Goal: Task Accomplishment & Management: Use online tool/utility

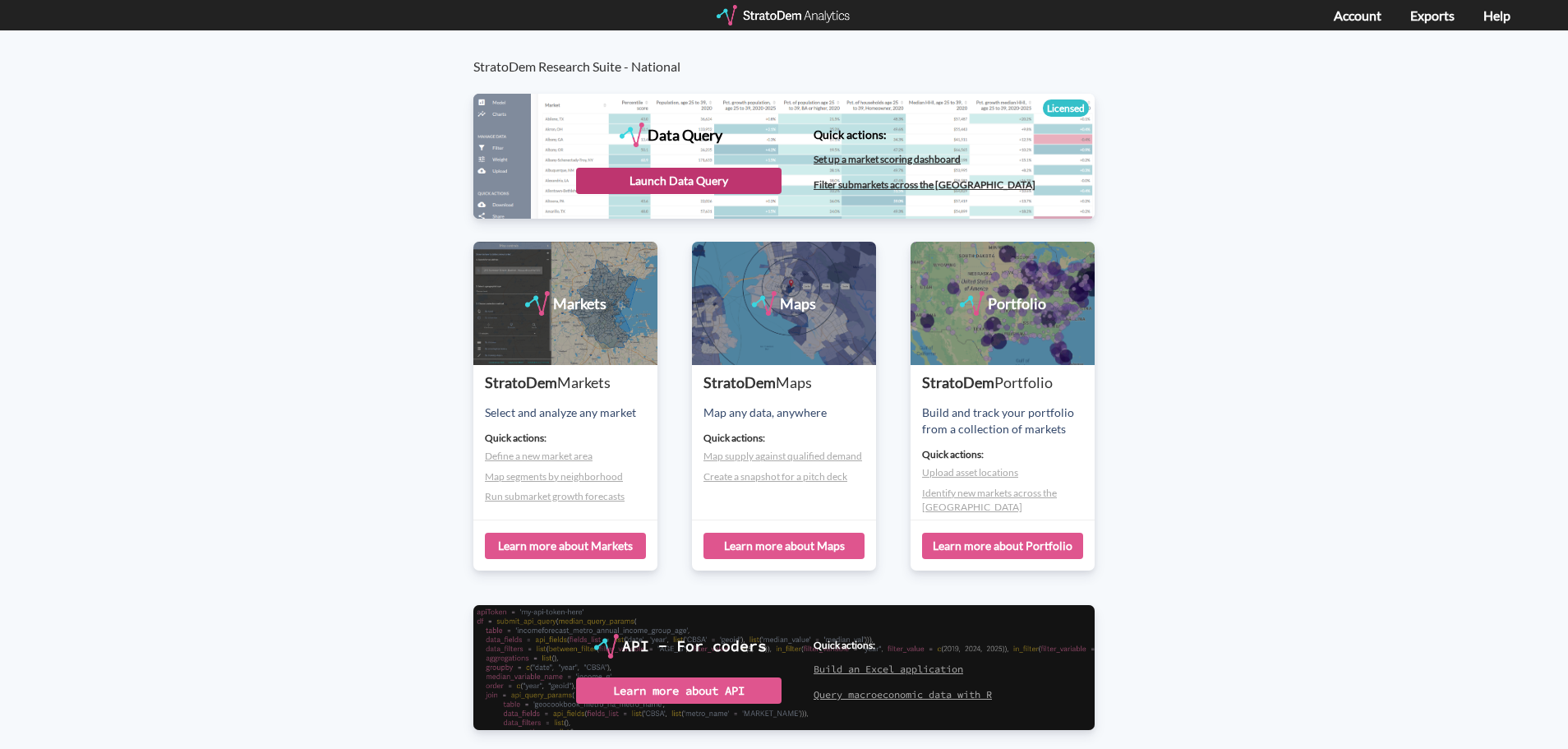
click at [657, 176] on div "Launch Data Query" at bounding box center [679, 180] width 205 height 26
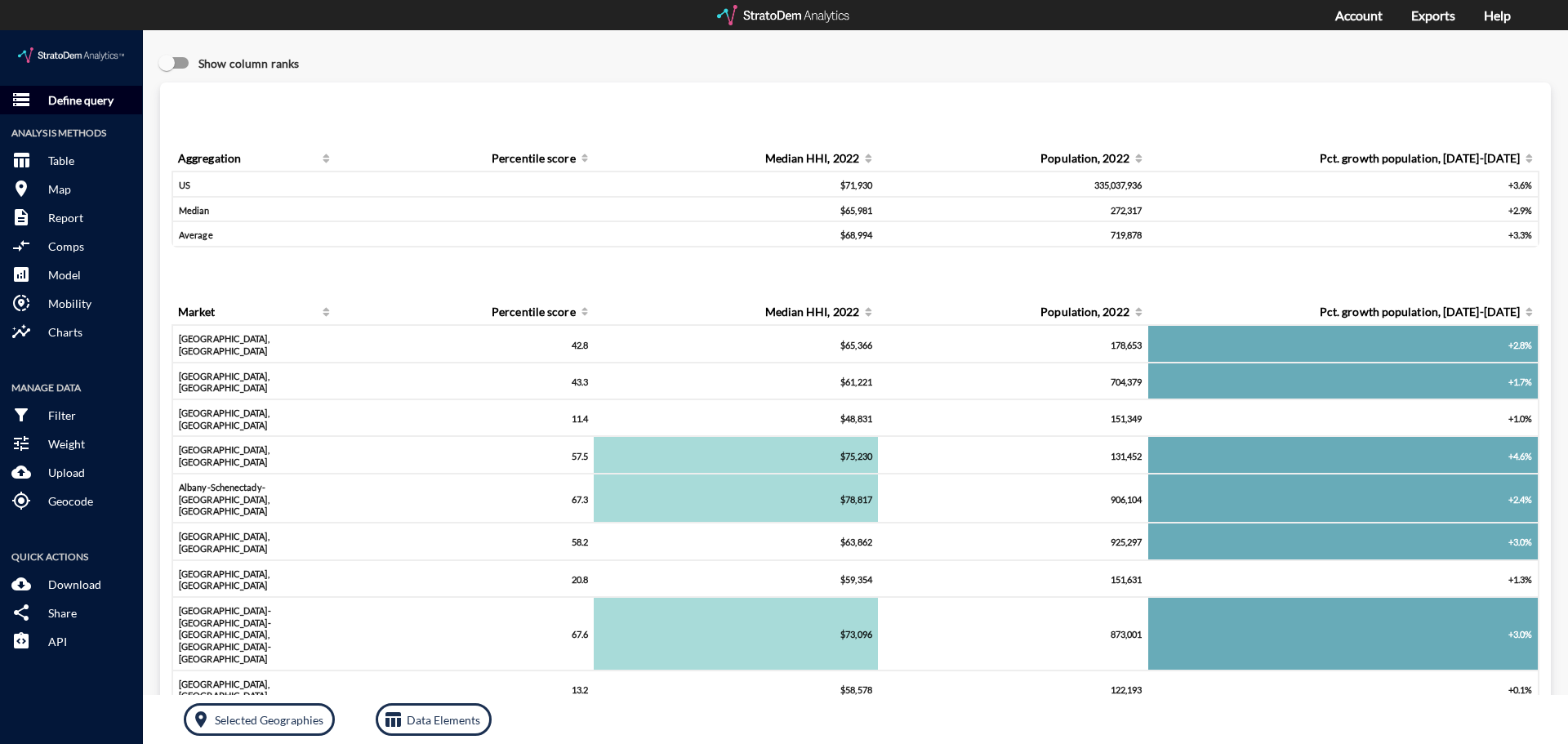
click p "Define query"
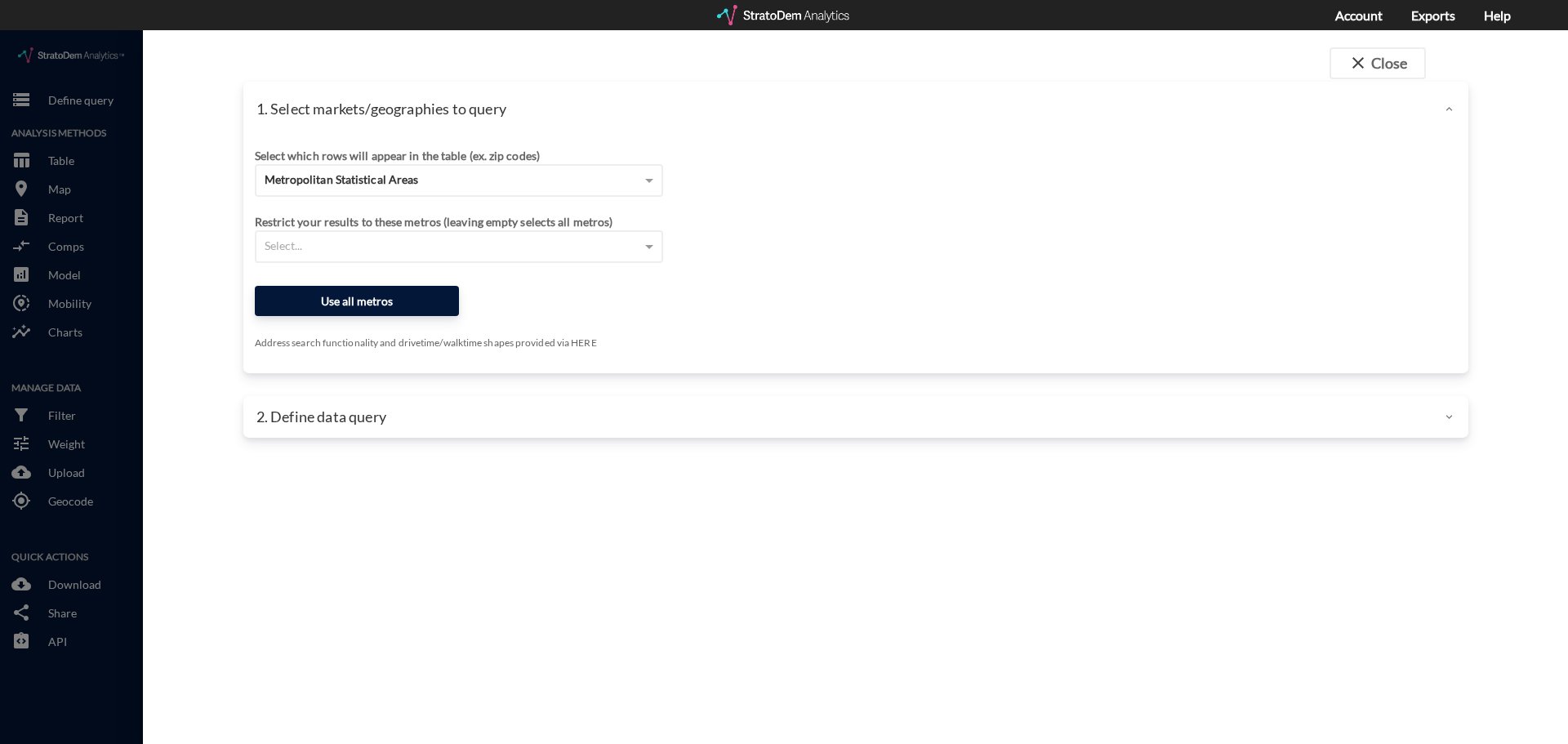
click button "Use all metros"
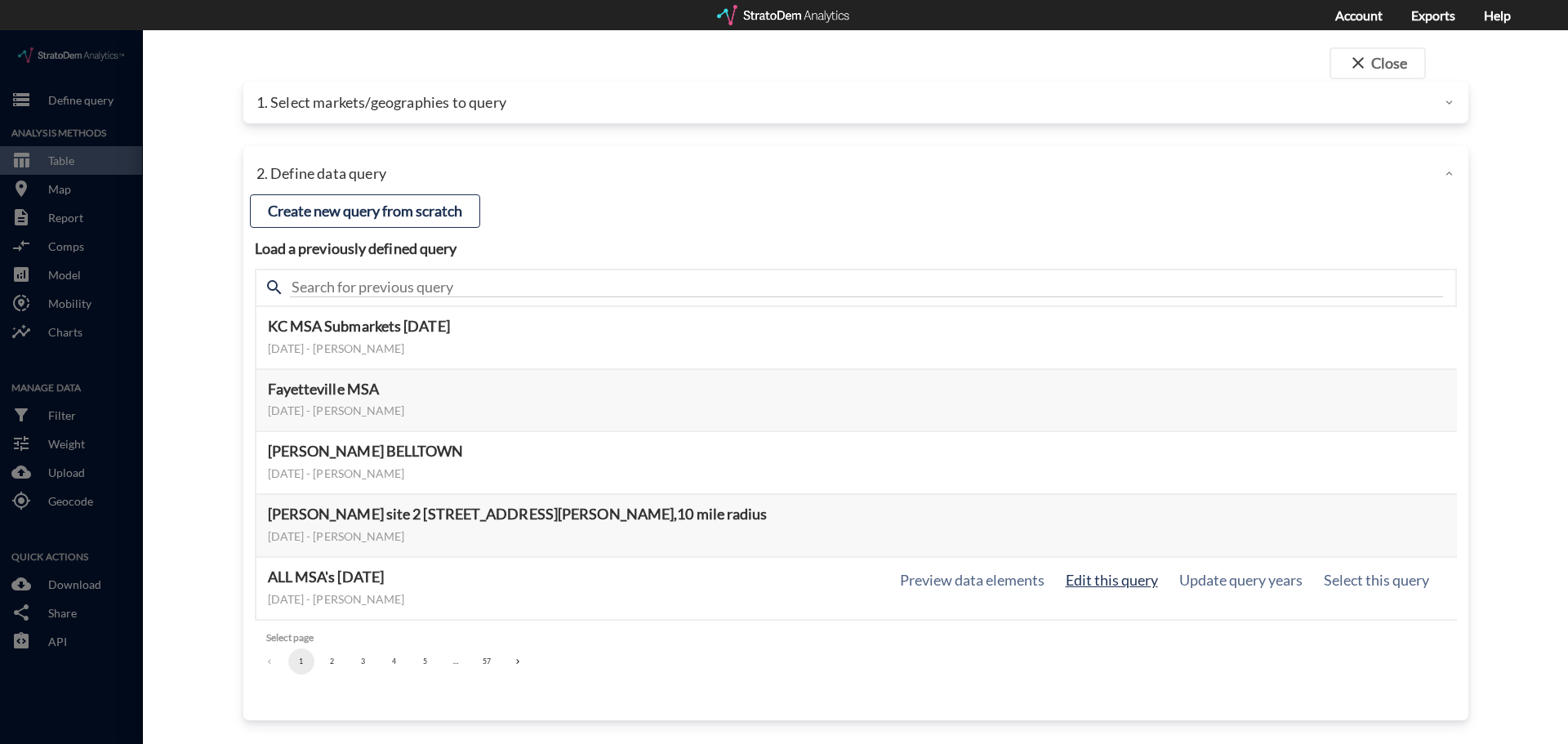
click button "Edit this query"
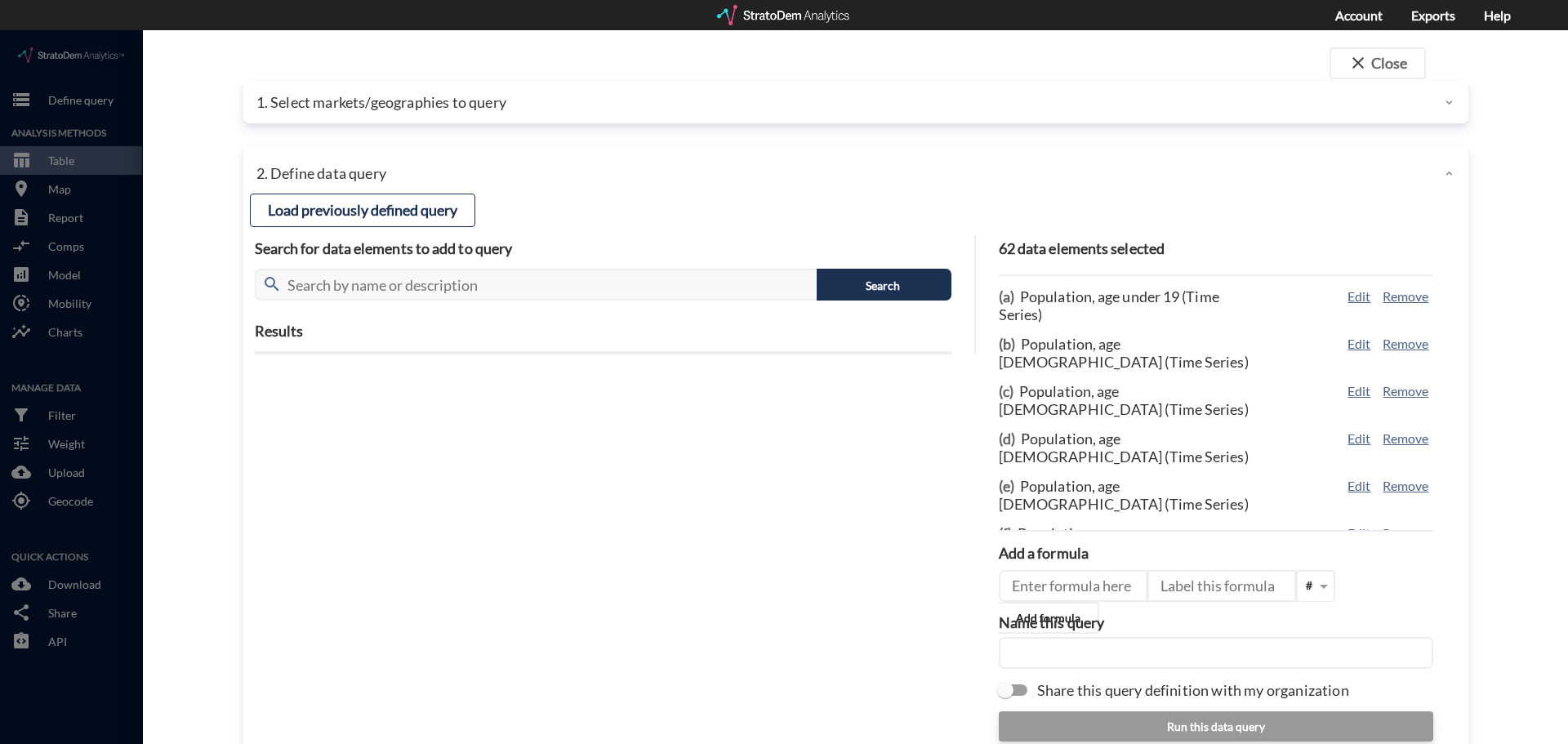
click input "text"
click input "Share this query definition with my organization"
checkbox input "true"
click input "text"
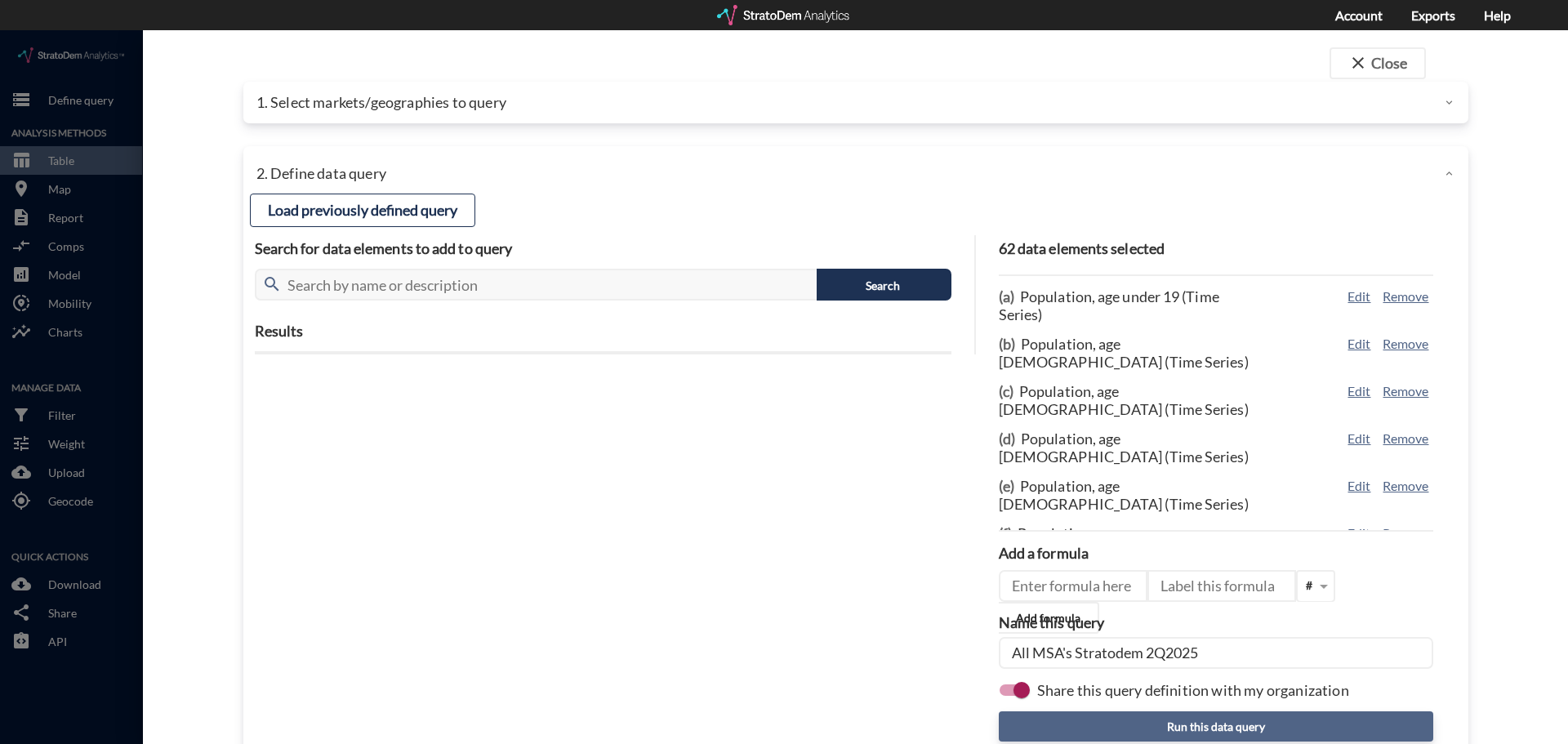
type input "All MSA's Stratodem 2Q2025"
click button "Run this data query"
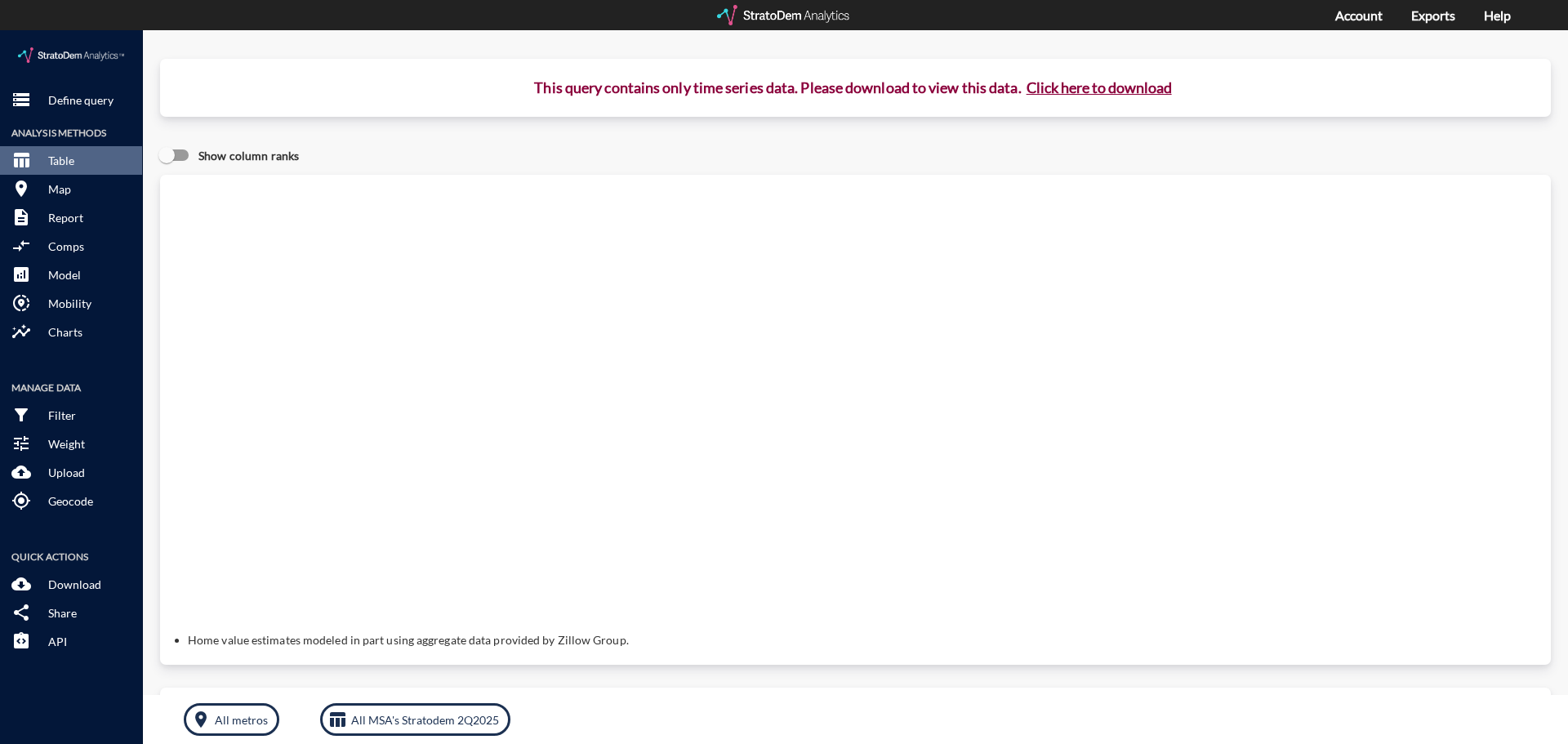
click button "Click here to download"
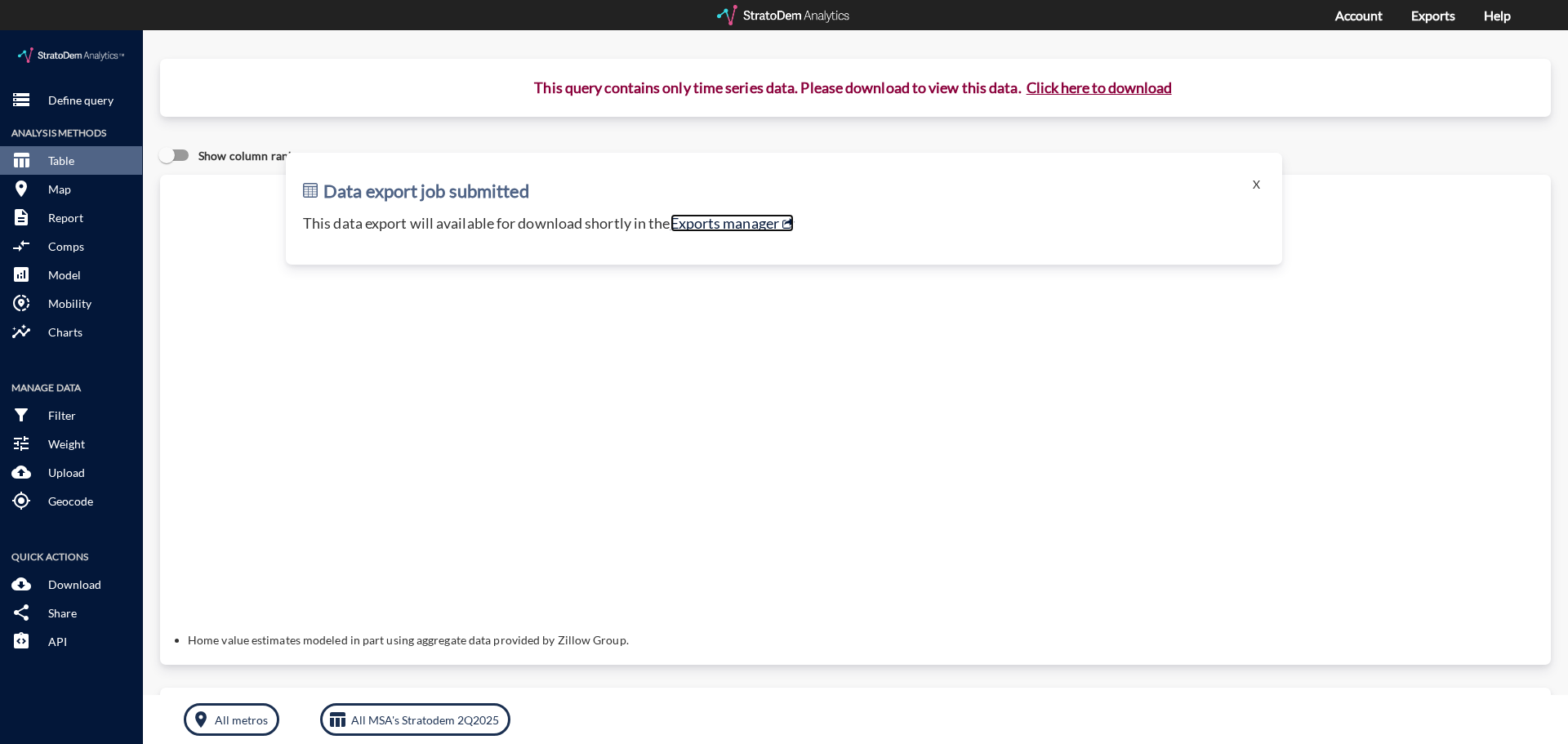
click link "Exports manager"
click p "Define query"
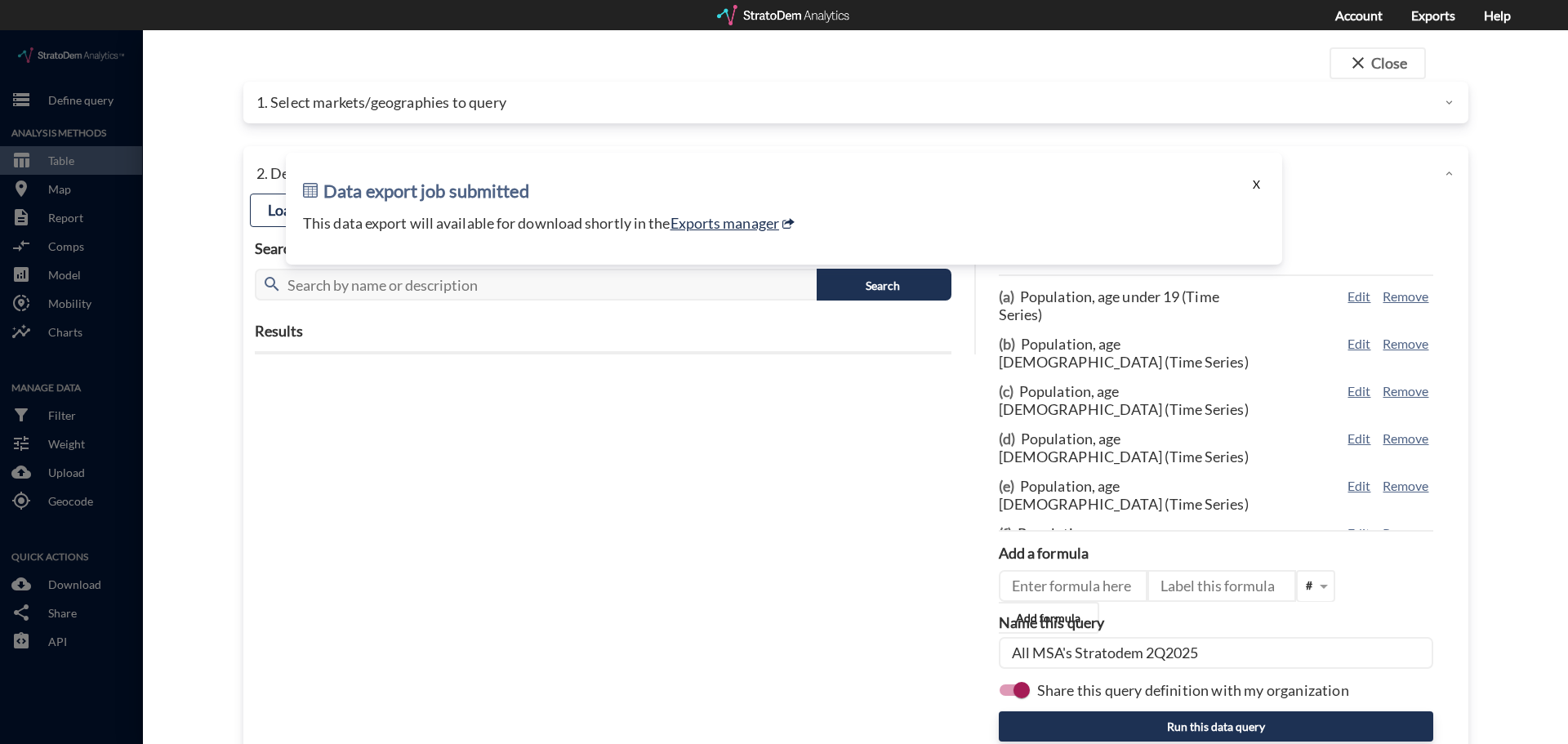
click button "X"
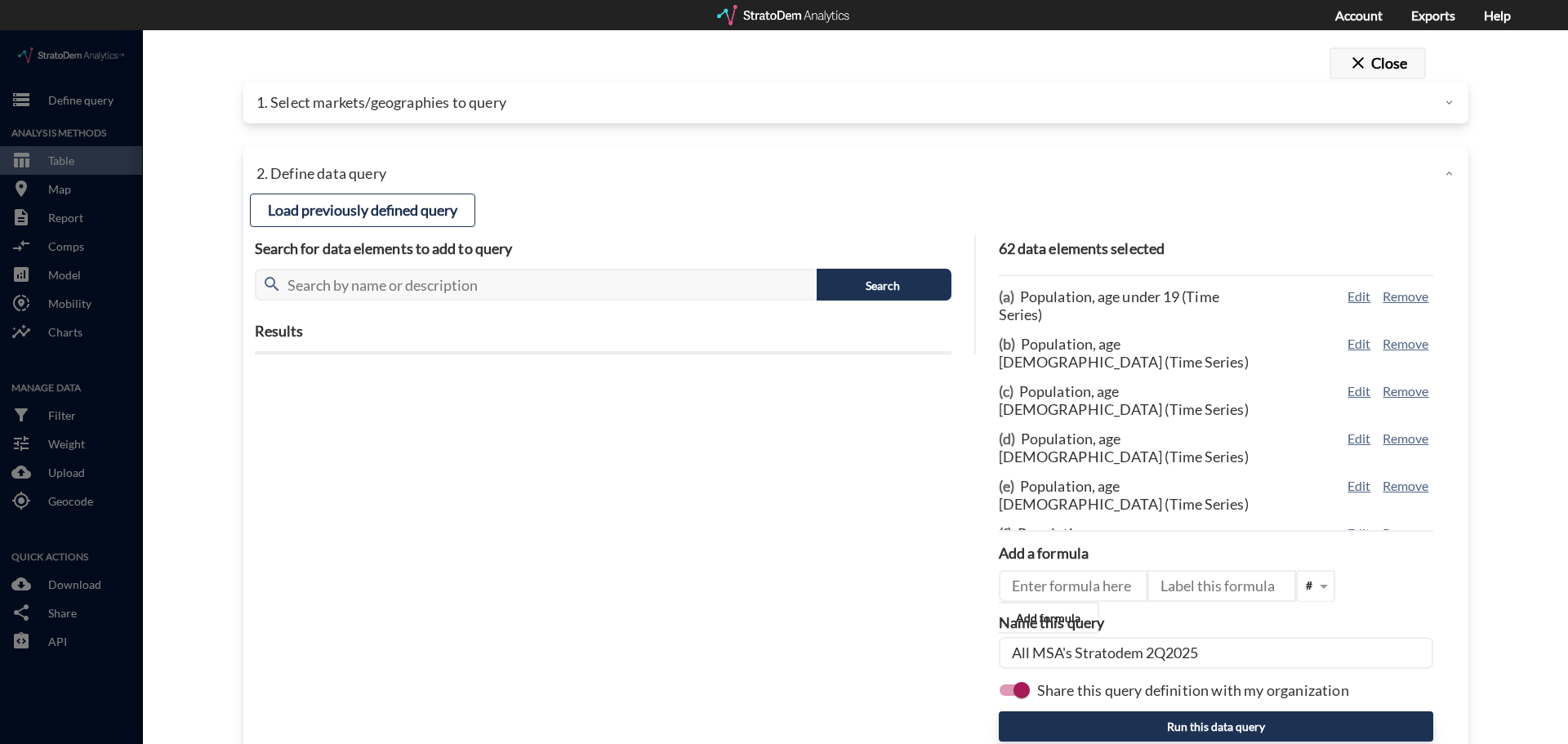
click span "close"
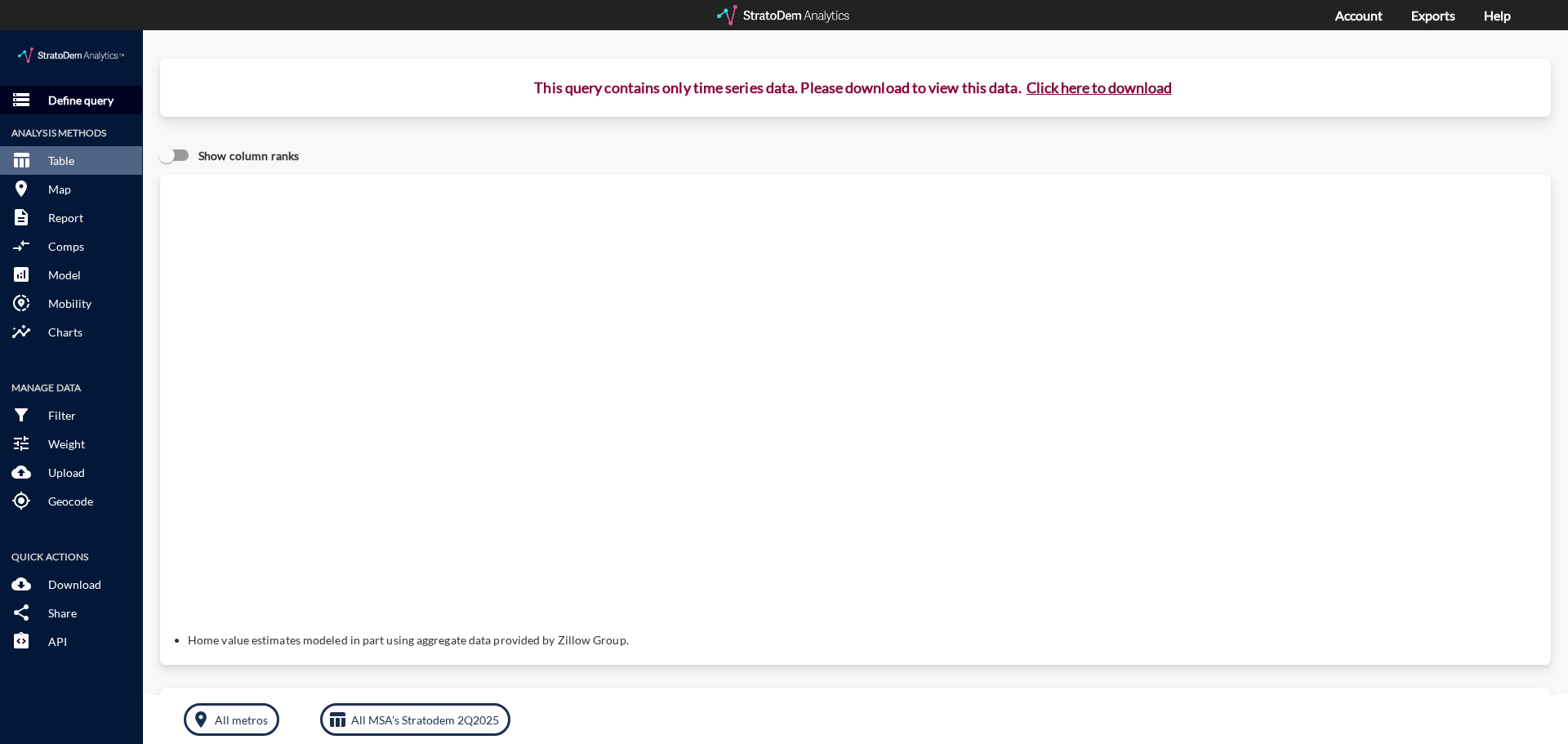
click p "Define query"
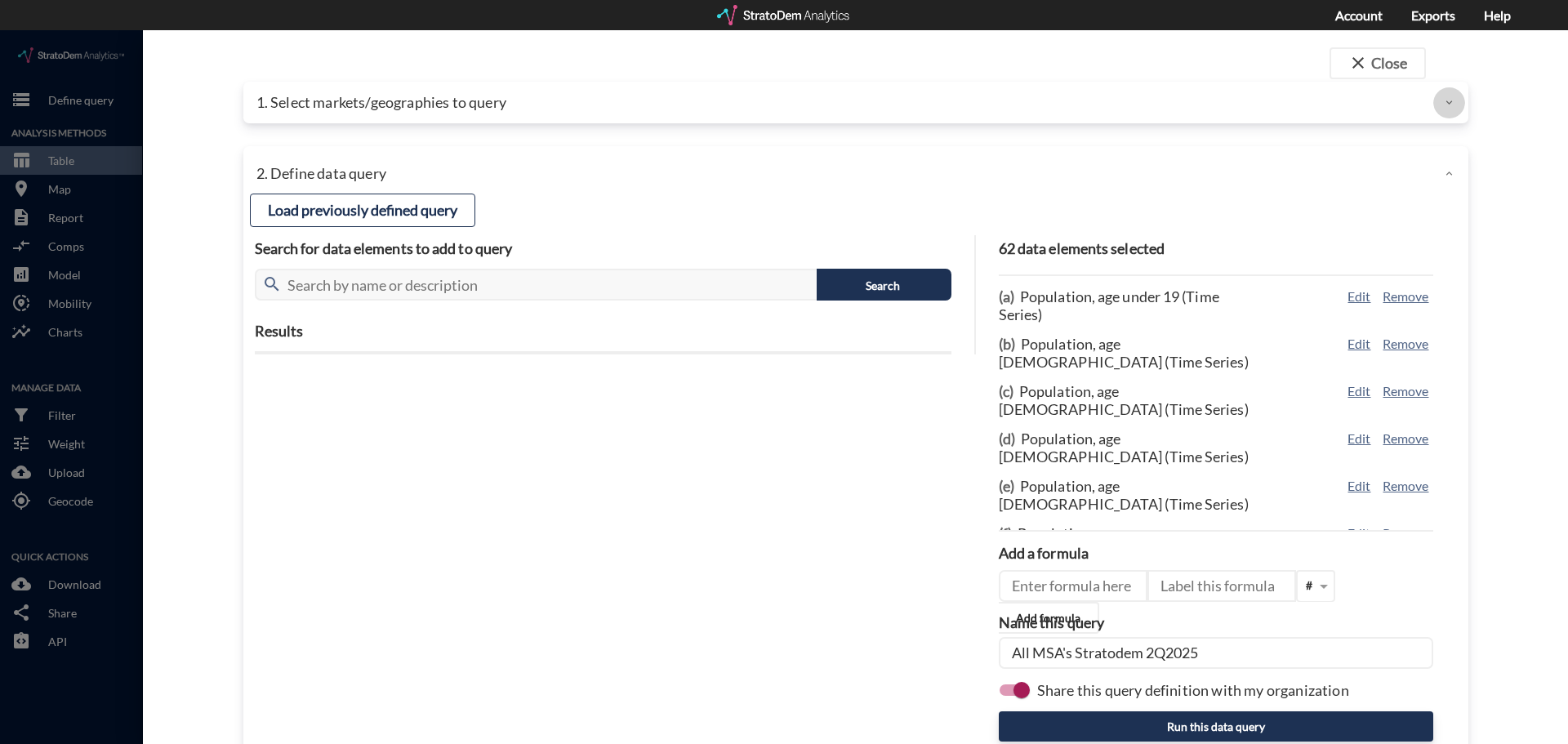
click icon
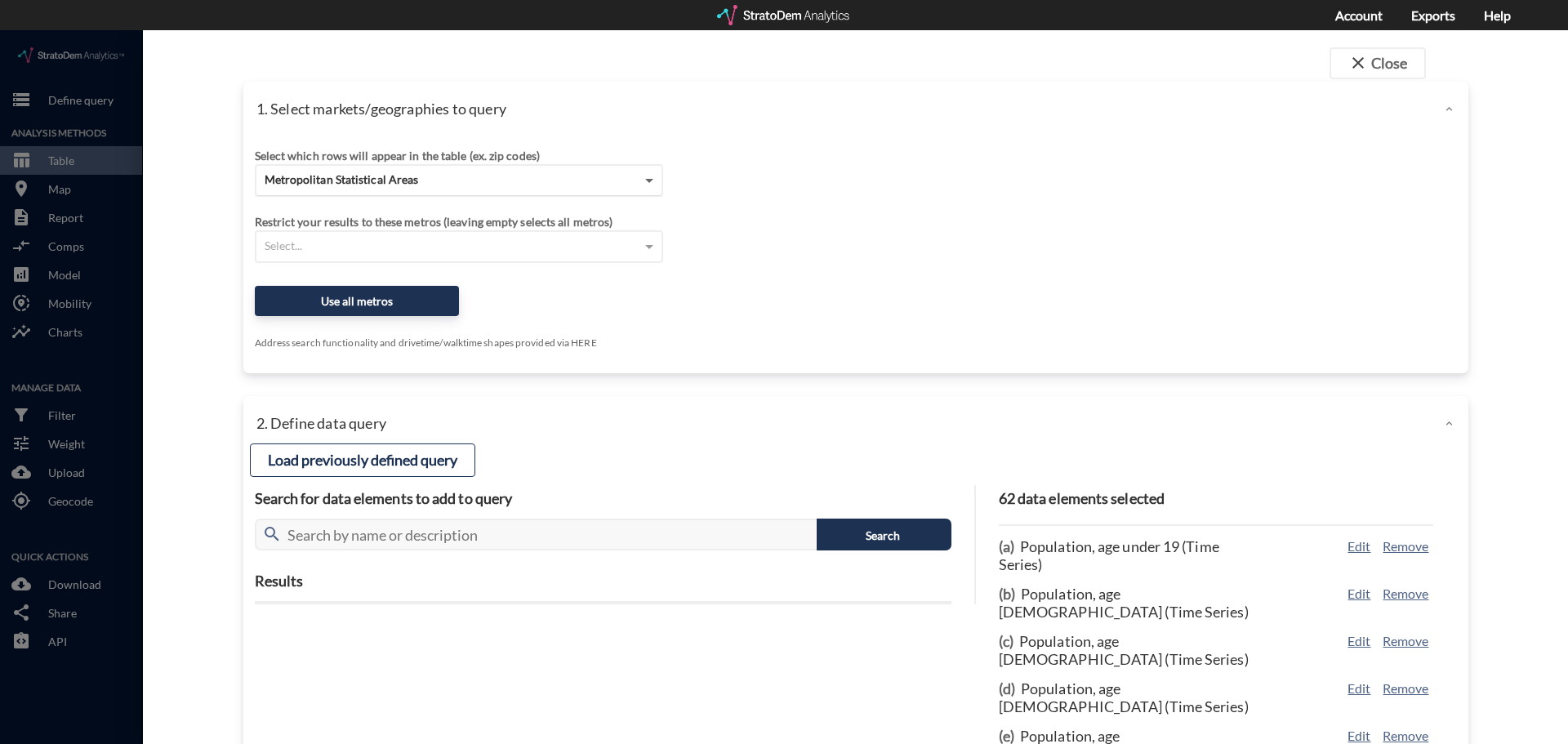
click span
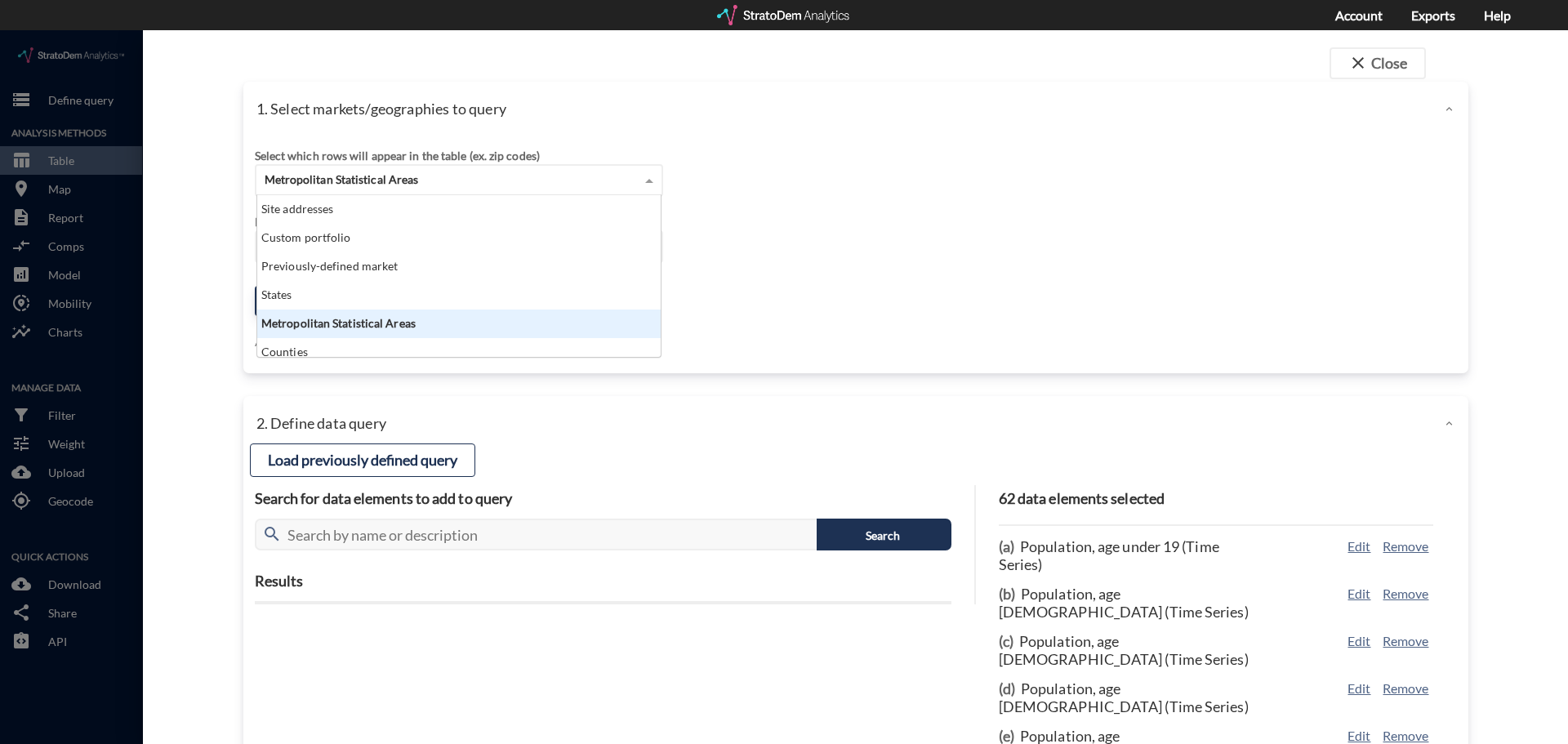
scroll to position [150, 393]
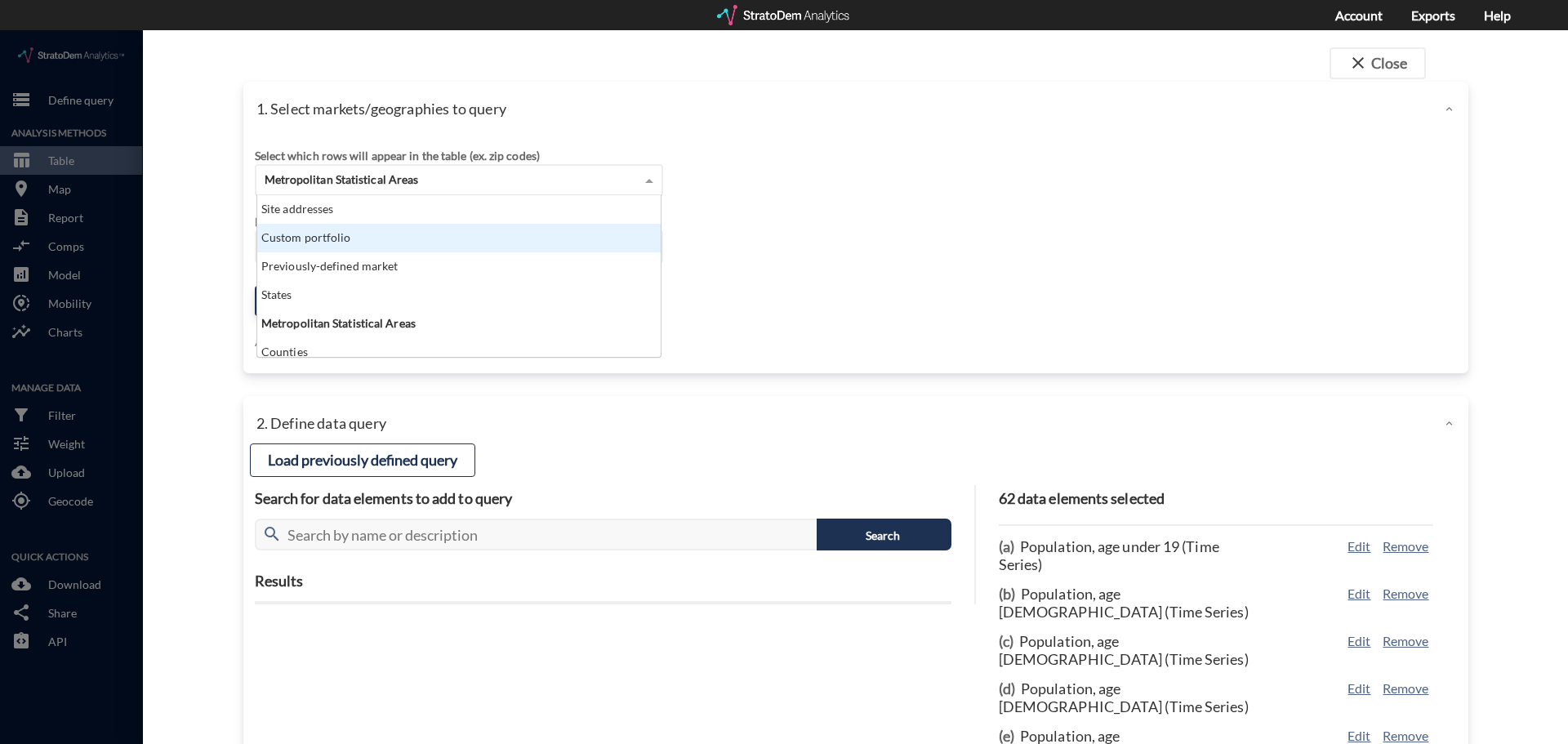
click div "Custom portfolio"
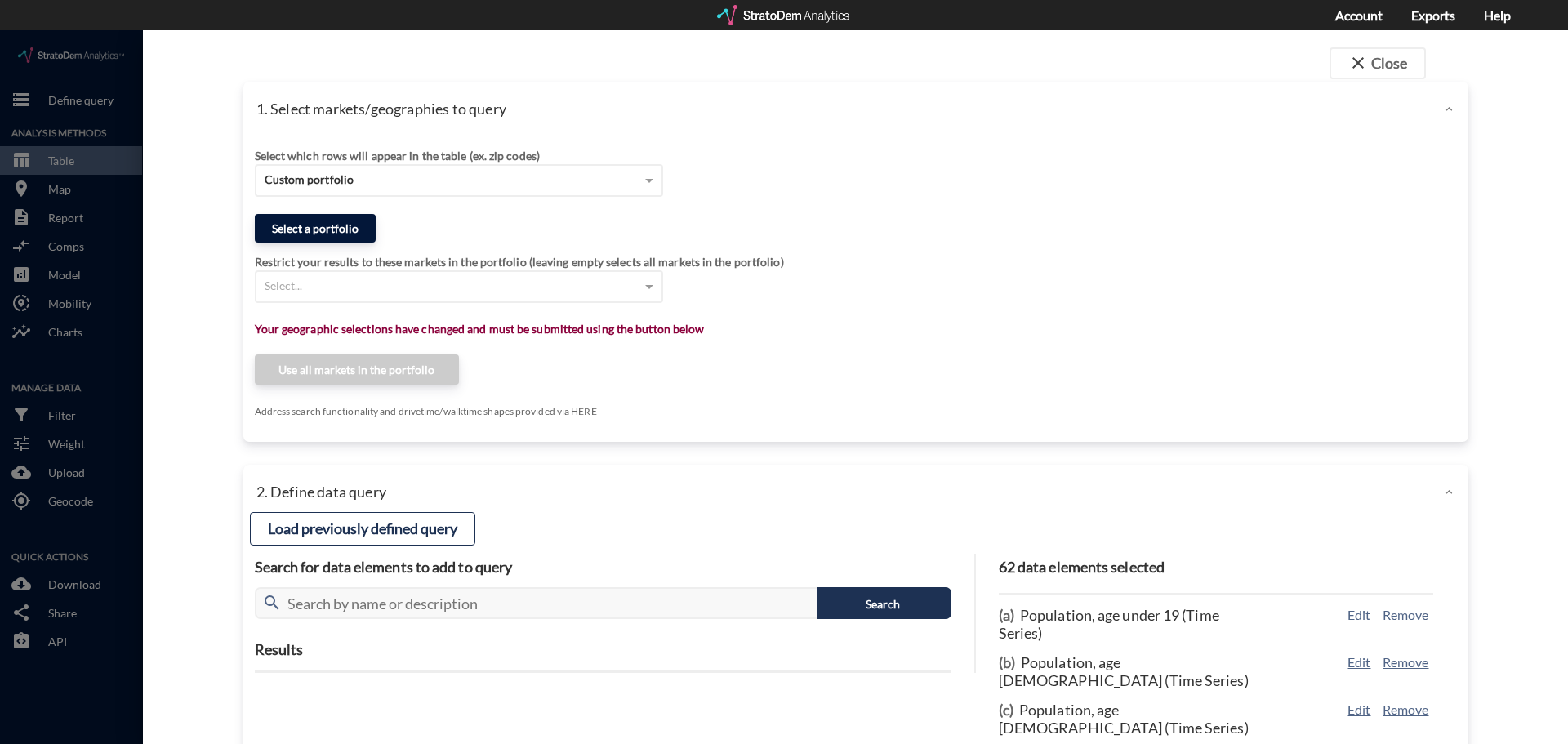
click button "Select a portfolio"
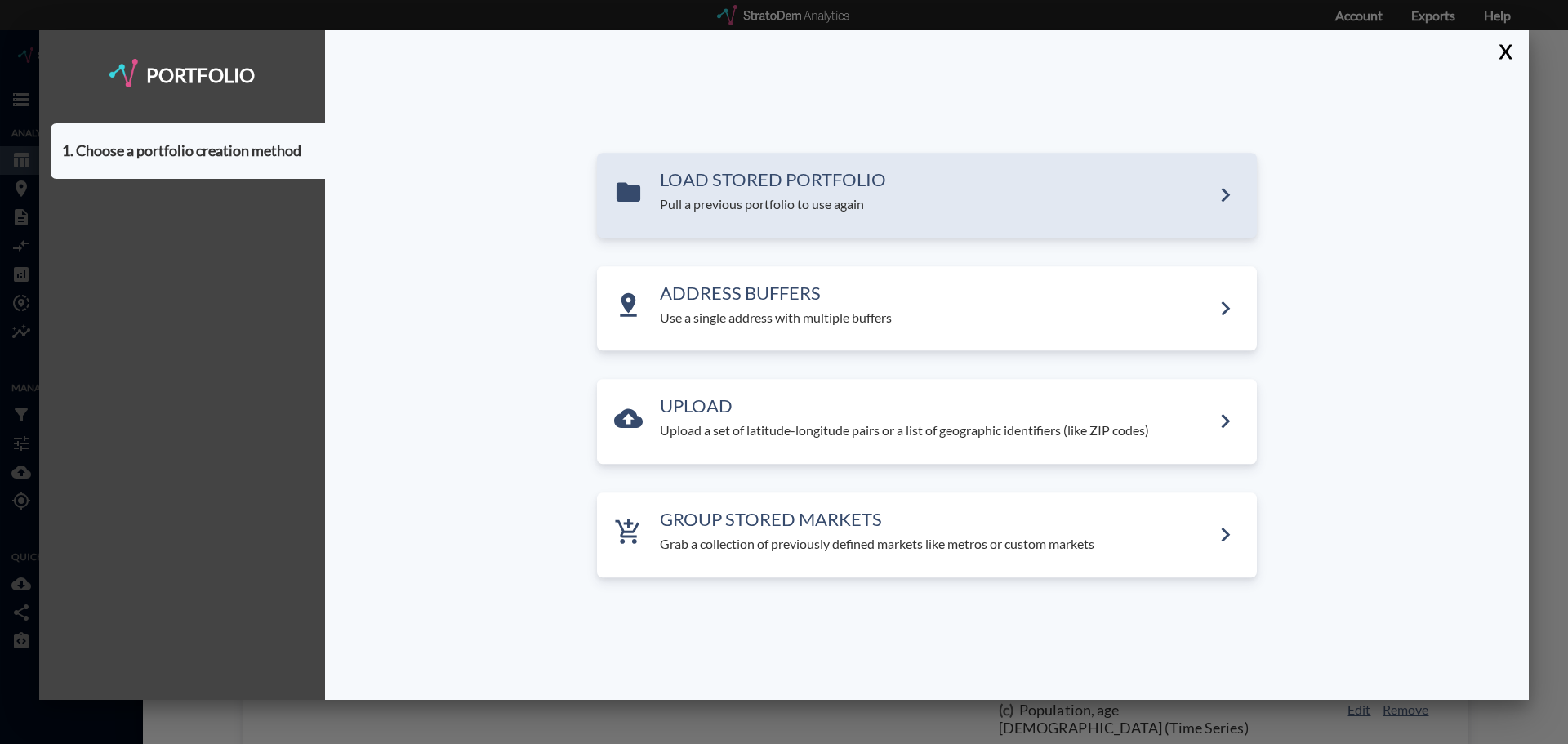
click at [832, 183] on h3 "LOAD STORED PORTFOLIO" at bounding box center [935, 179] width 552 height 20
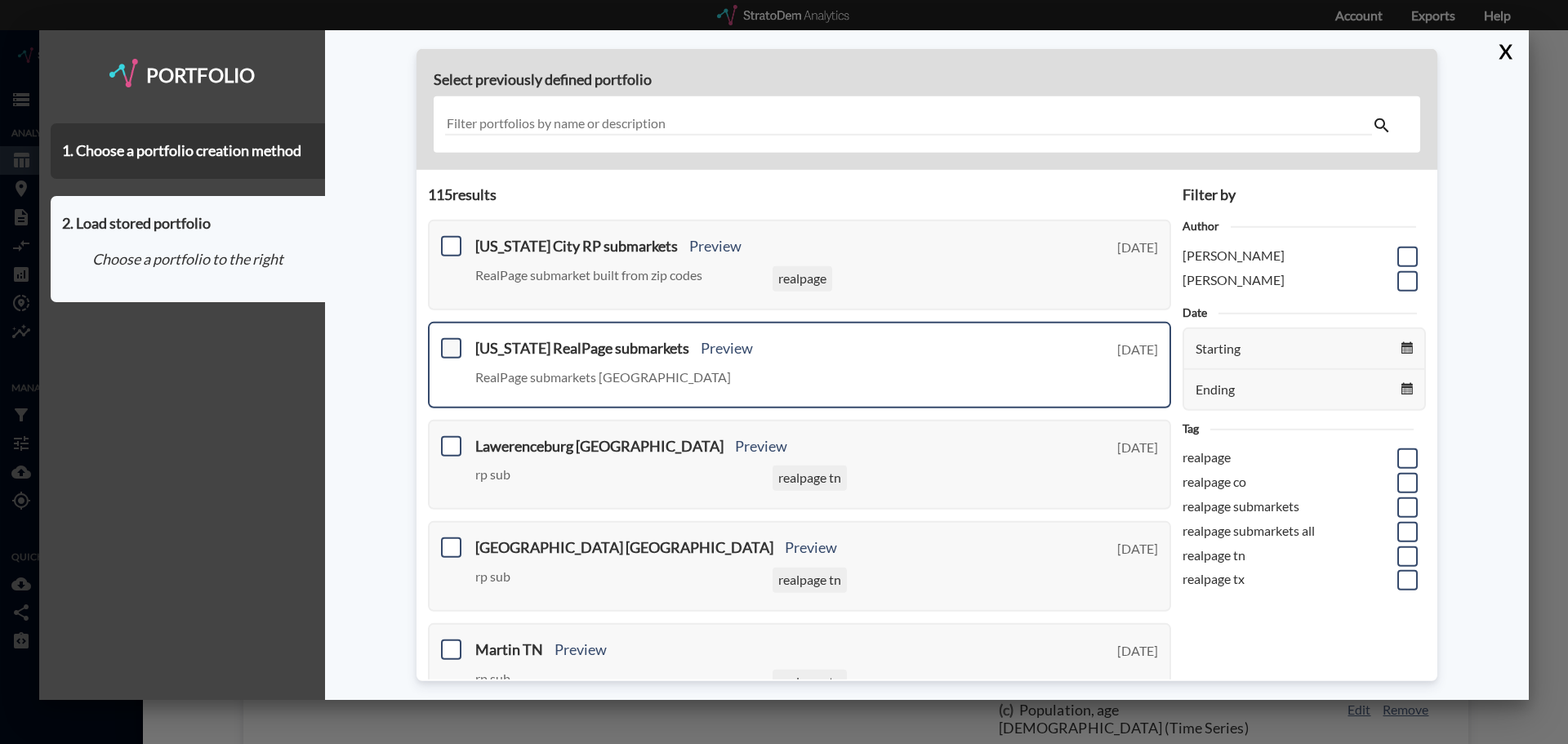
click at [452, 343] on span at bounding box center [451, 348] width 20 height 20
click at [450, 341] on input "checkbox" at bounding box center [450, 341] width 0 height 0
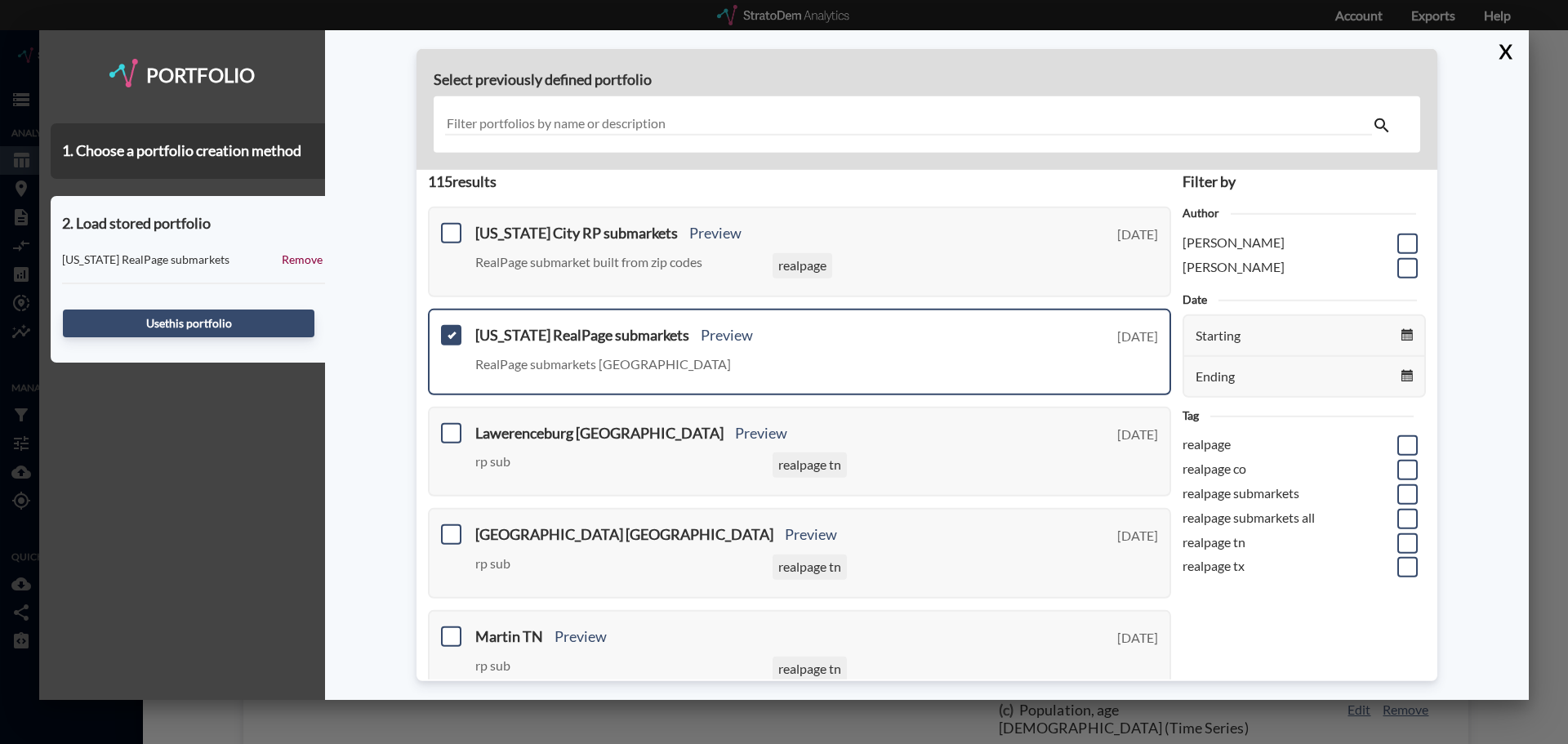
scroll to position [0, 0]
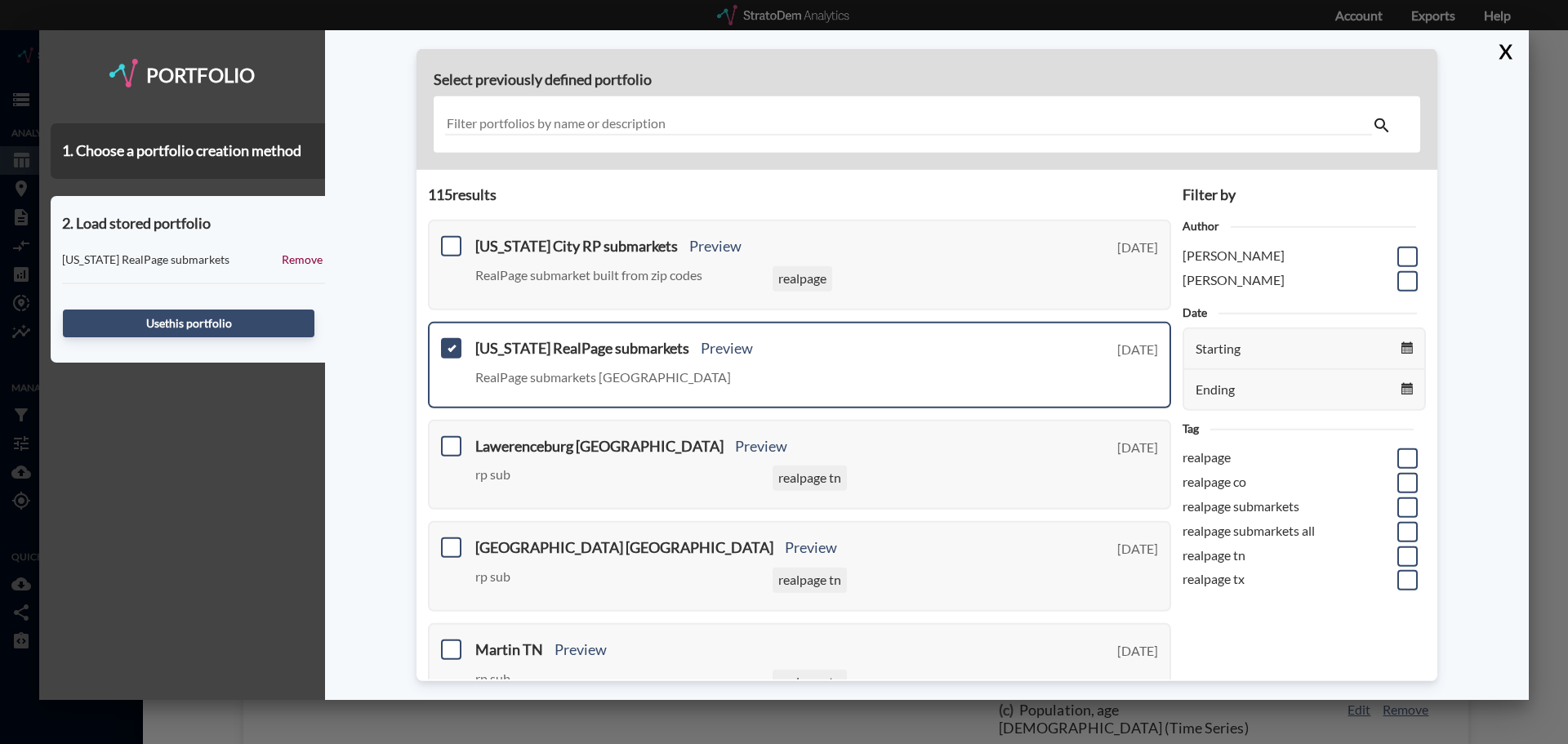
click at [608, 118] on input "text" at bounding box center [908, 124] width 927 height 22
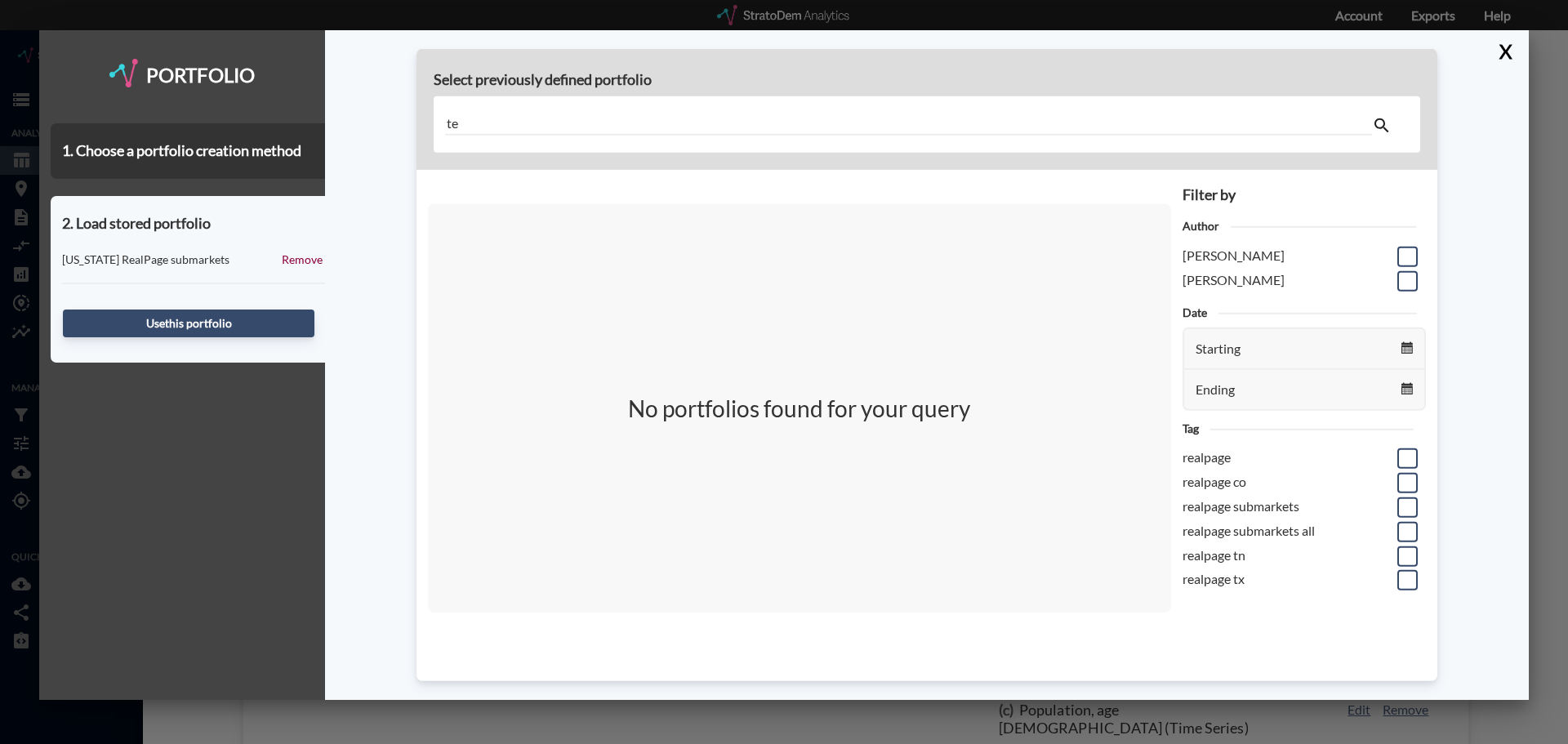
type input "t"
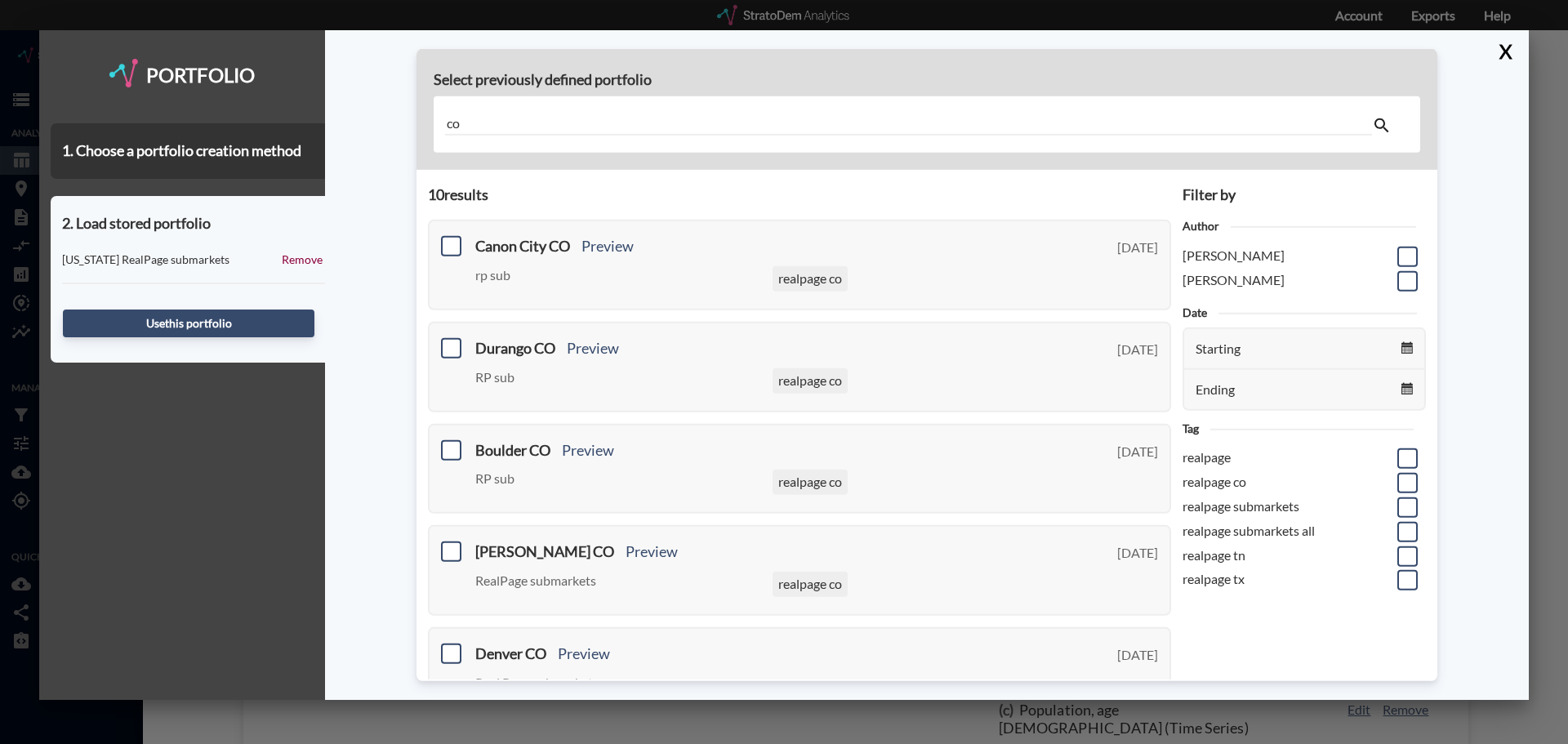
type input "c"
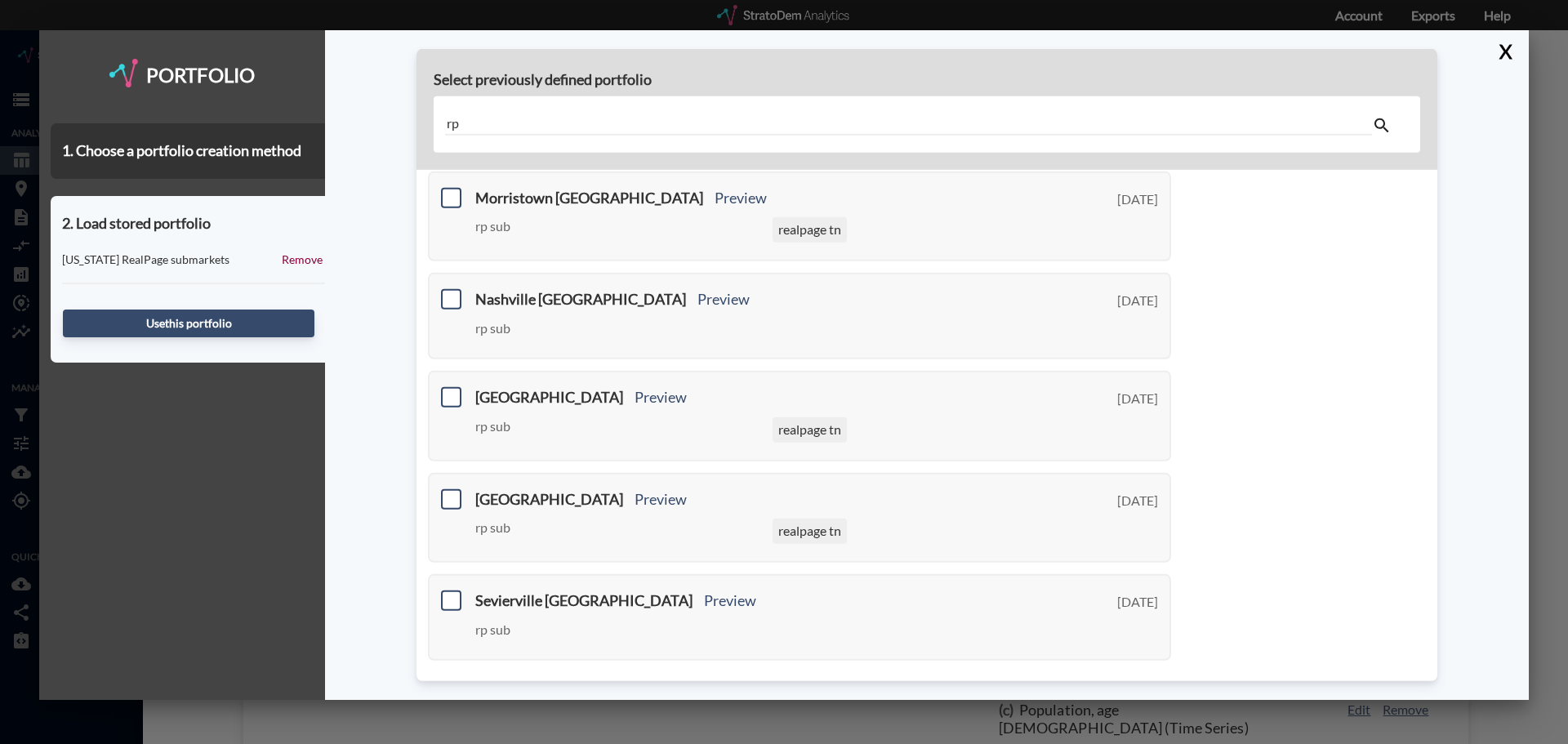
scroll to position [588, 0]
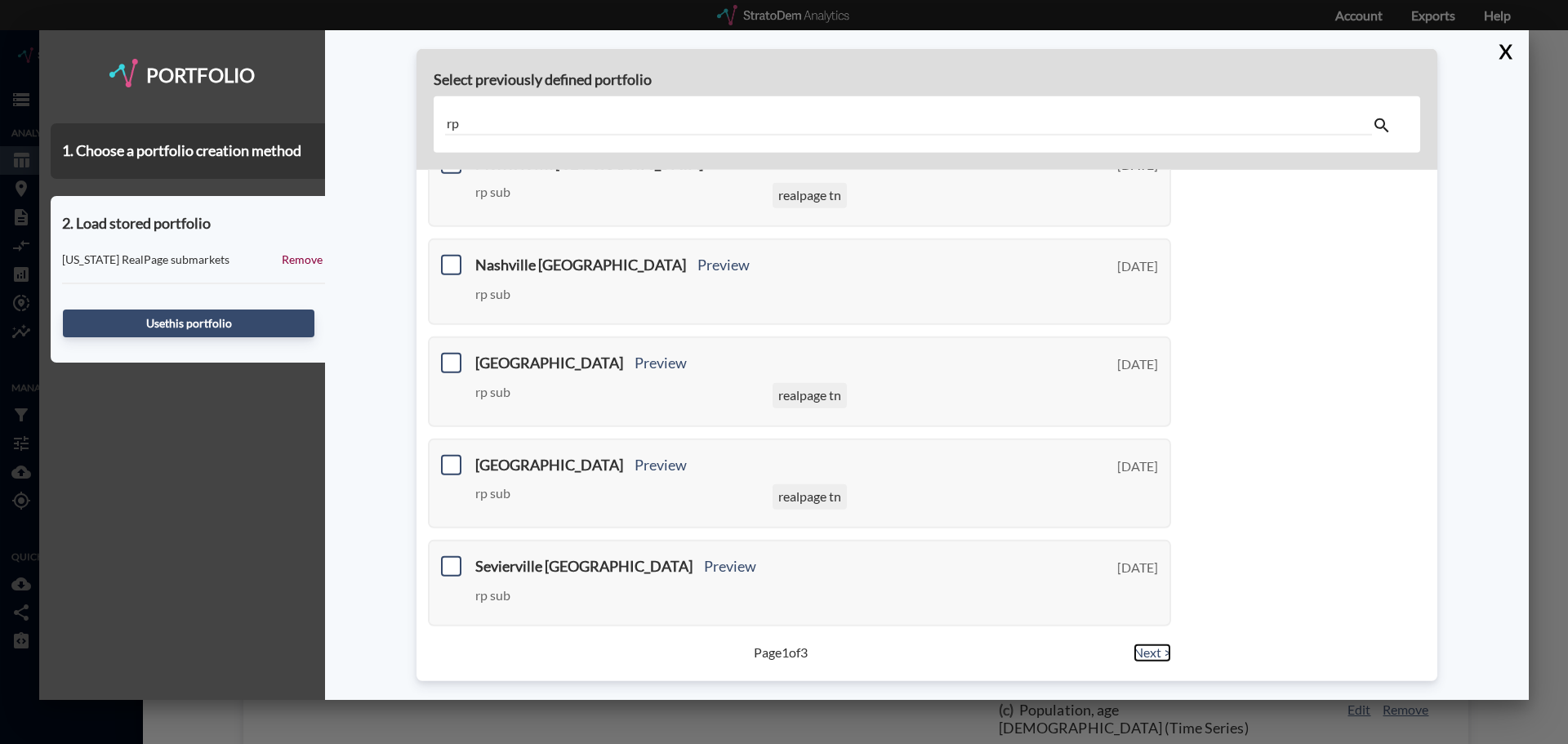
click at [1142, 648] on link "Next >" at bounding box center [1152, 654] width 37 height 19
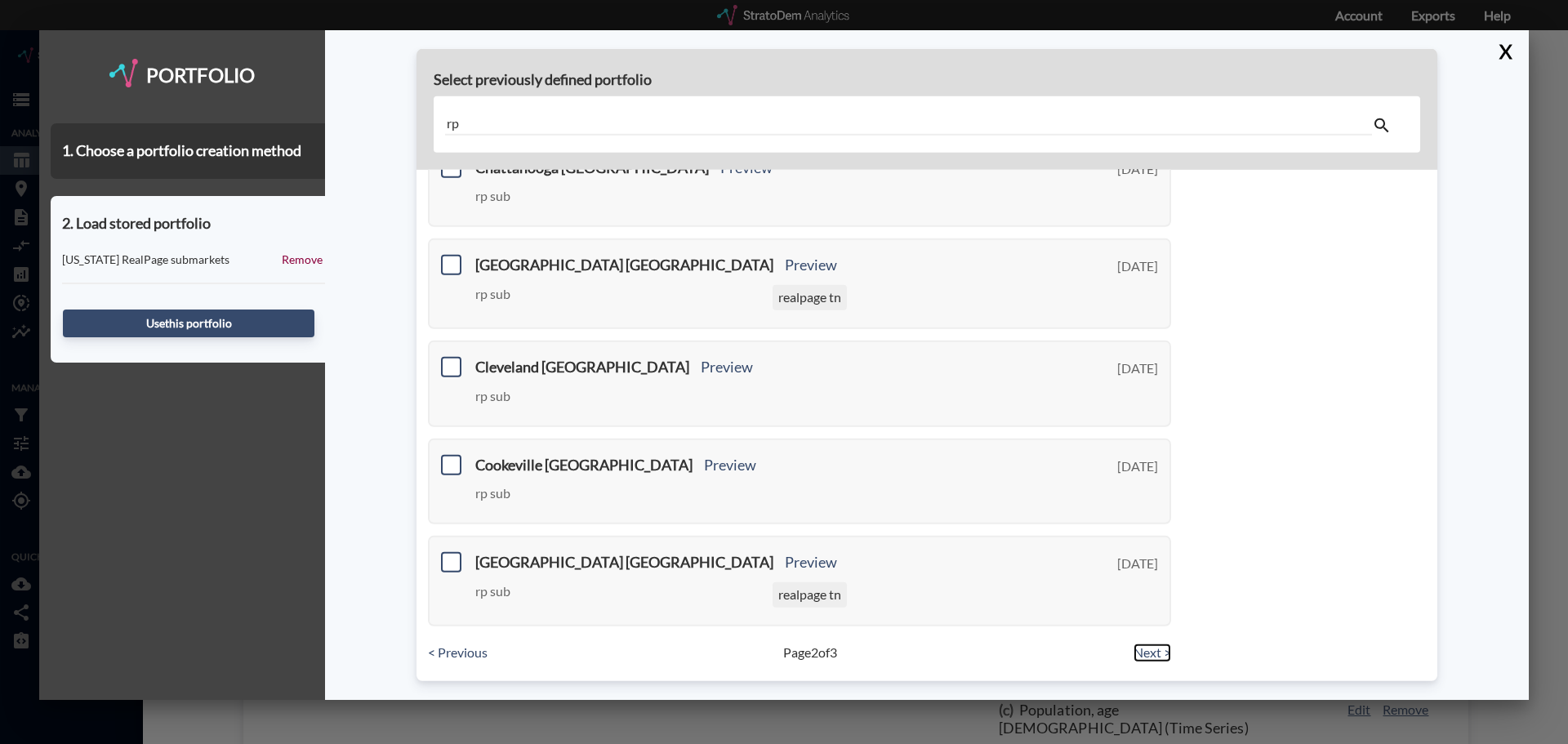
click at [1142, 648] on link "Next >" at bounding box center [1152, 654] width 37 height 19
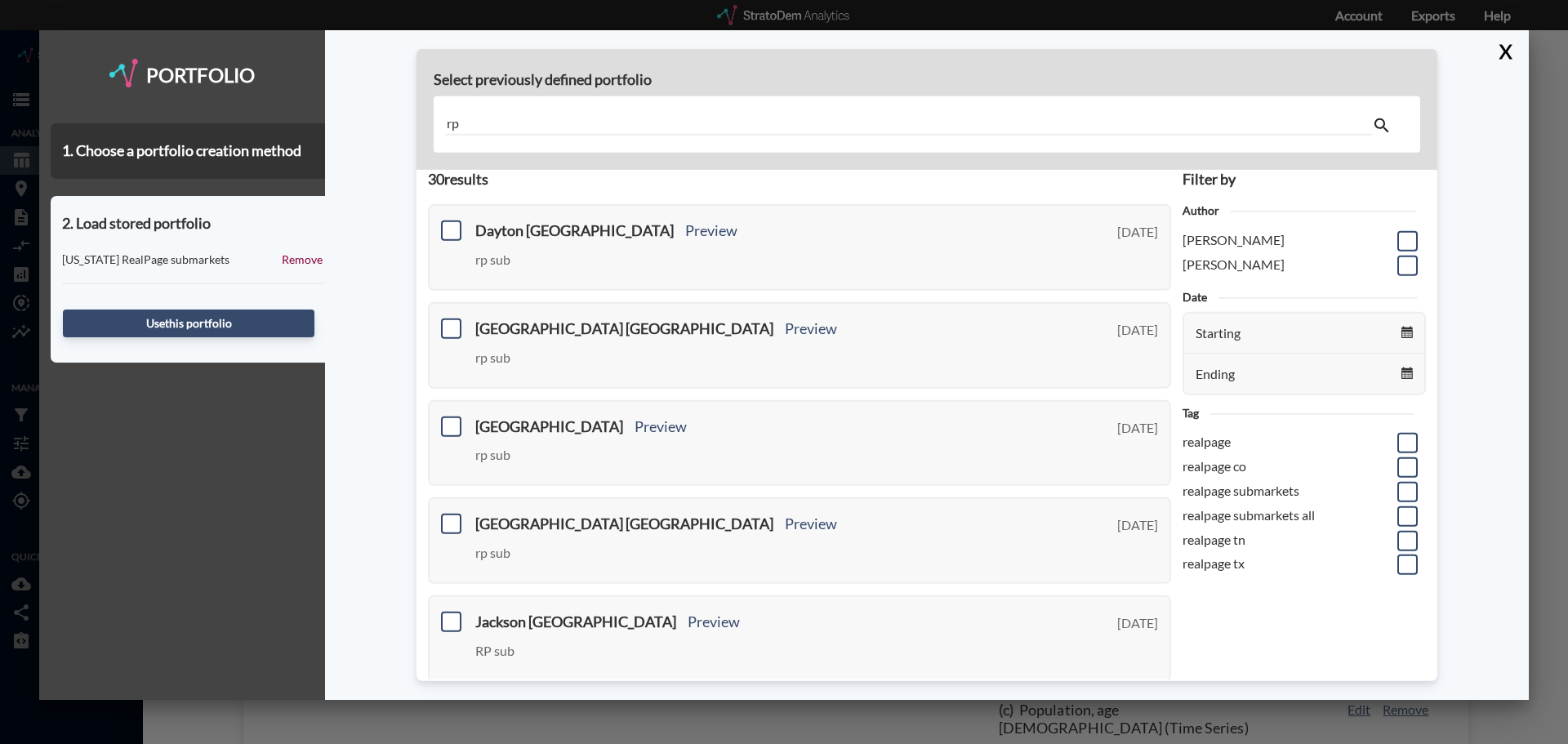
scroll to position [0, 0]
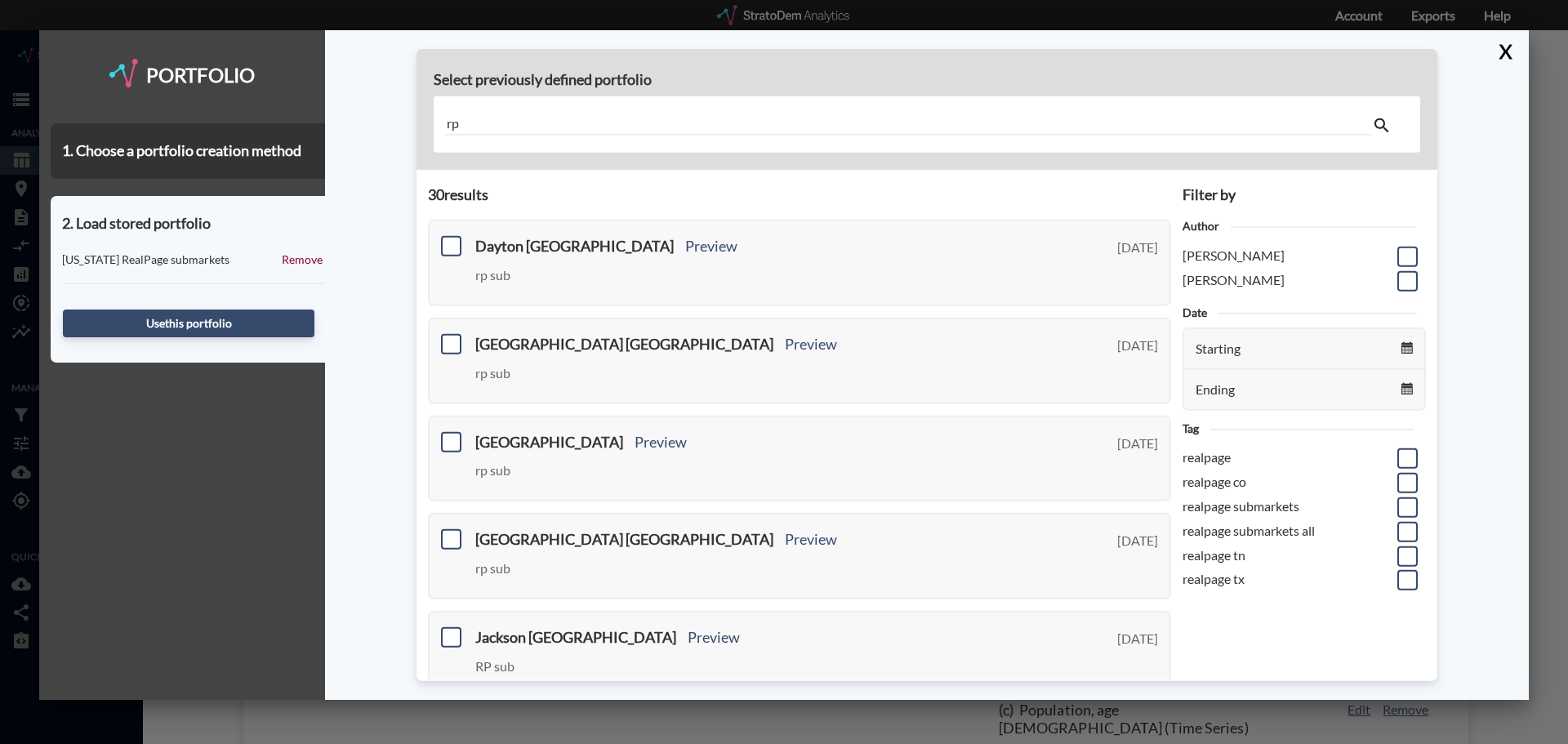
click at [486, 129] on input "rp" at bounding box center [908, 124] width 927 height 22
type input "r"
click at [1400, 513] on span at bounding box center [1407, 507] width 20 height 20
click at [1406, 501] on input "checkbox" at bounding box center [1406, 501] width 0 height 0
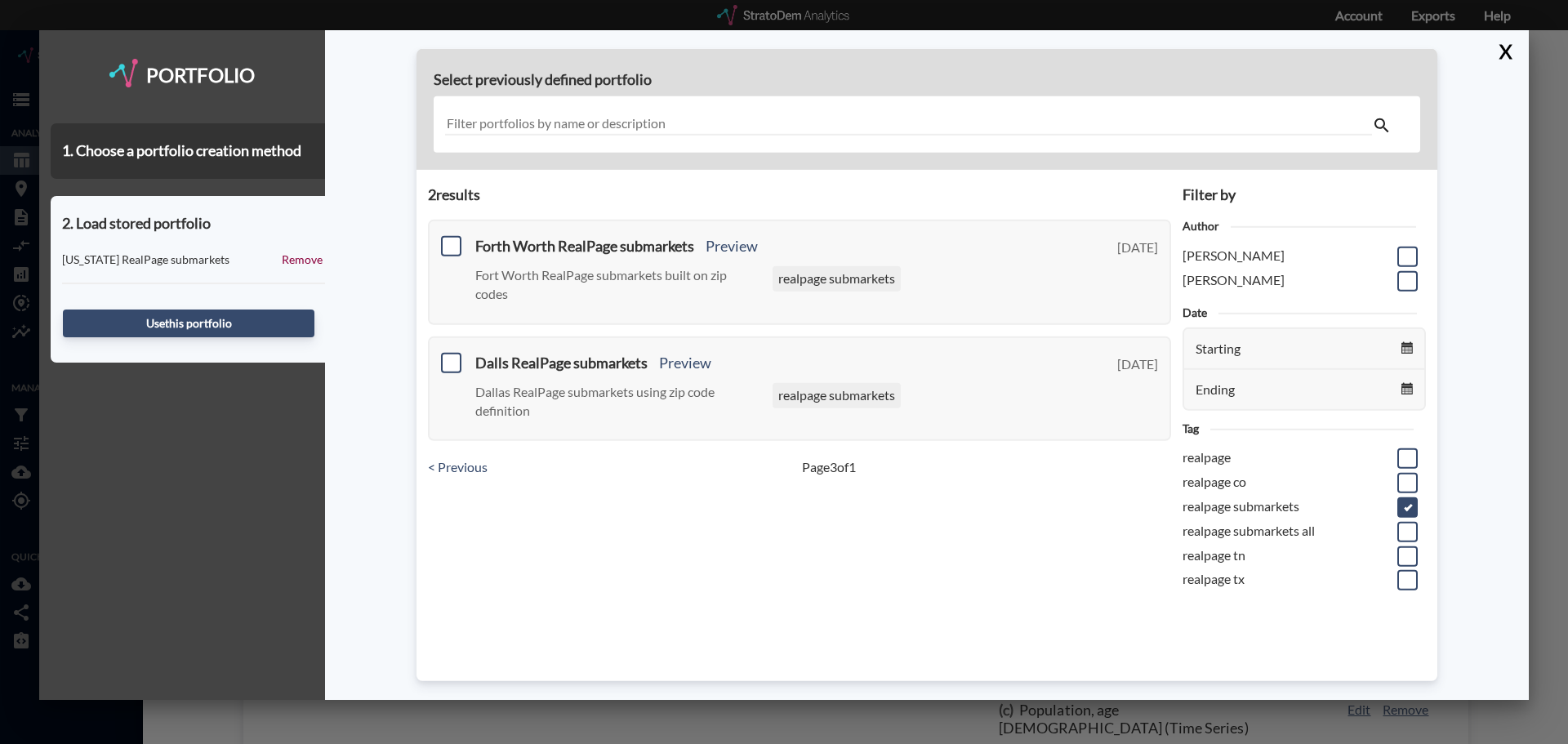
click at [1404, 510] on span at bounding box center [1407, 507] width 20 height 20
click at [1406, 501] on input "checkbox" at bounding box center [1406, 501] width 0 height 0
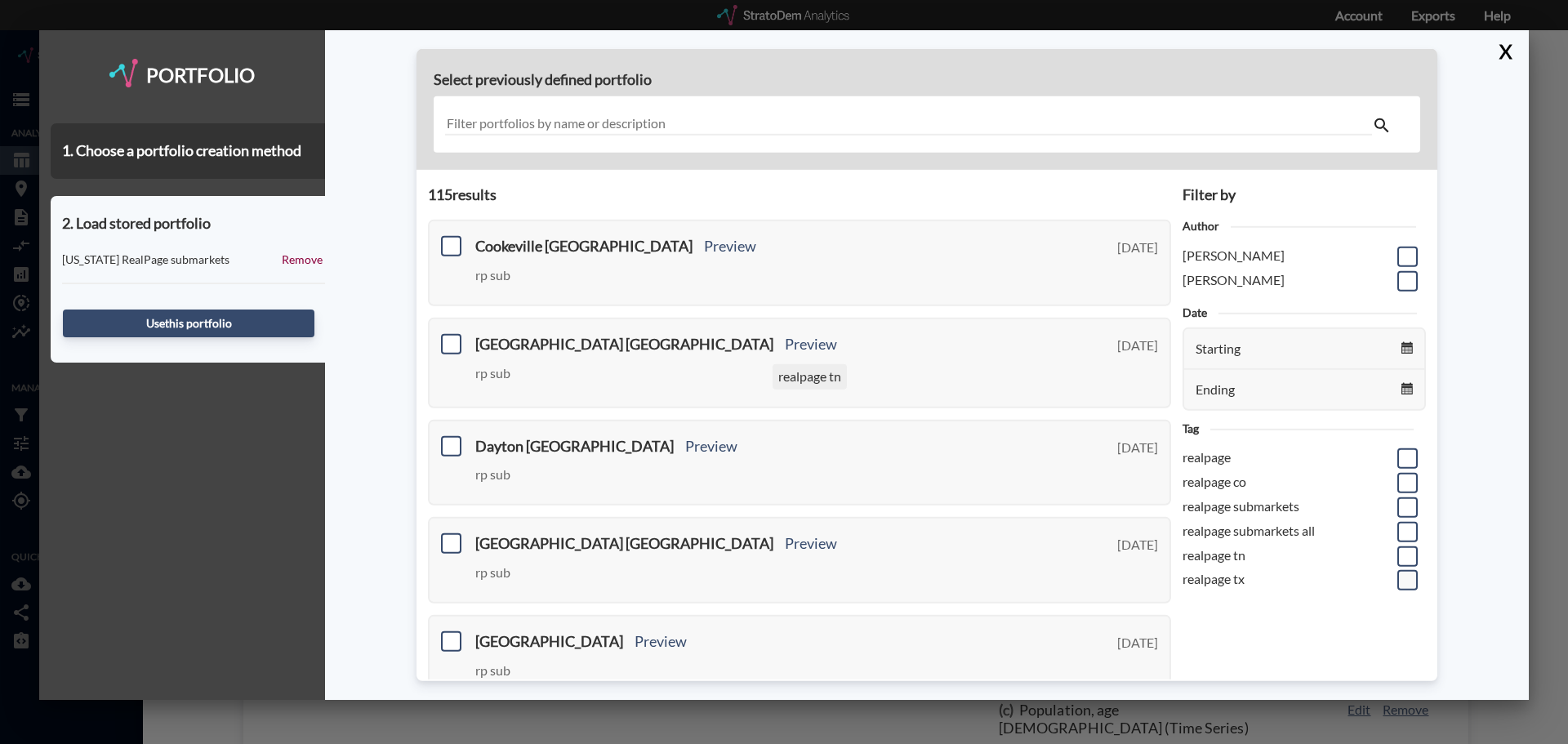
click at [1398, 580] on span at bounding box center [1407, 579] width 20 height 20
click at [1406, 573] on input "checkbox" at bounding box center [1406, 573] width 0 height 0
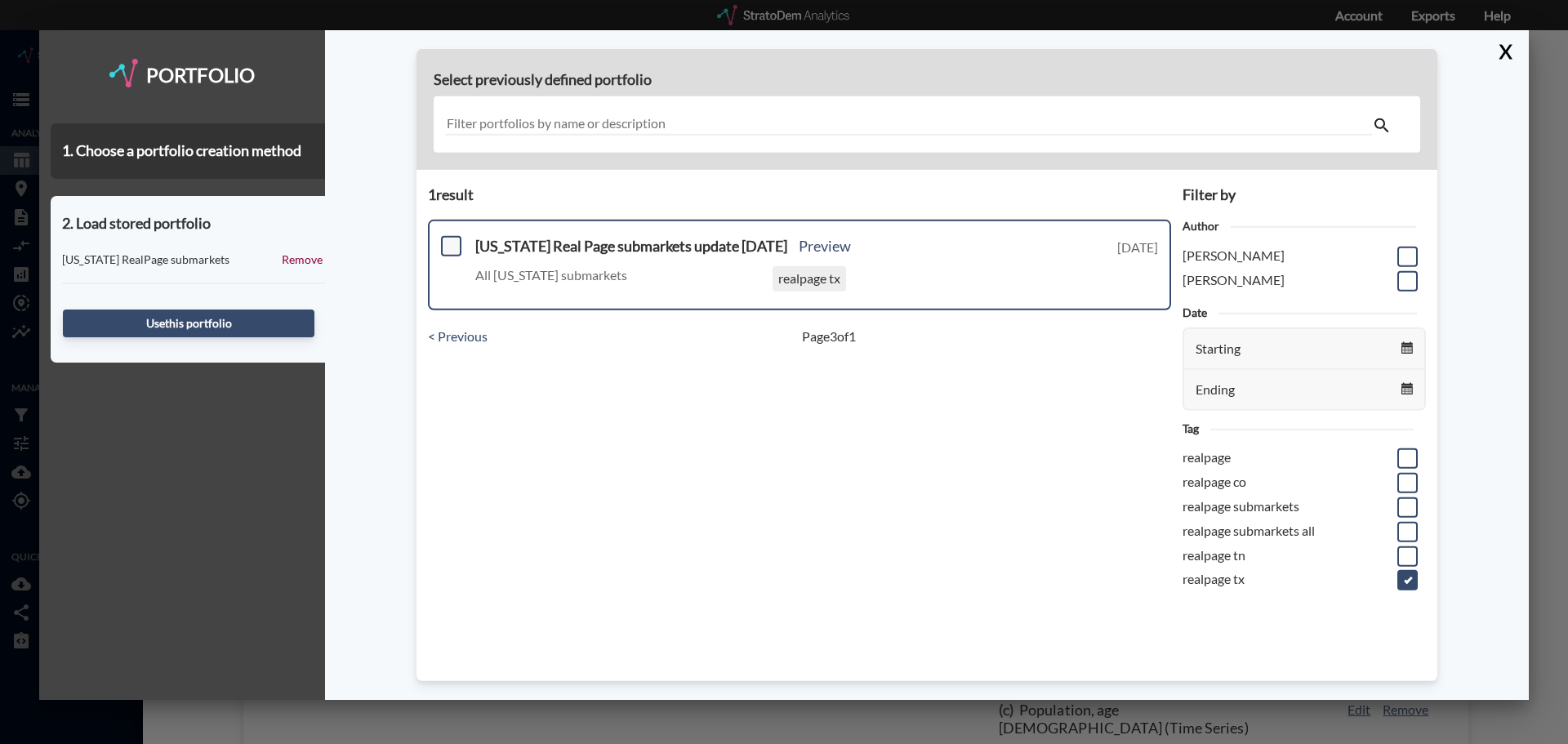
click at [454, 247] on span at bounding box center [451, 246] width 20 height 20
click at [450, 239] on input "checkbox" at bounding box center [450, 239] width 0 height 0
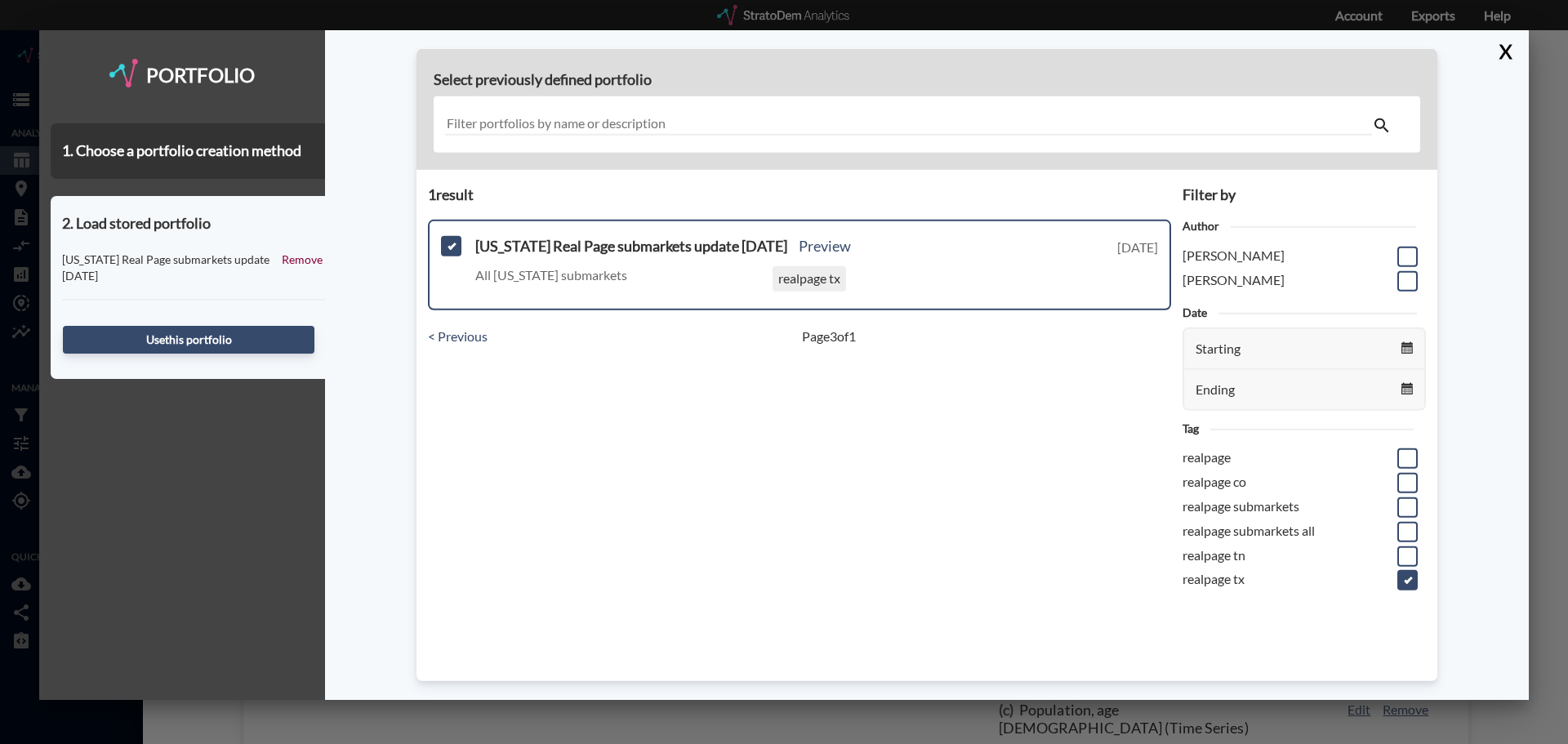
click at [1401, 576] on span at bounding box center [1407, 579] width 20 height 20
click at [1406, 573] on input "checkbox" at bounding box center [1406, 573] width 0 height 0
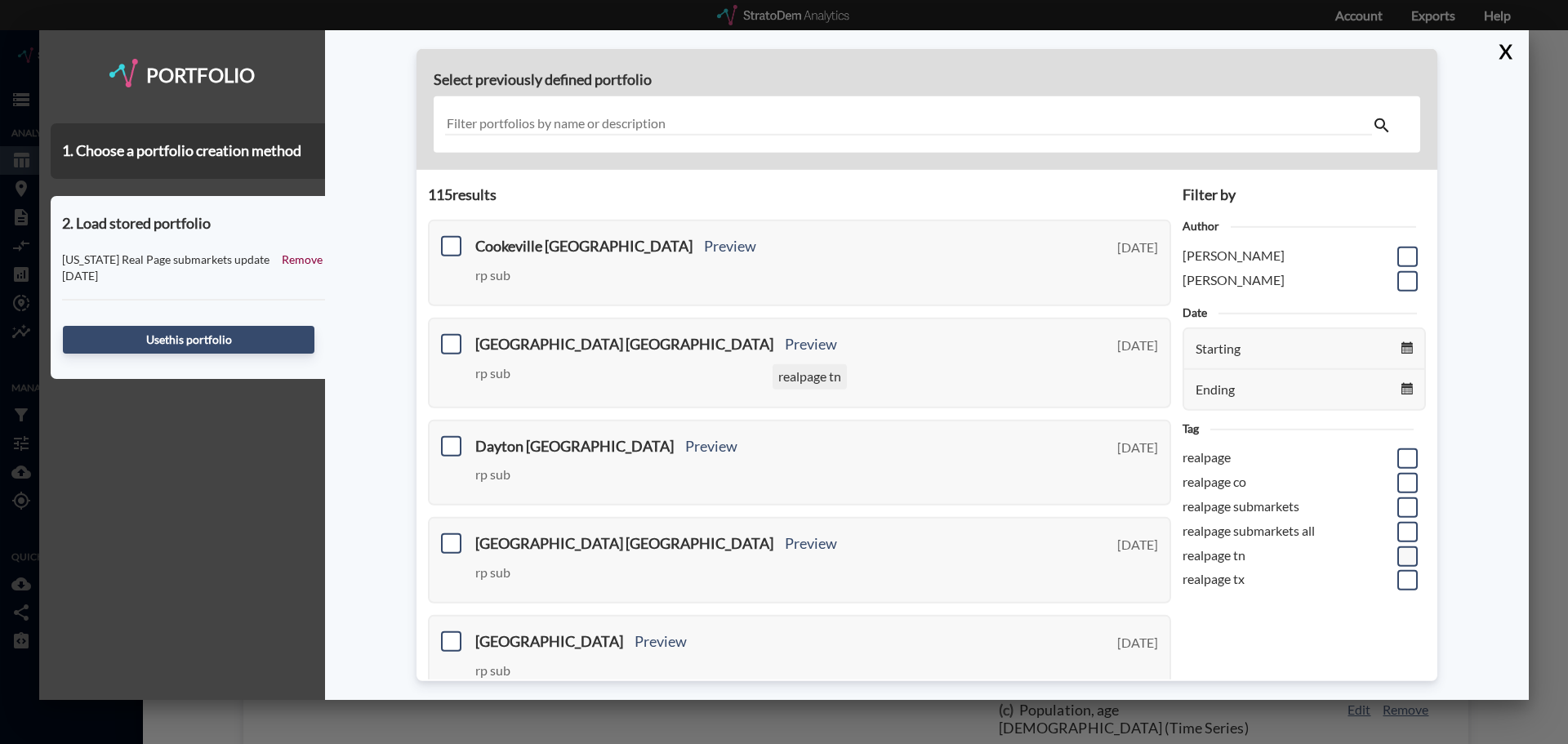
click at [1402, 557] on span at bounding box center [1407, 555] width 20 height 20
click at [1406, 549] on input "checkbox" at bounding box center [1406, 549] width 0 height 0
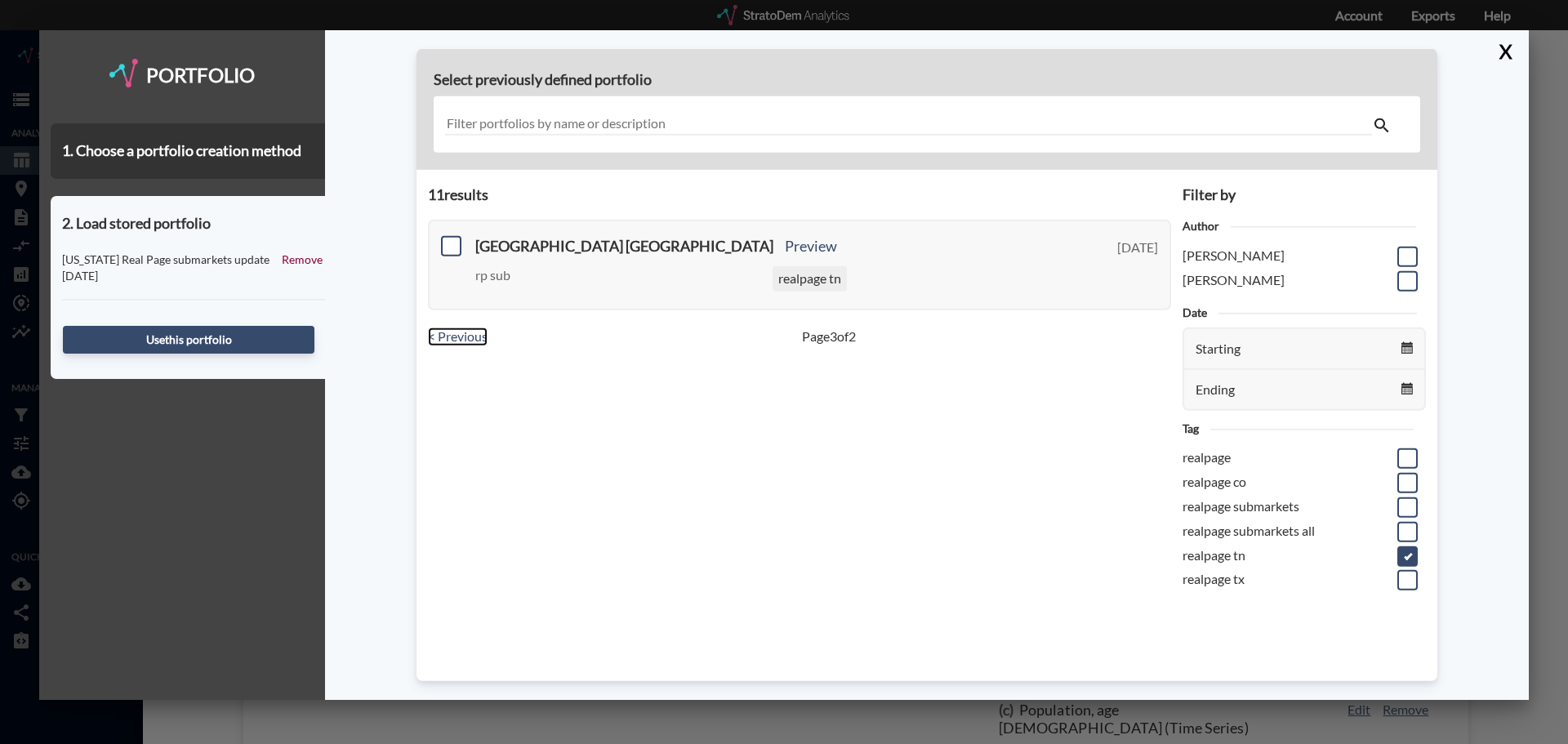
click at [439, 334] on link "< Previous" at bounding box center [457, 337] width 60 height 19
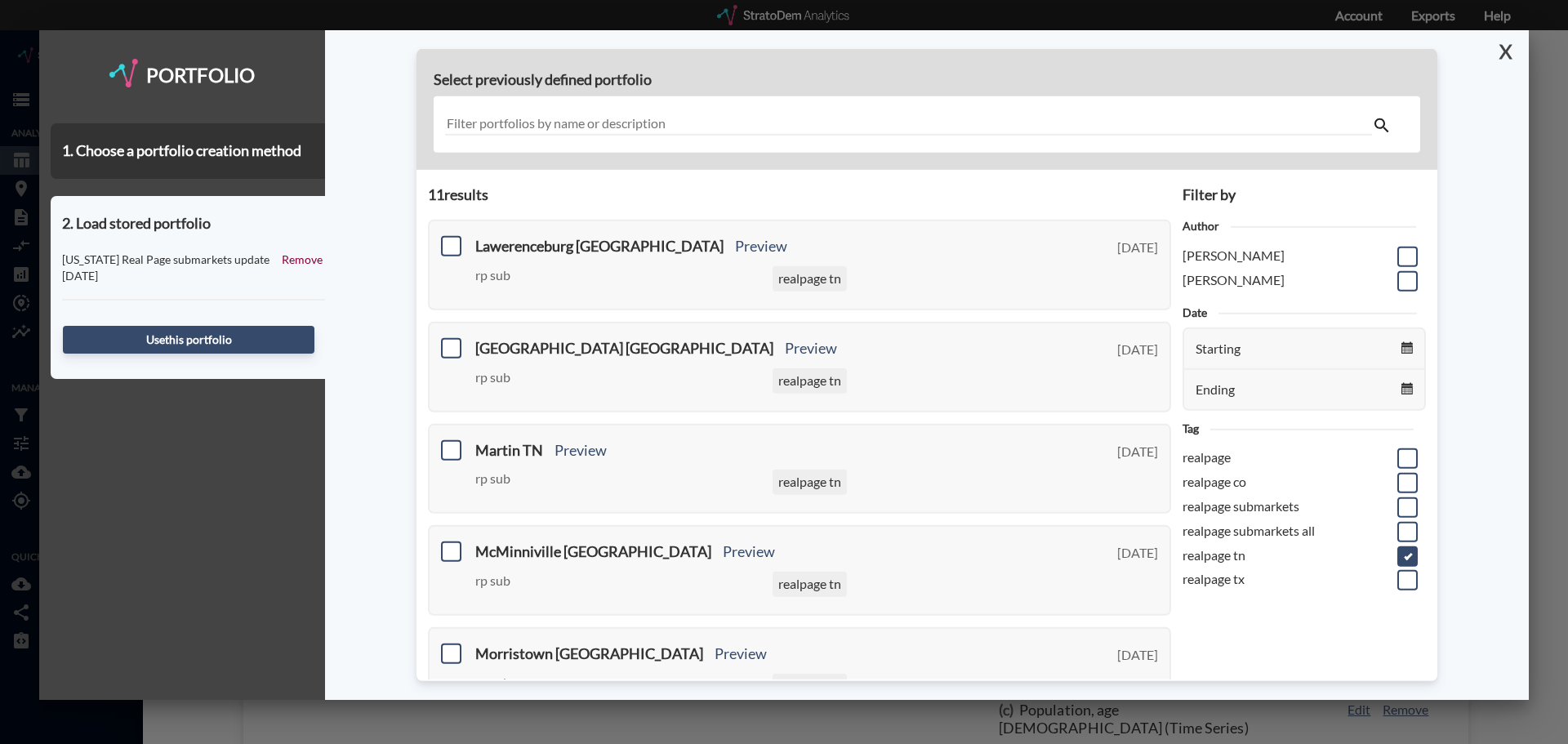
click at [1515, 50] on button "X" at bounding box center [1502, 51] width 29 height 43
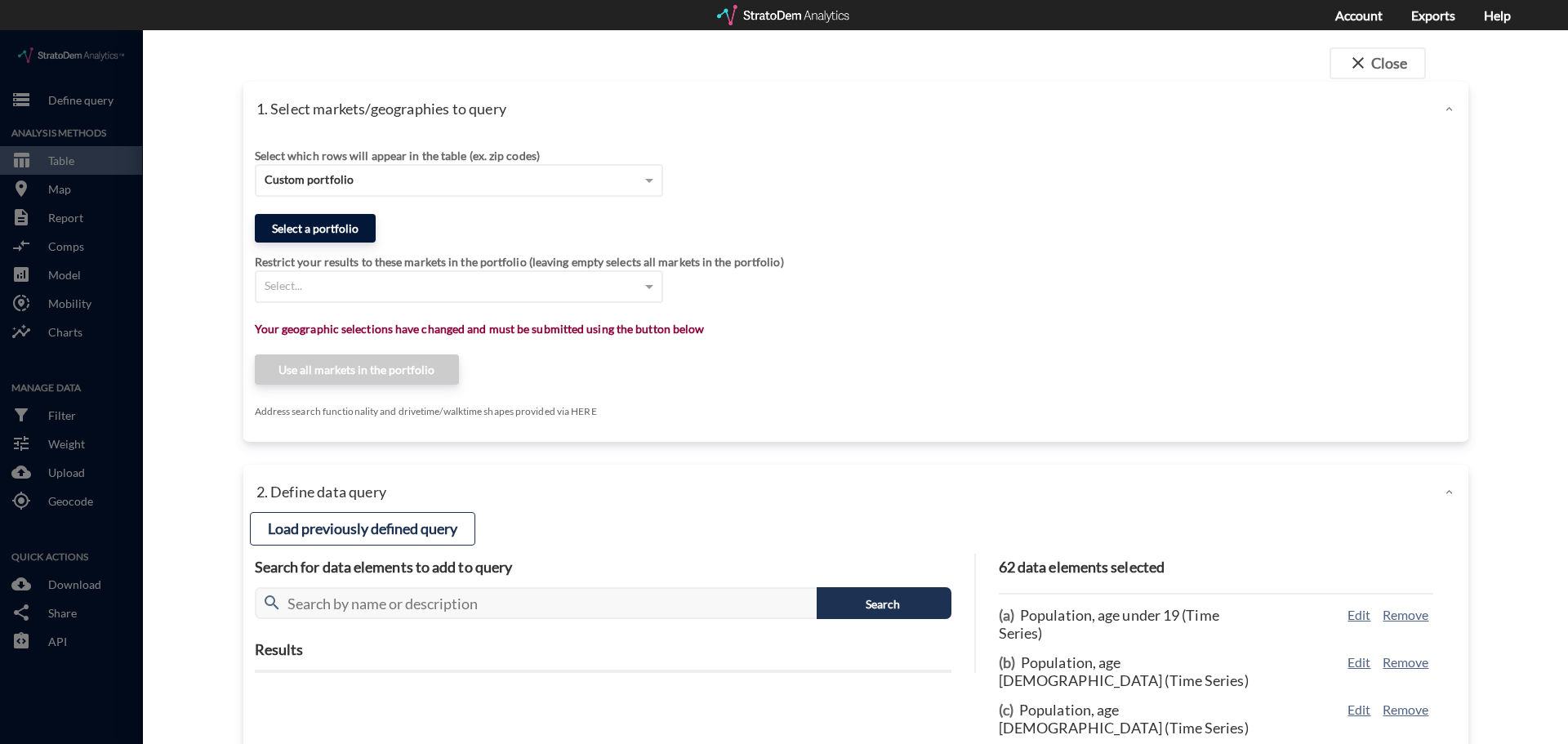
click button "Select a portfolio"
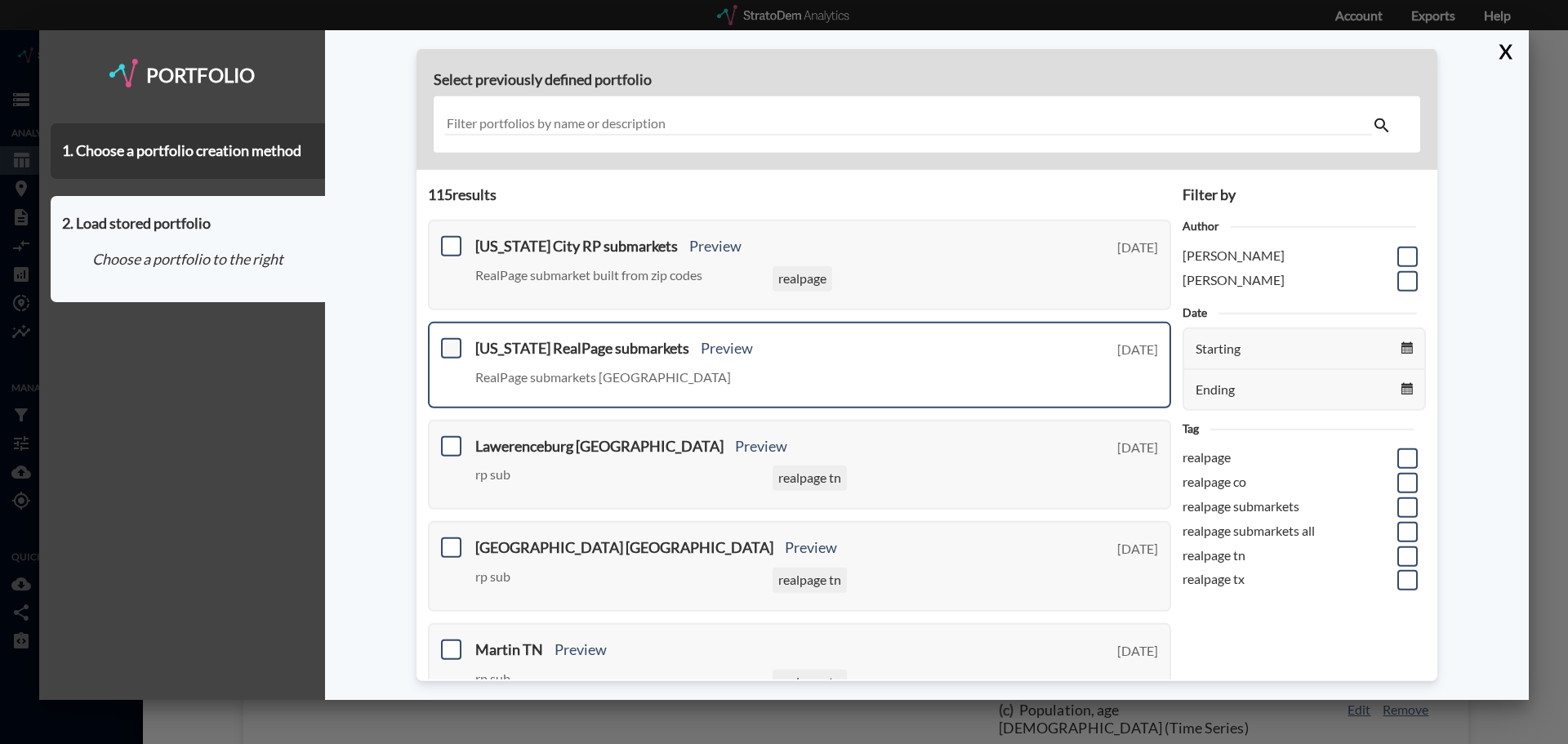
click at [456, 348] on span at bounding box center [451, 348] width 20 height 20
click at [450, 341] on input "checkbox" at bounding box center [450, 341] width 0 height 0
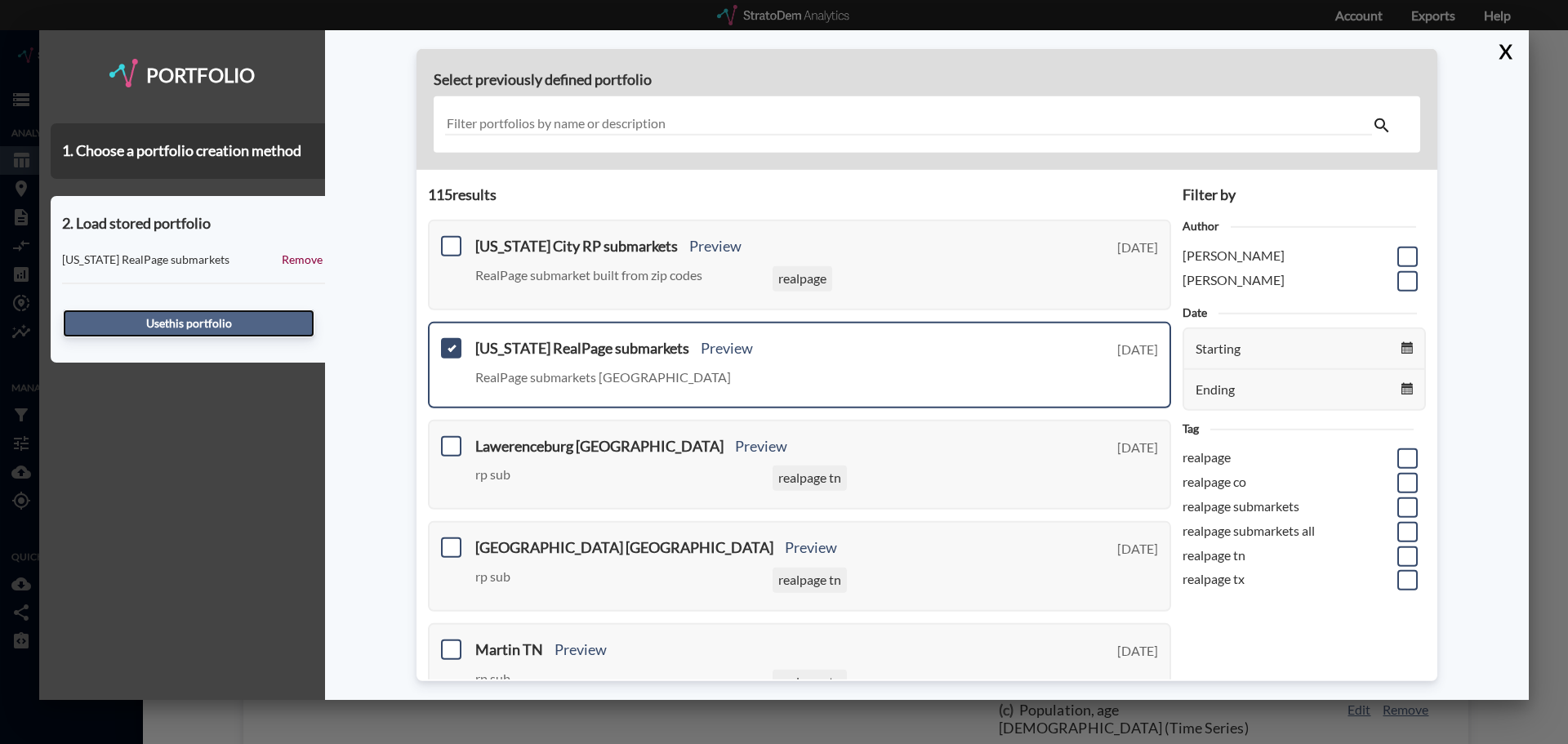
click at [214, 322] on button "Use this portfolio" at bounding box center [189, 323] width 251 height 28
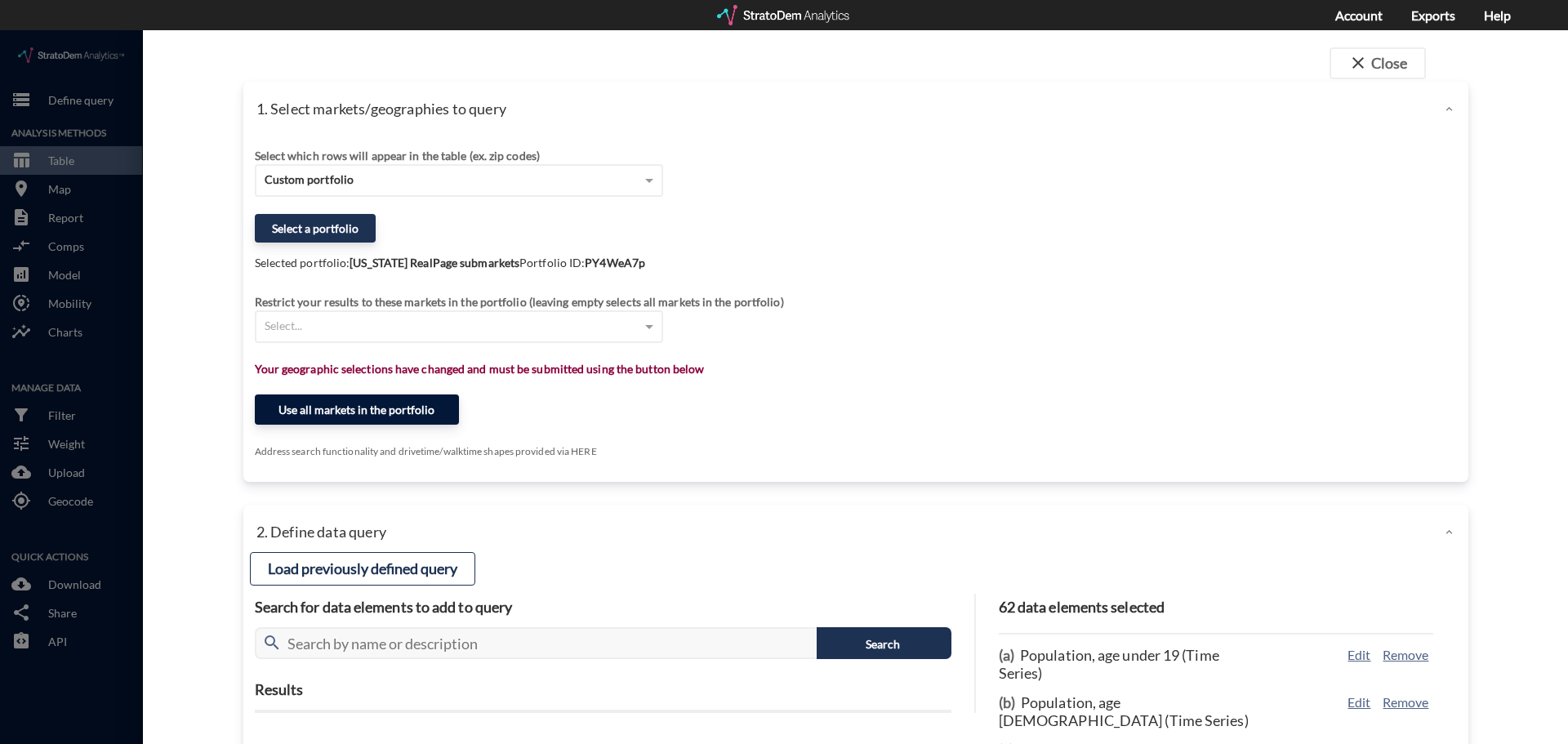
click button "Use all markets in the portfolio"
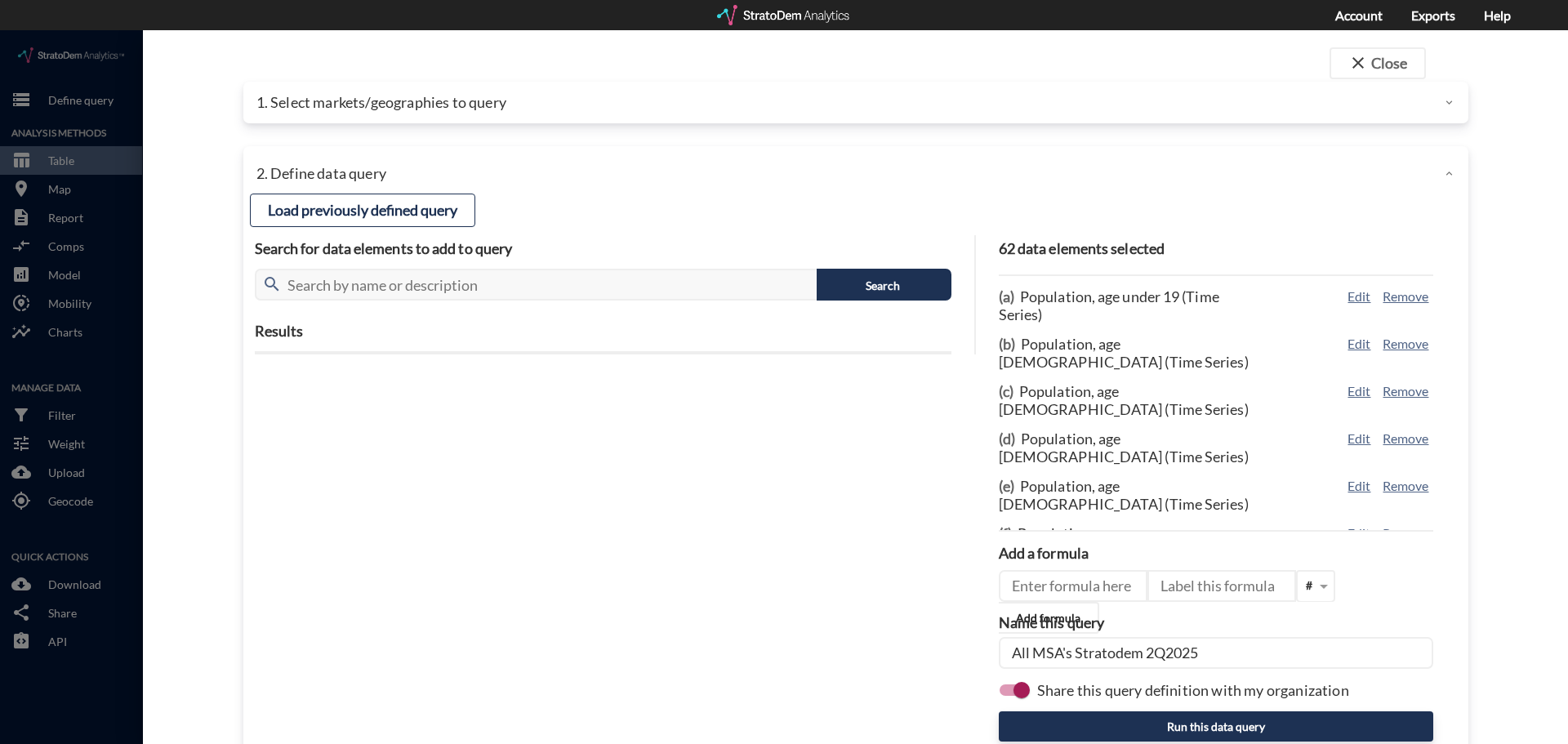
click icon
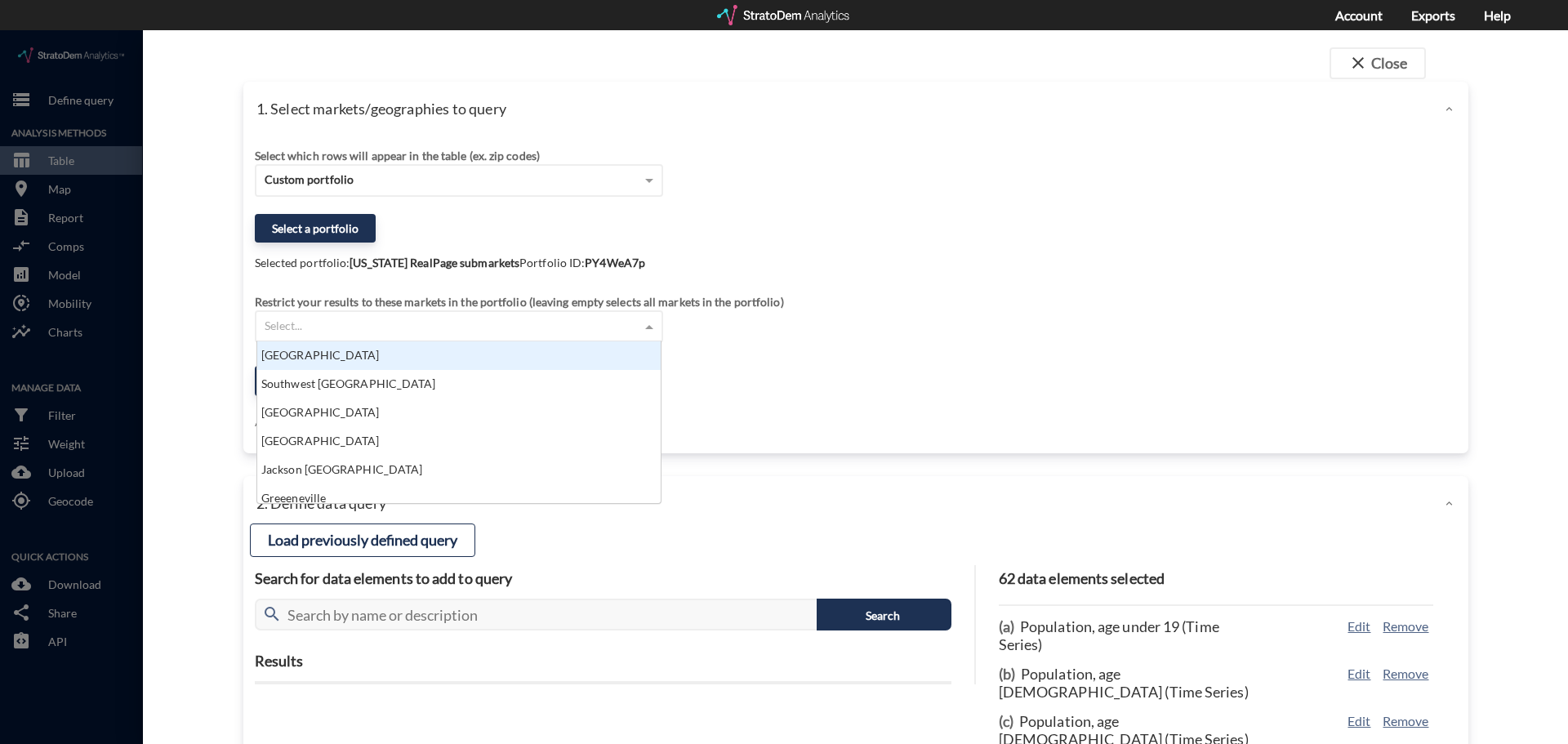
click span
click div "Select which rows will appear in the table (ex. zip codes) Custom portfolio Sel…"
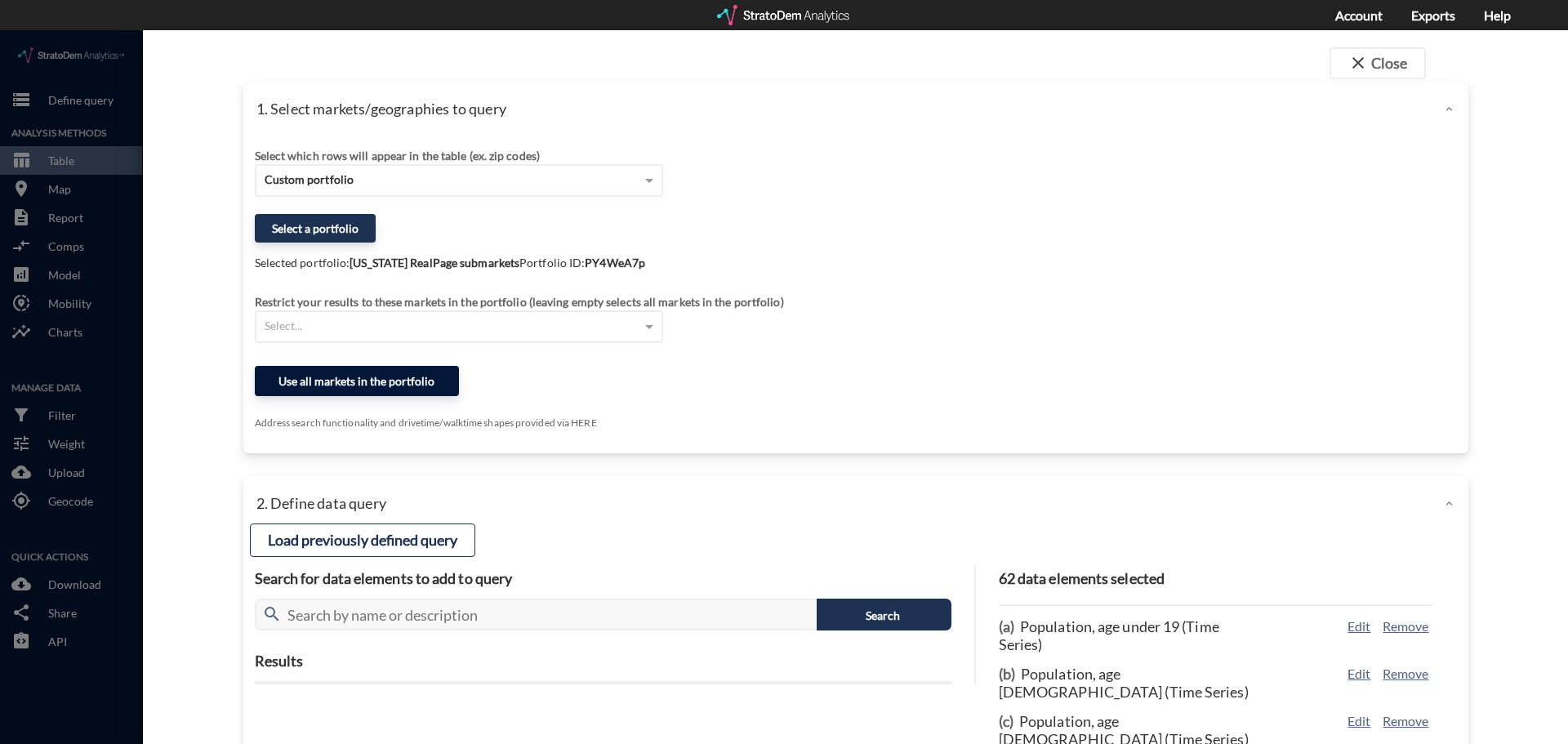
click button "Use all markets in the portfolio"
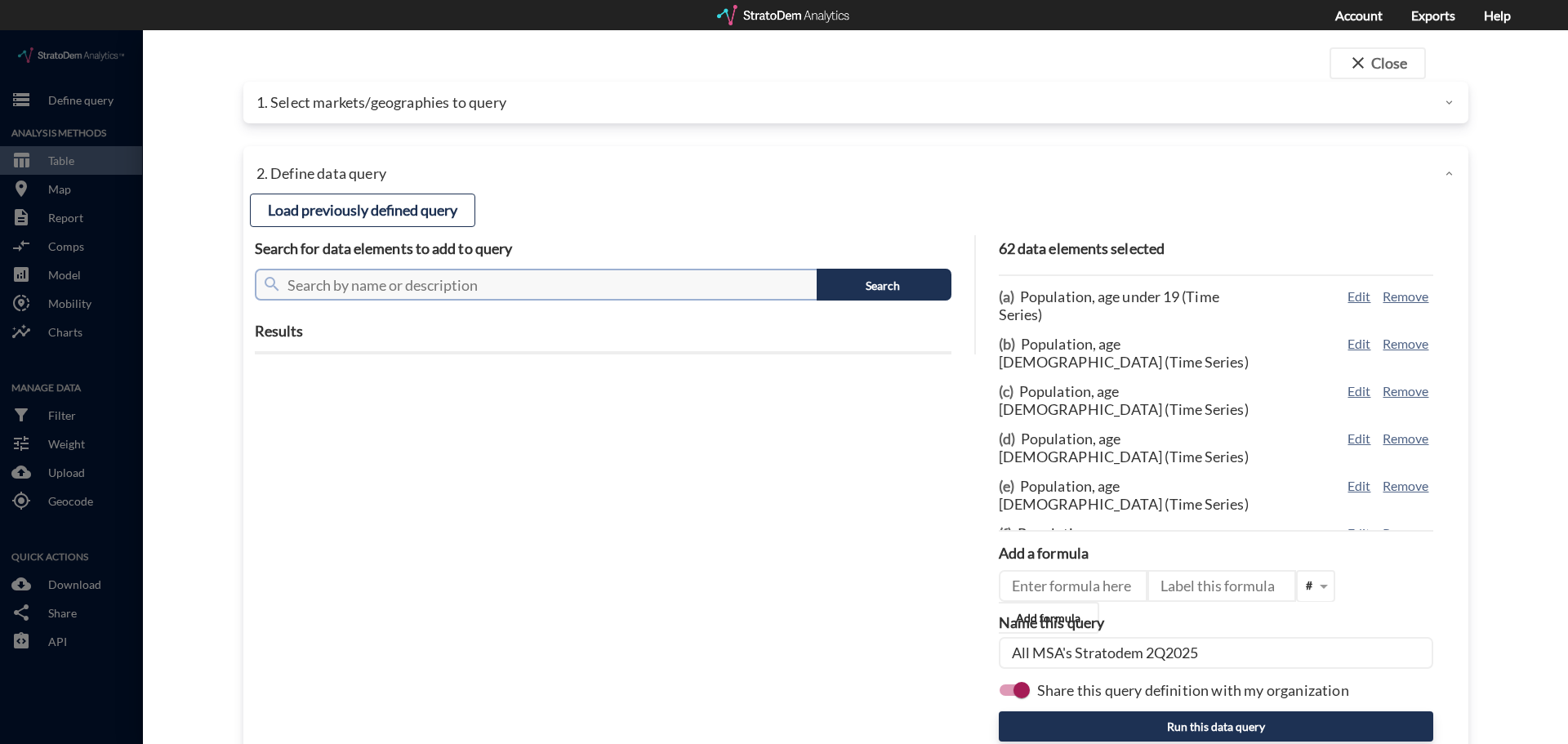
click input "text"
click button "Search"
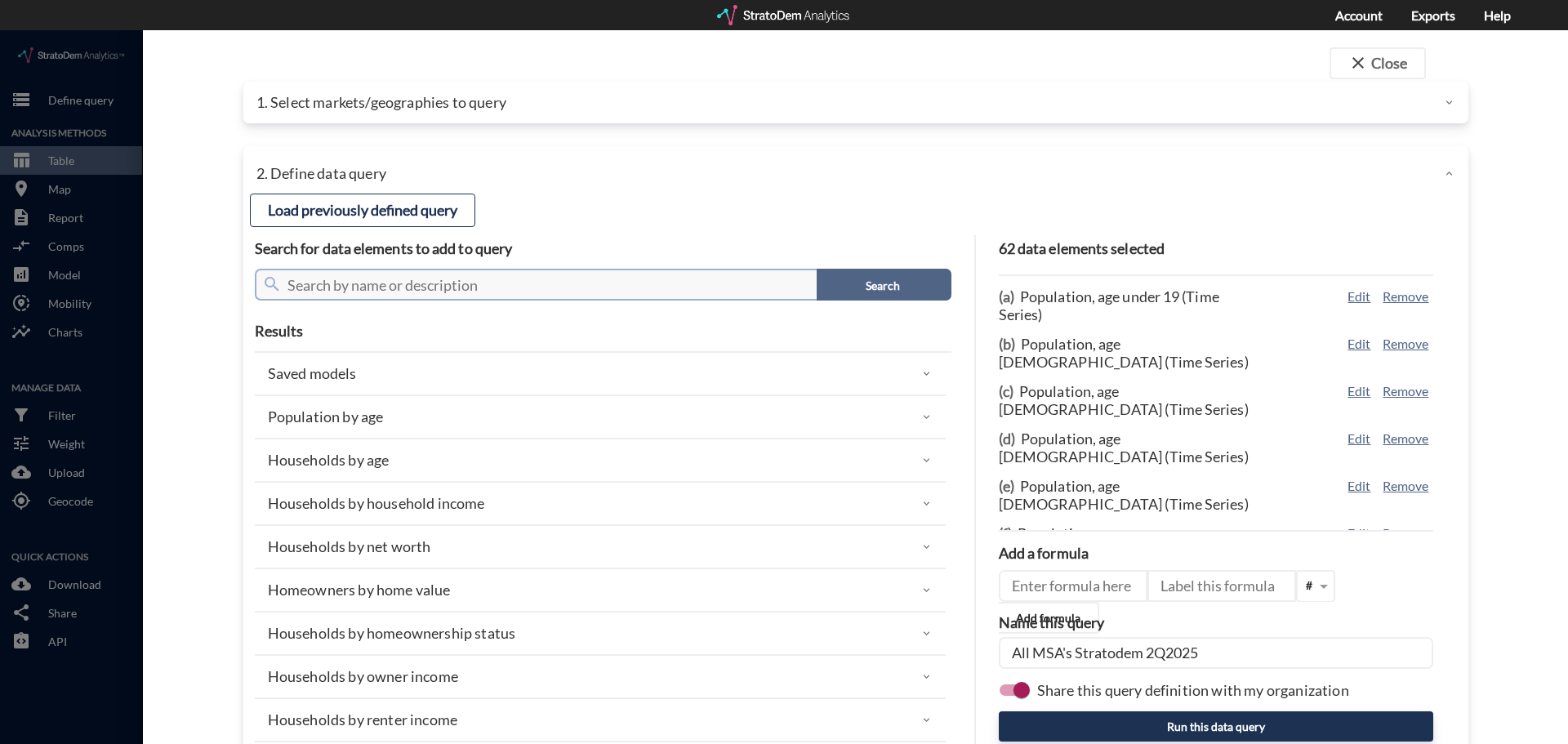
click button "Search"
click button "Load previously defined query"
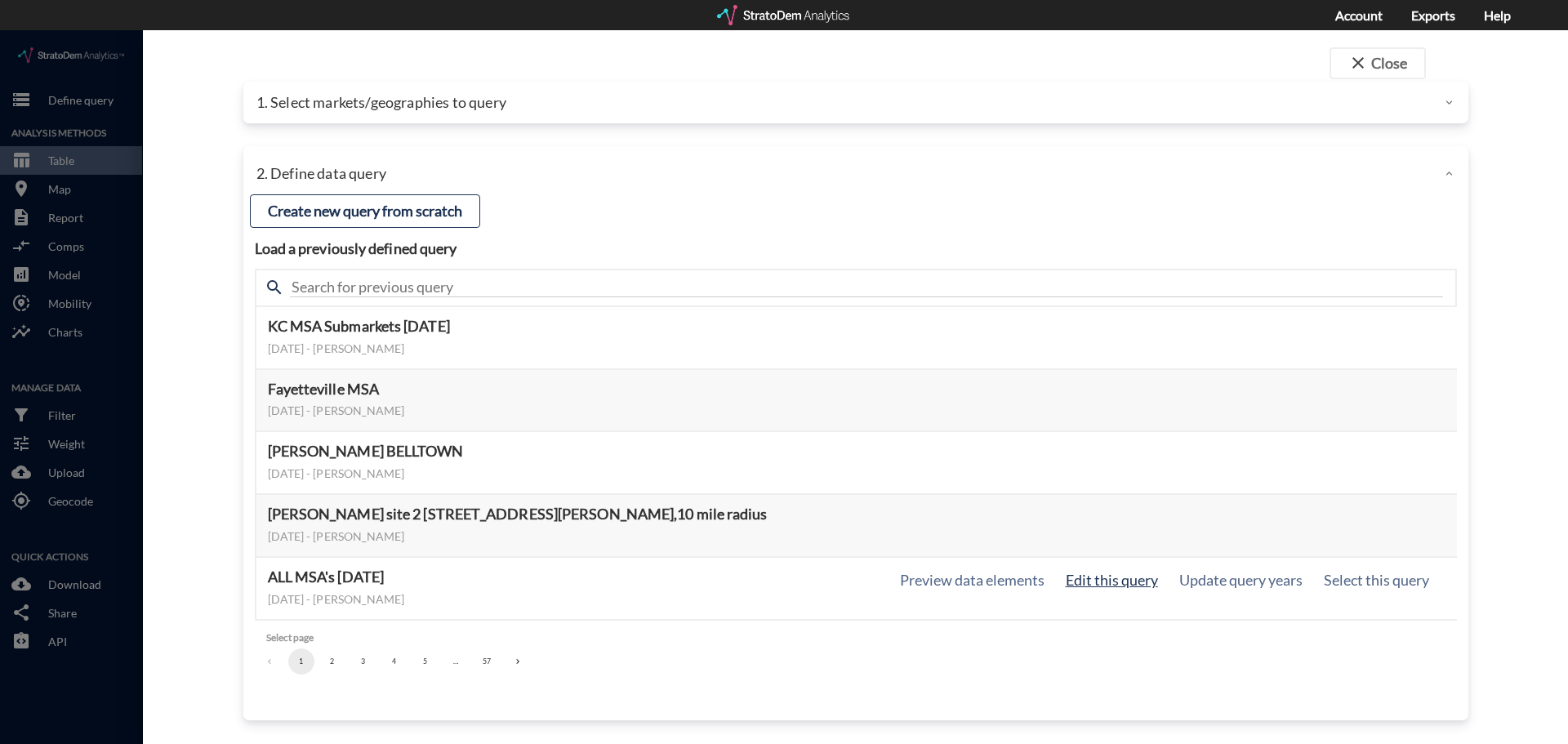
click button "Edit this query"
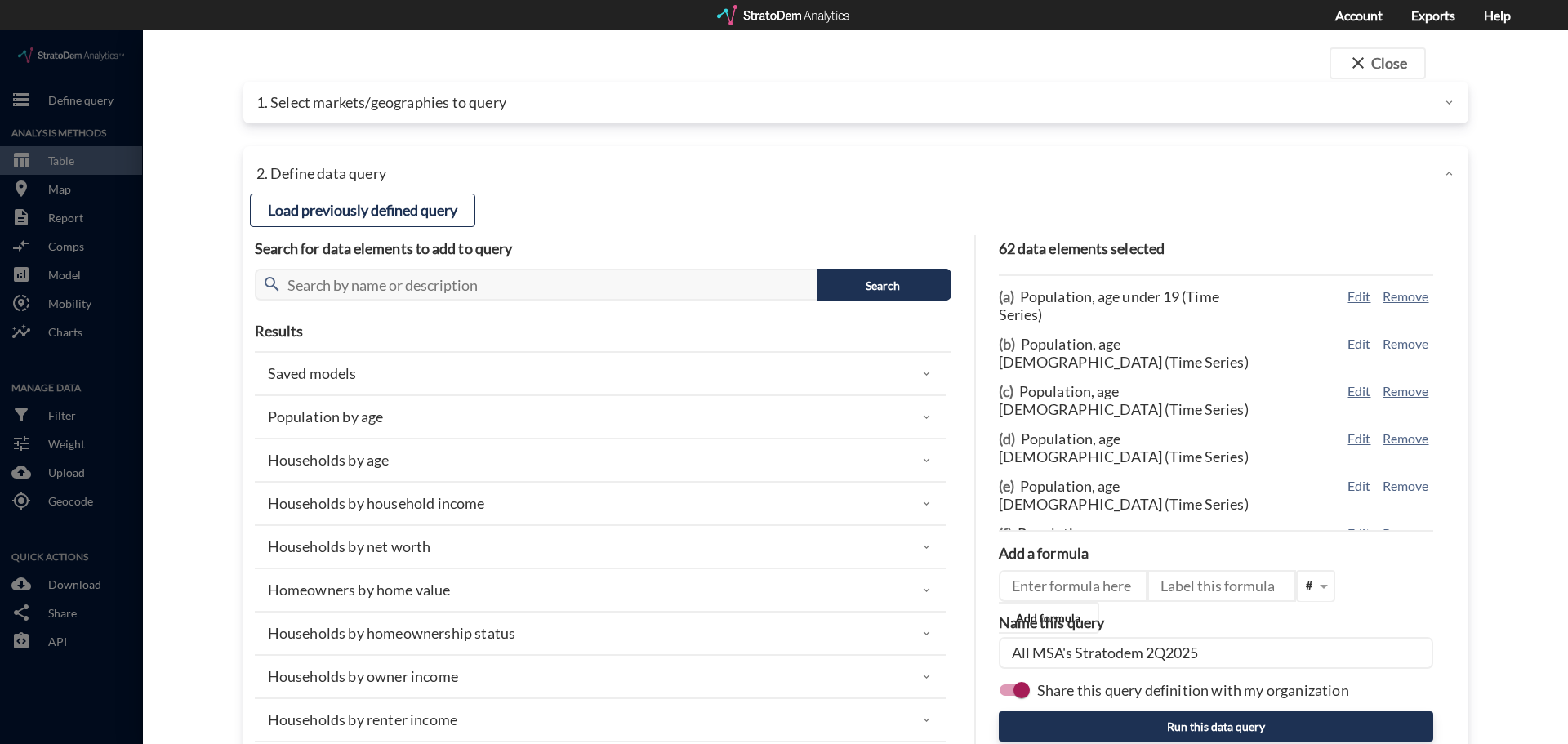
click input "All MSA's Stratodem 2Q2025"
type input "TN Submarkets Stratodem 2Q2025"
click button "Run this data query"
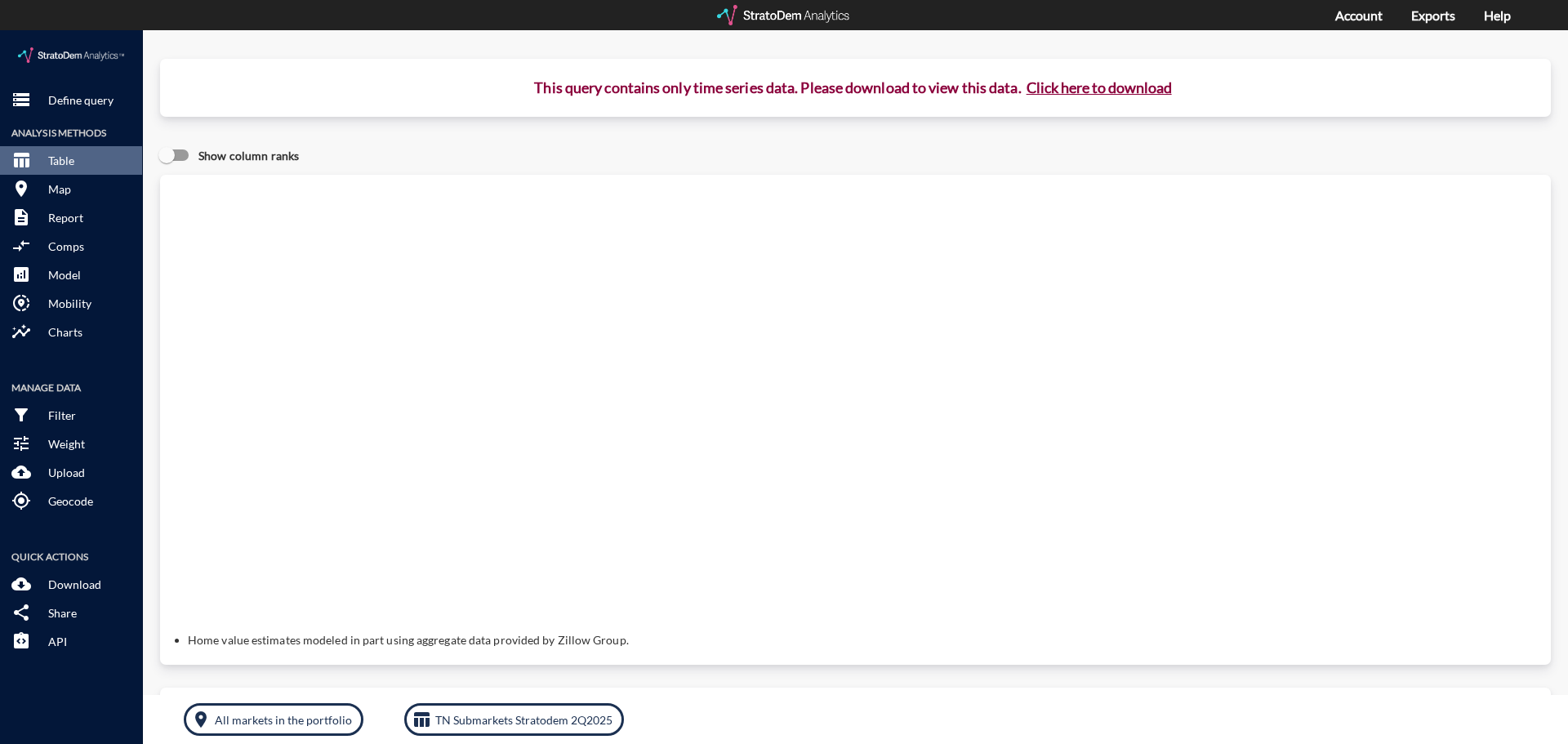
click button "Click here to download"
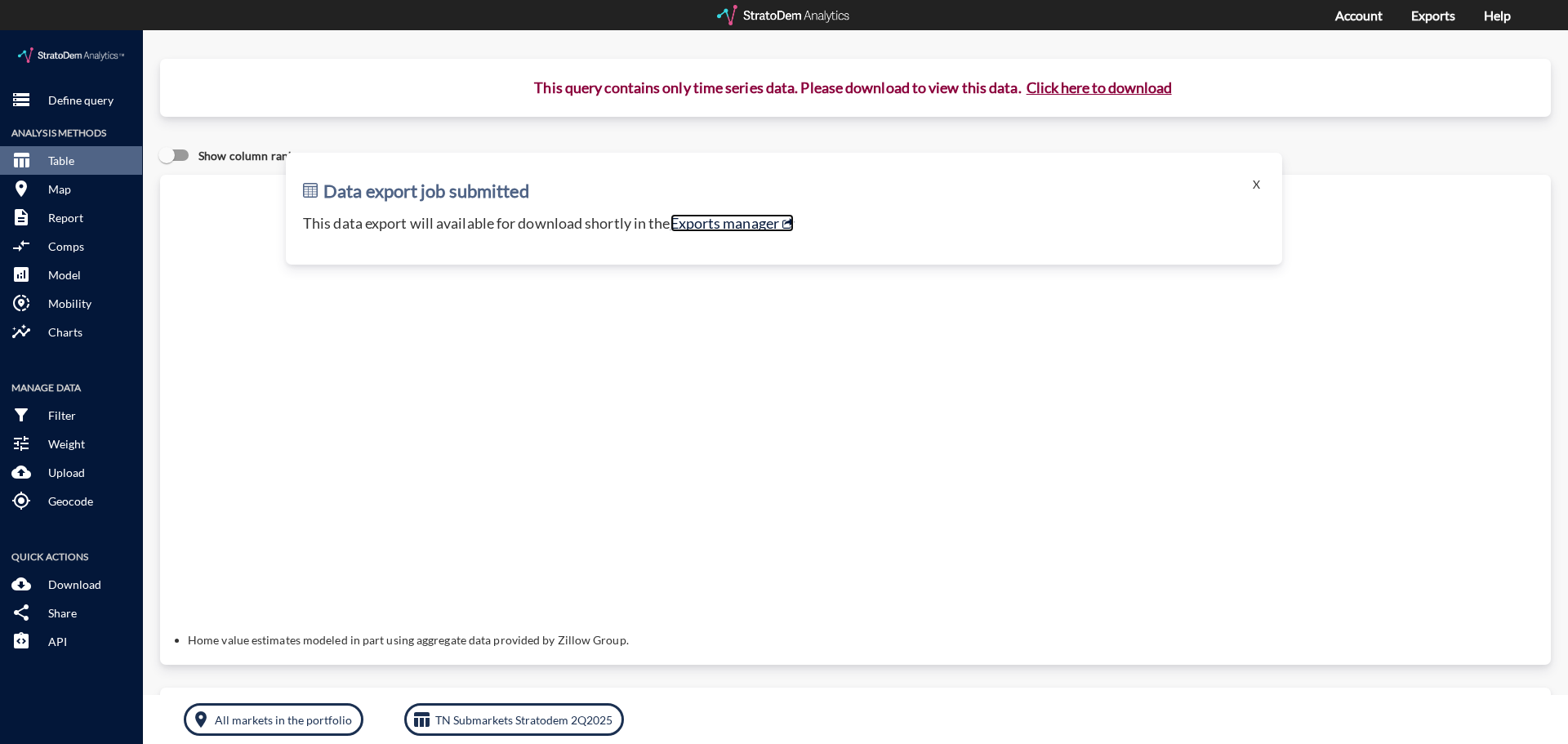
click link "Exports manager"
click p "Define query"
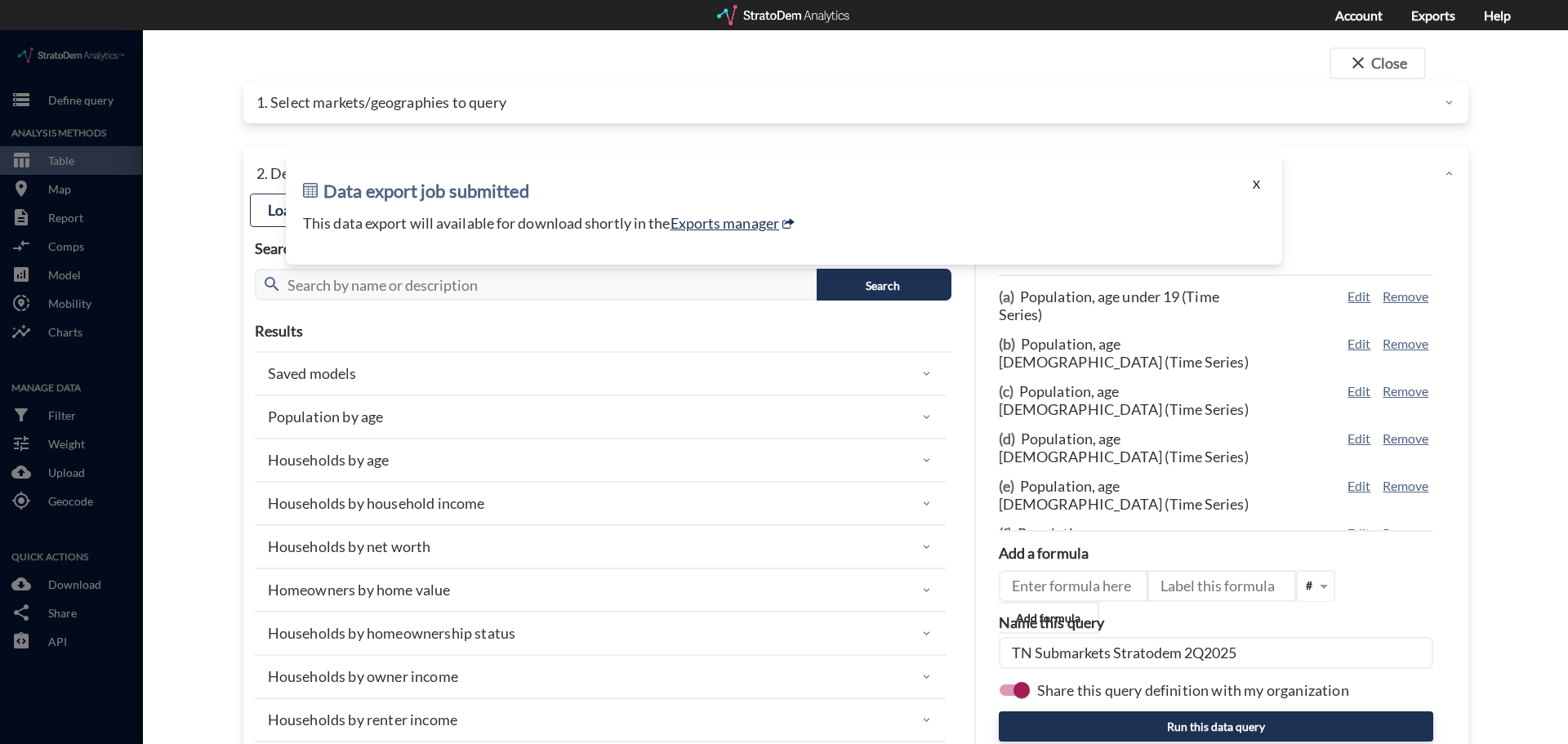
click button "X"
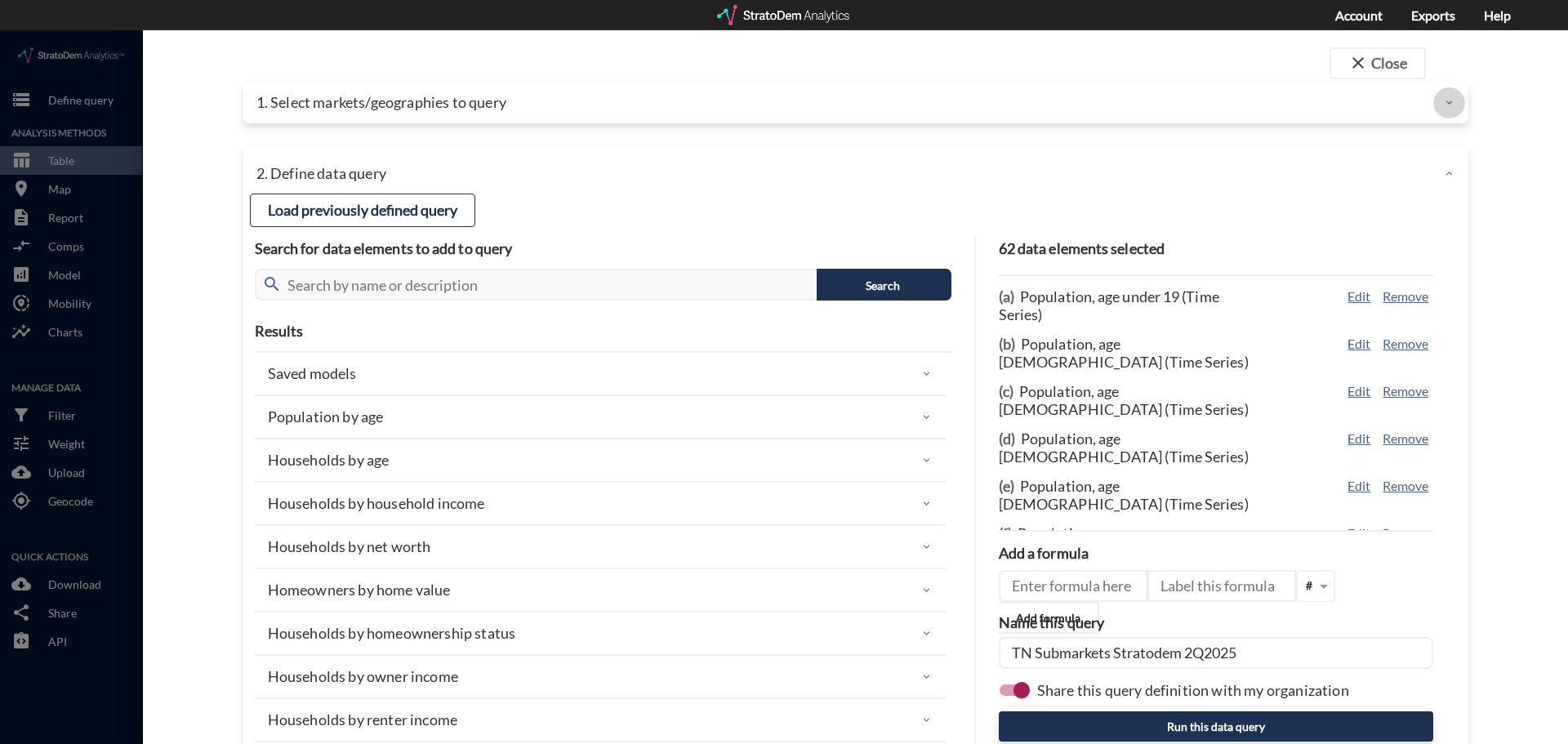
click icon
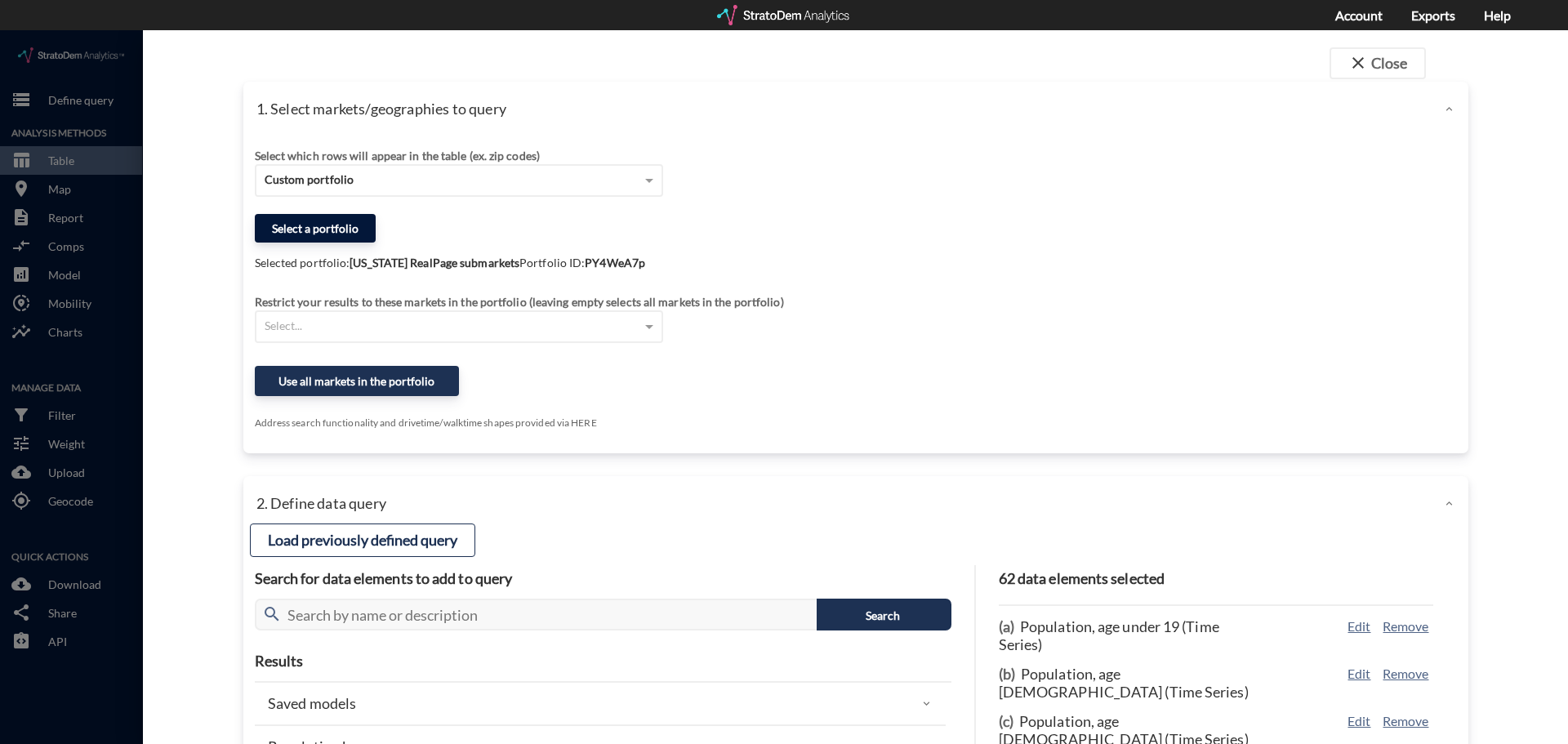
click button "Select a portfolio"
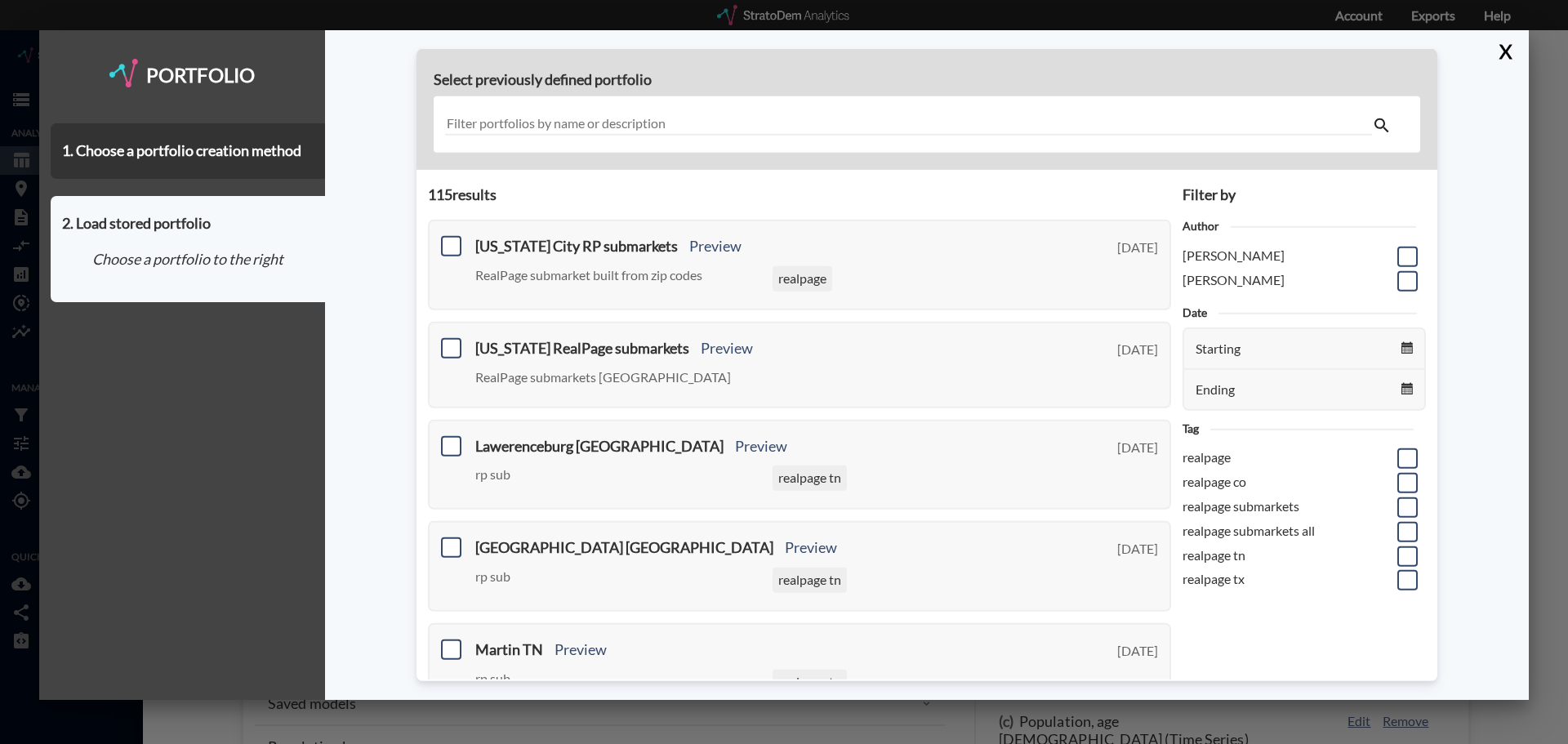
click at [722, 117] on input "text" at bounding box center [908, 124] width 927 height 22
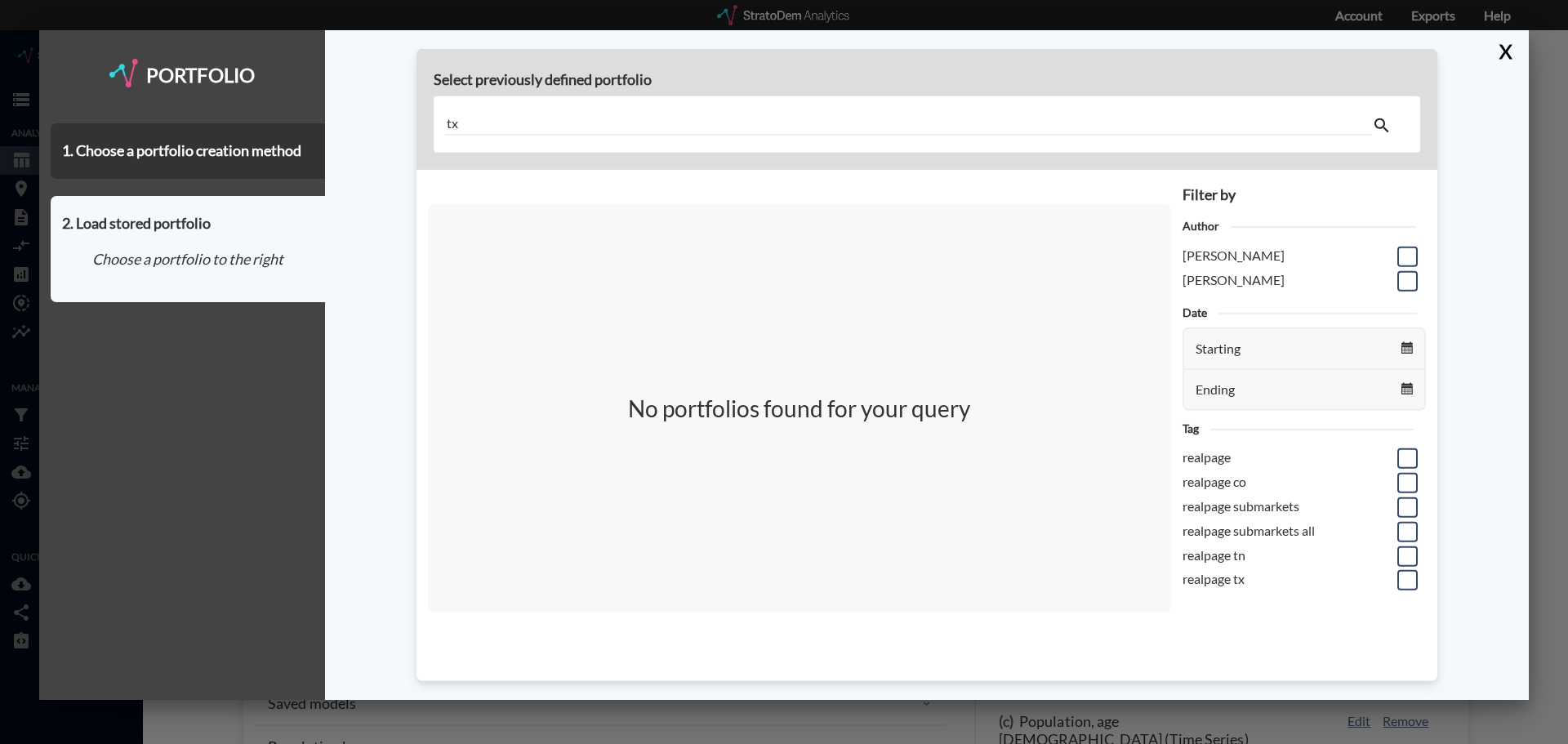
type input "t"
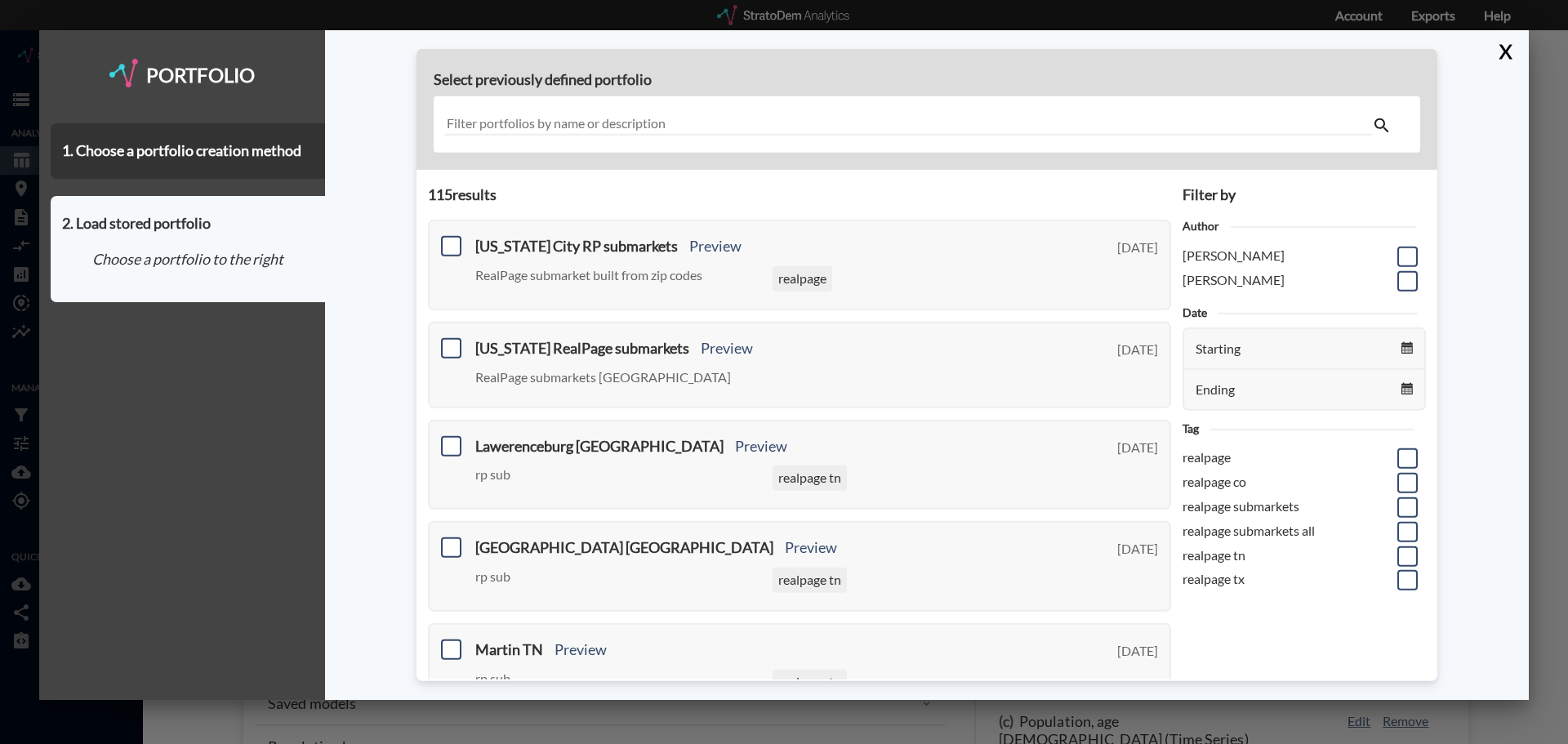
type input "T"
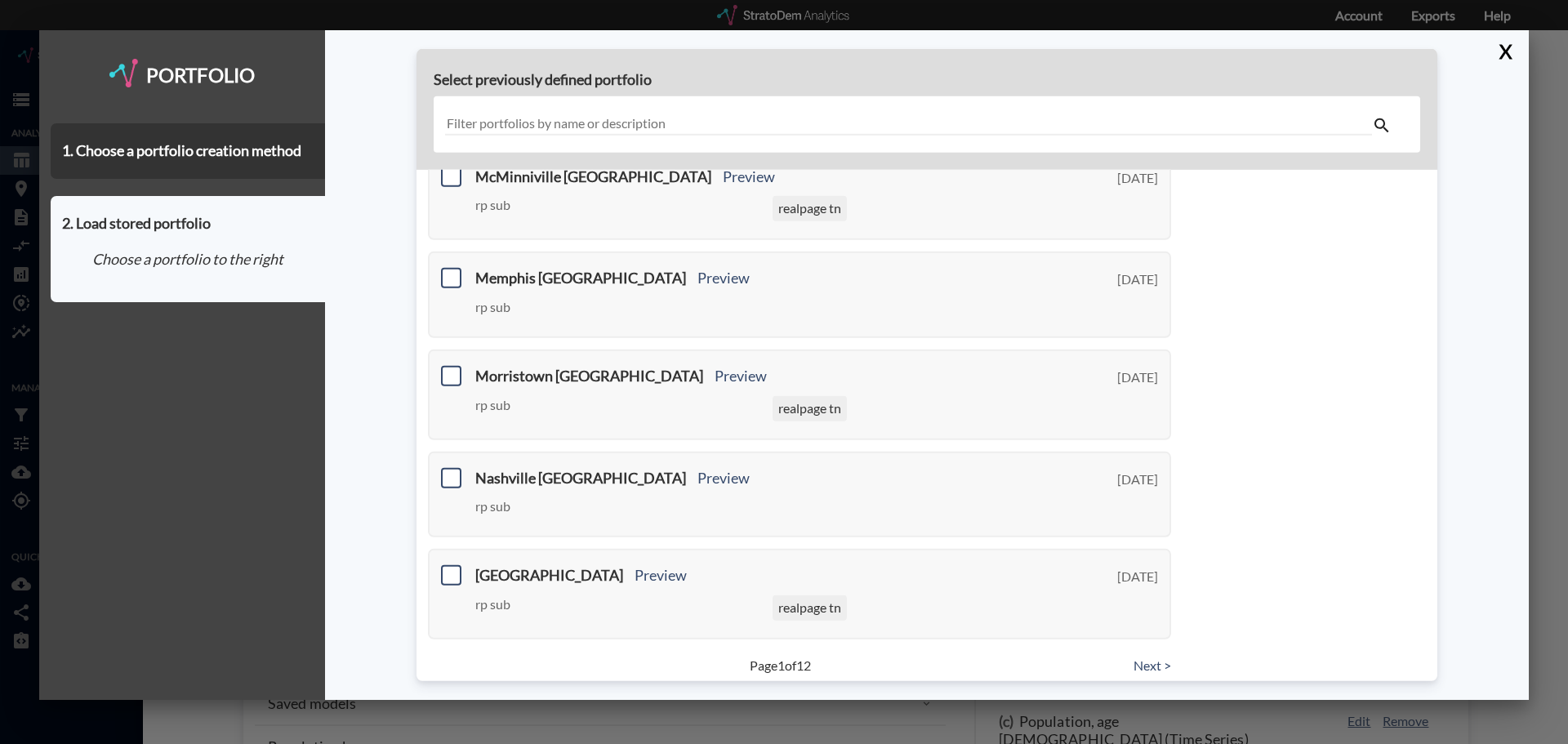
scroll to position [588, 0]
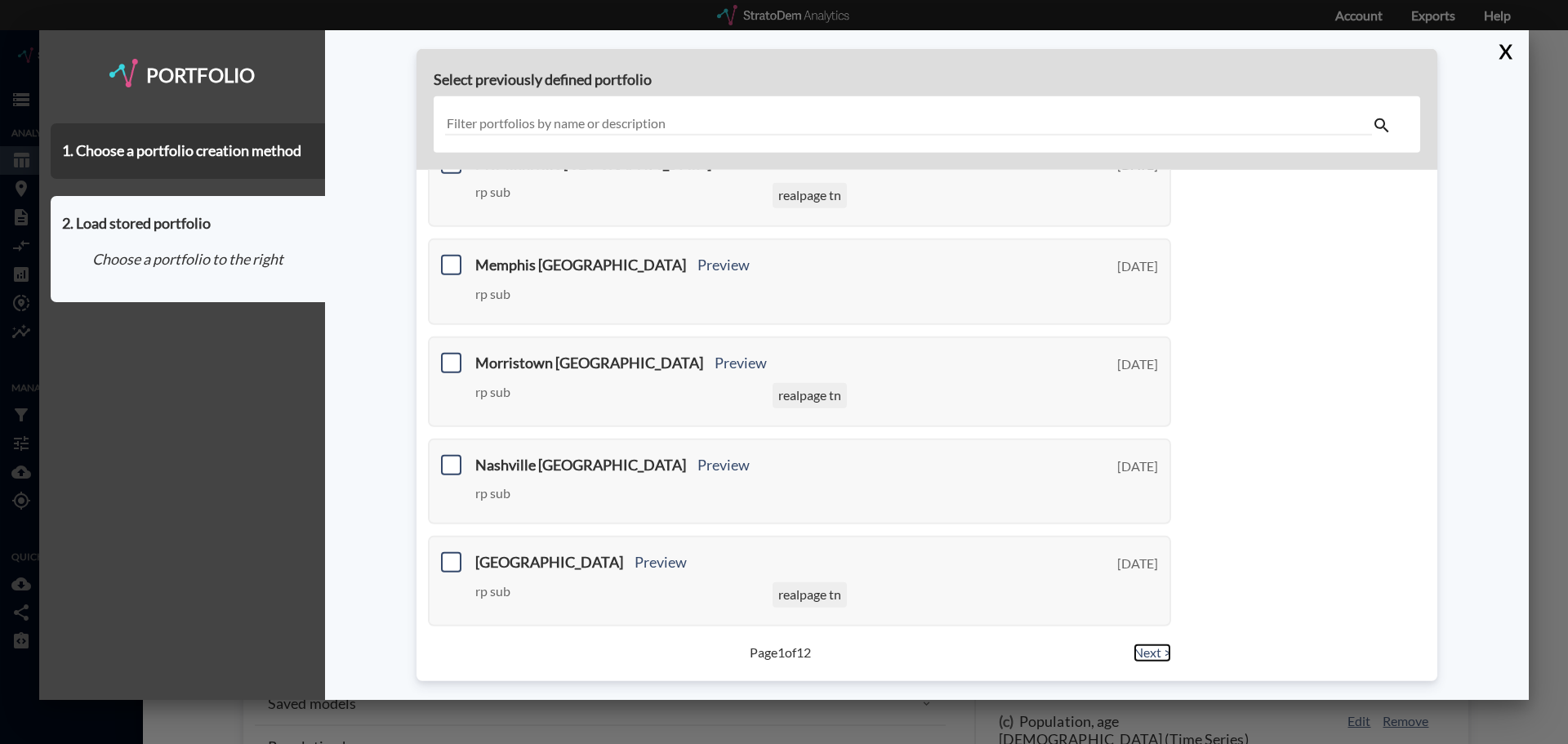
click at [1146, 653] on link "Next >" at bounding box center [1152, 654] width 37 height 19
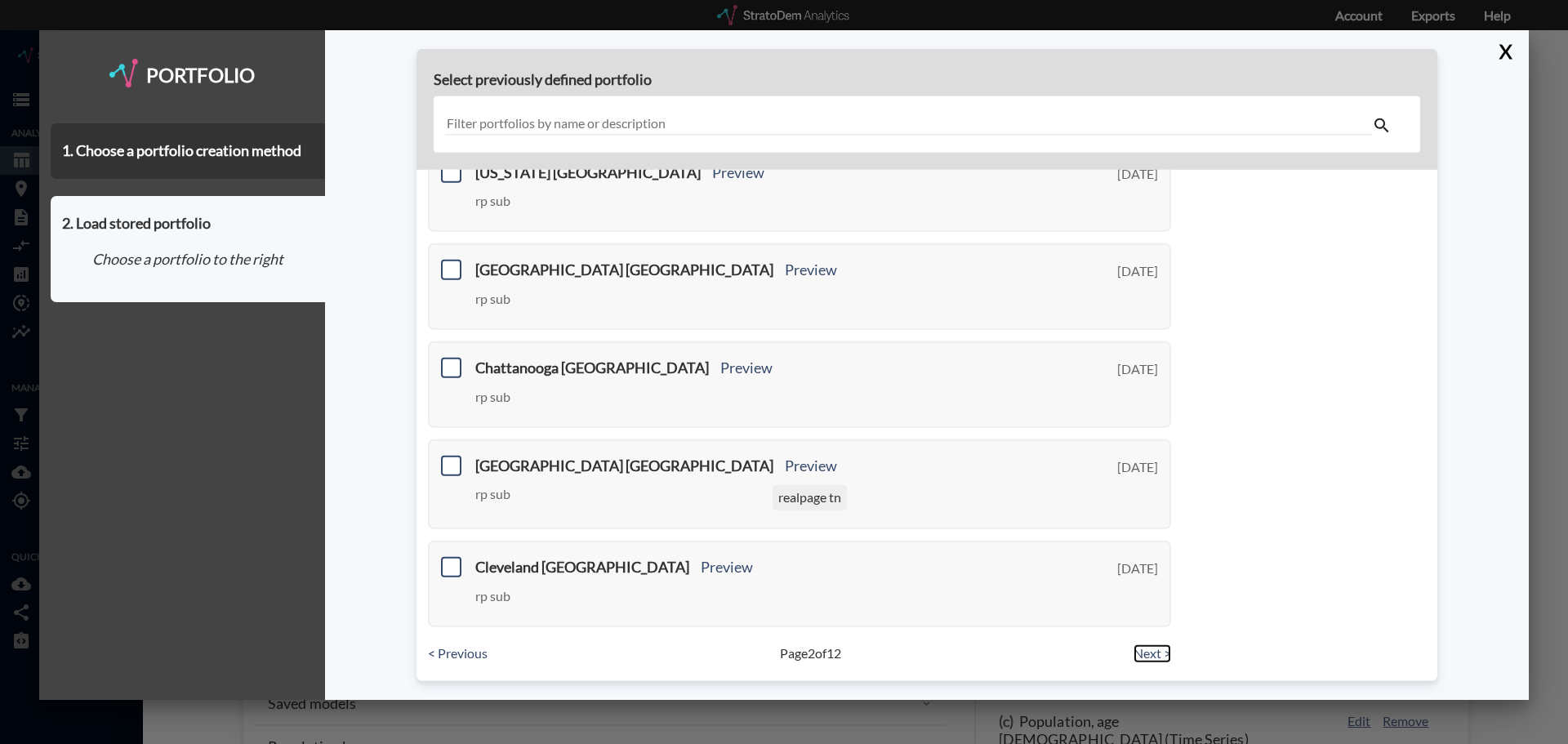
scroll to position [575, 0]
click at [1139, 651] on link "Next >" at bounding box center [1152, 654] width 37 height 19
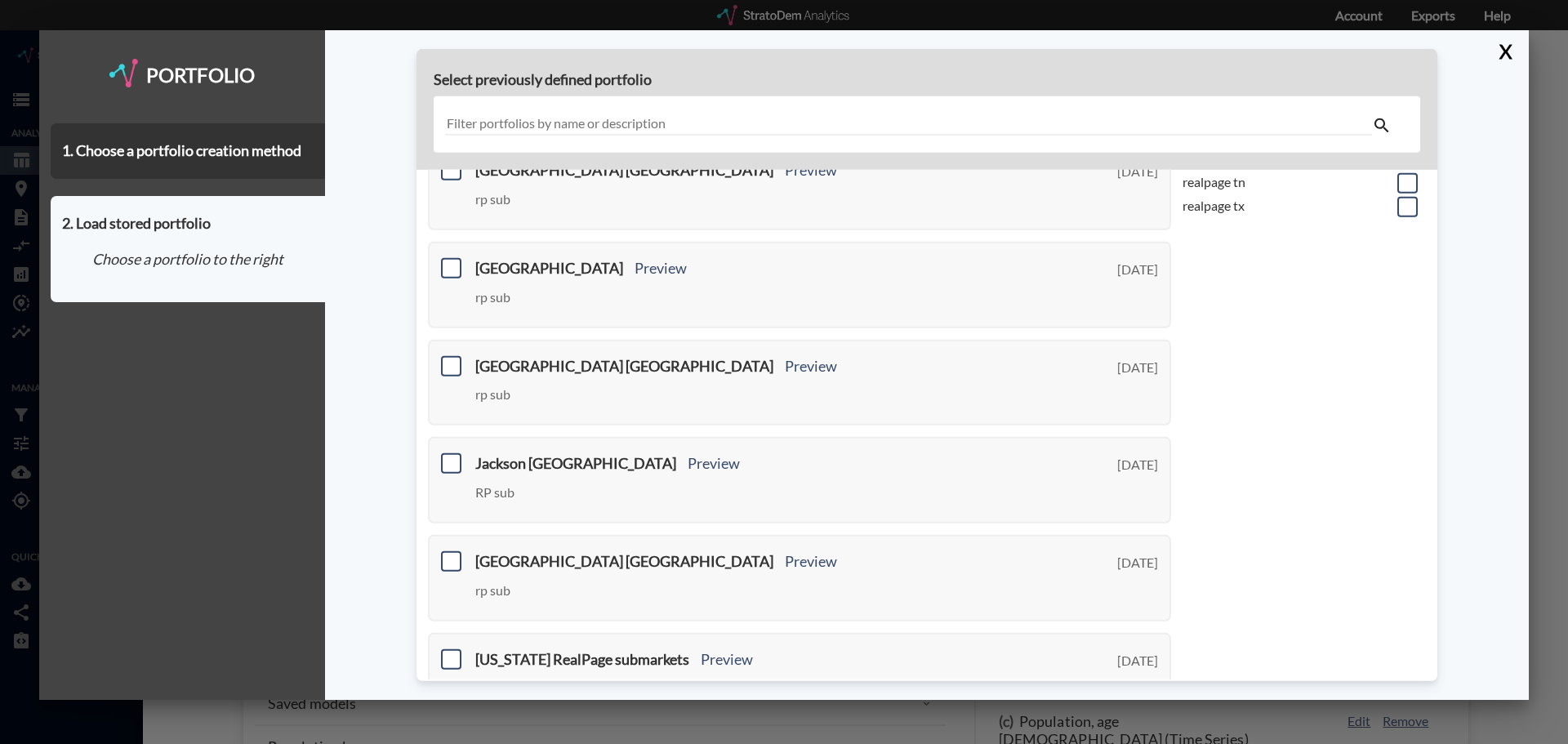
scroll to position [490, 0]
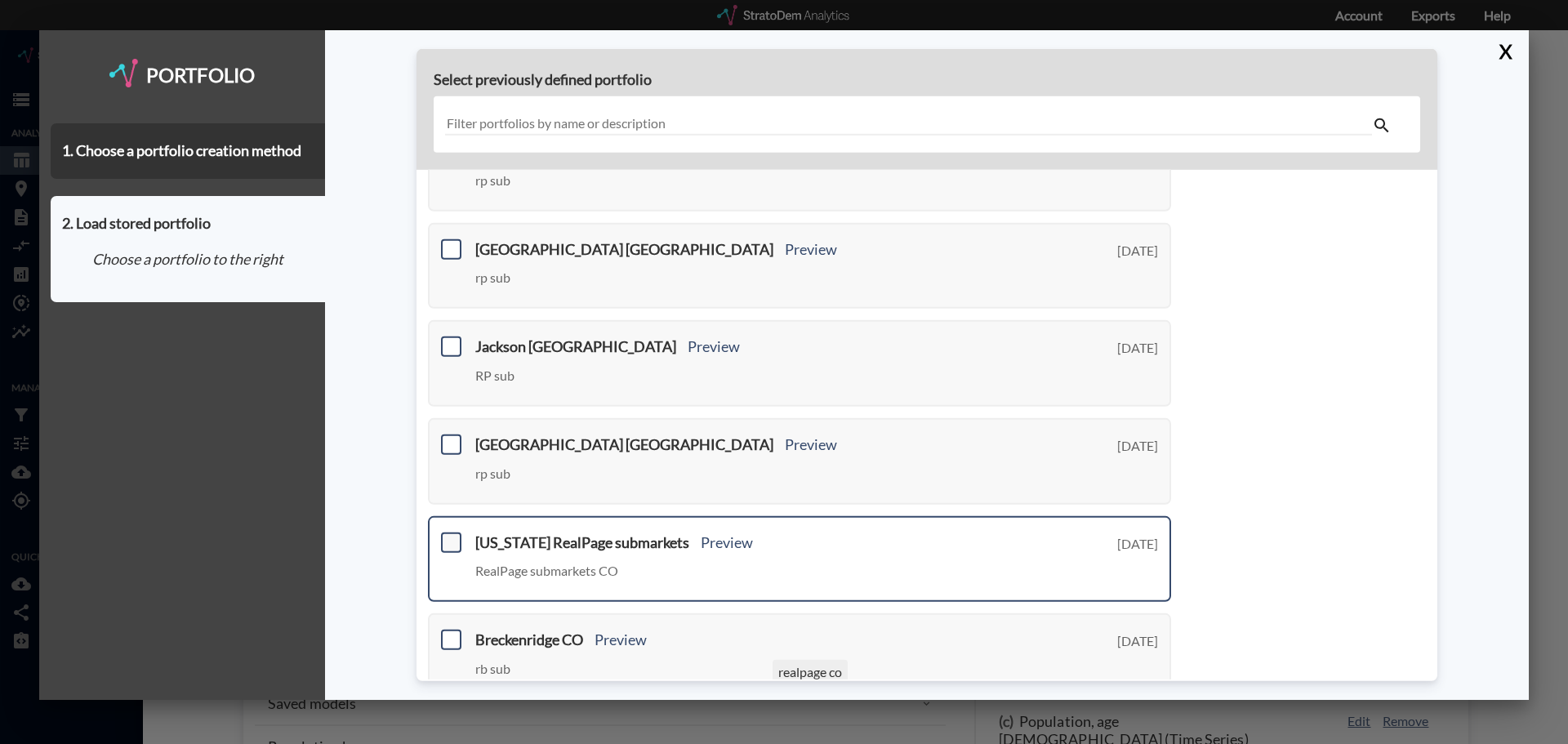
click at [454, 541] on span at bounding box center [451, 541] width 20 height 20
click at [450, 535] on input "checkbox" at bounding box center [450, 535] width 0 height 0
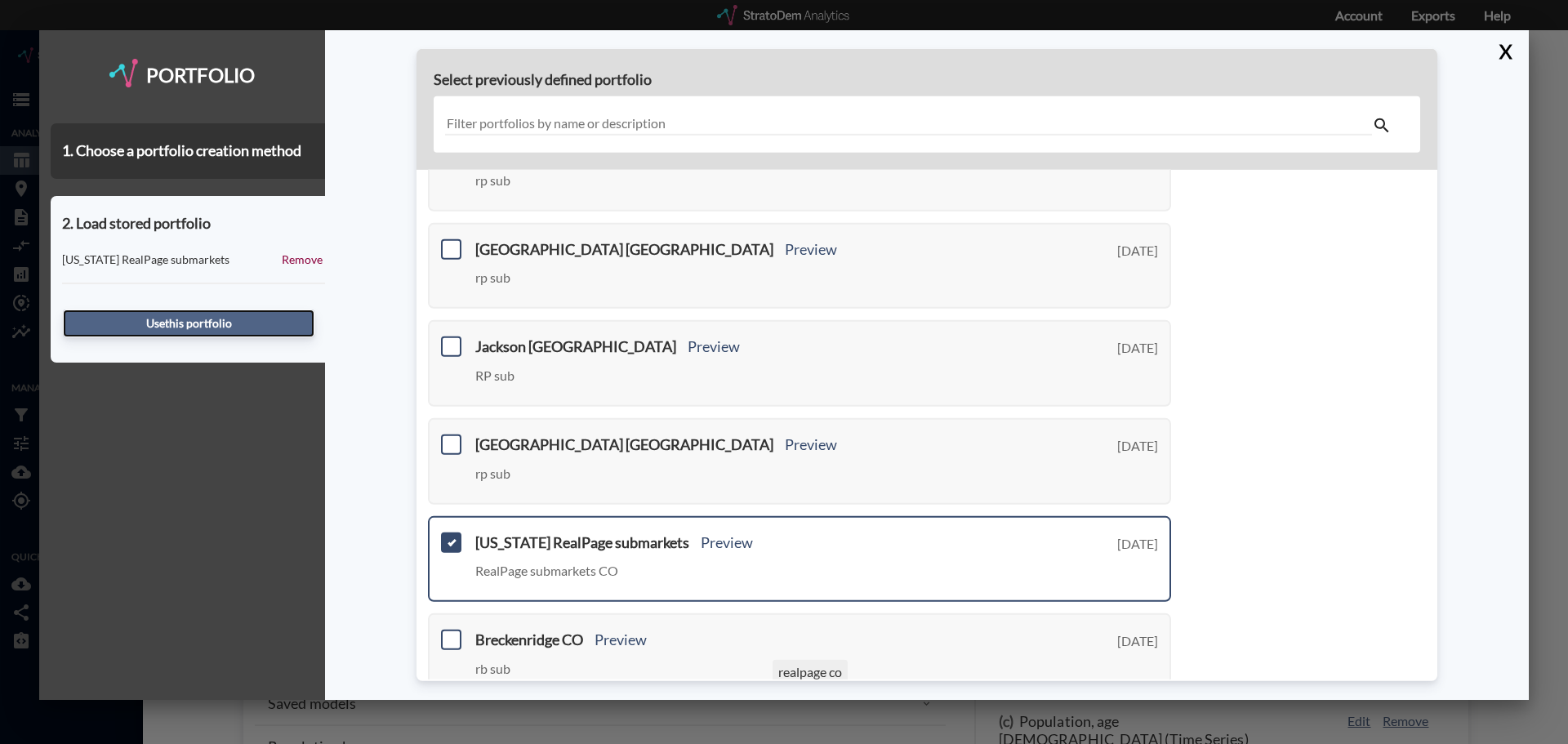
click at [247, 324] on button "Use this portfolio" at bounding box center [189, 323] width 251 height 28
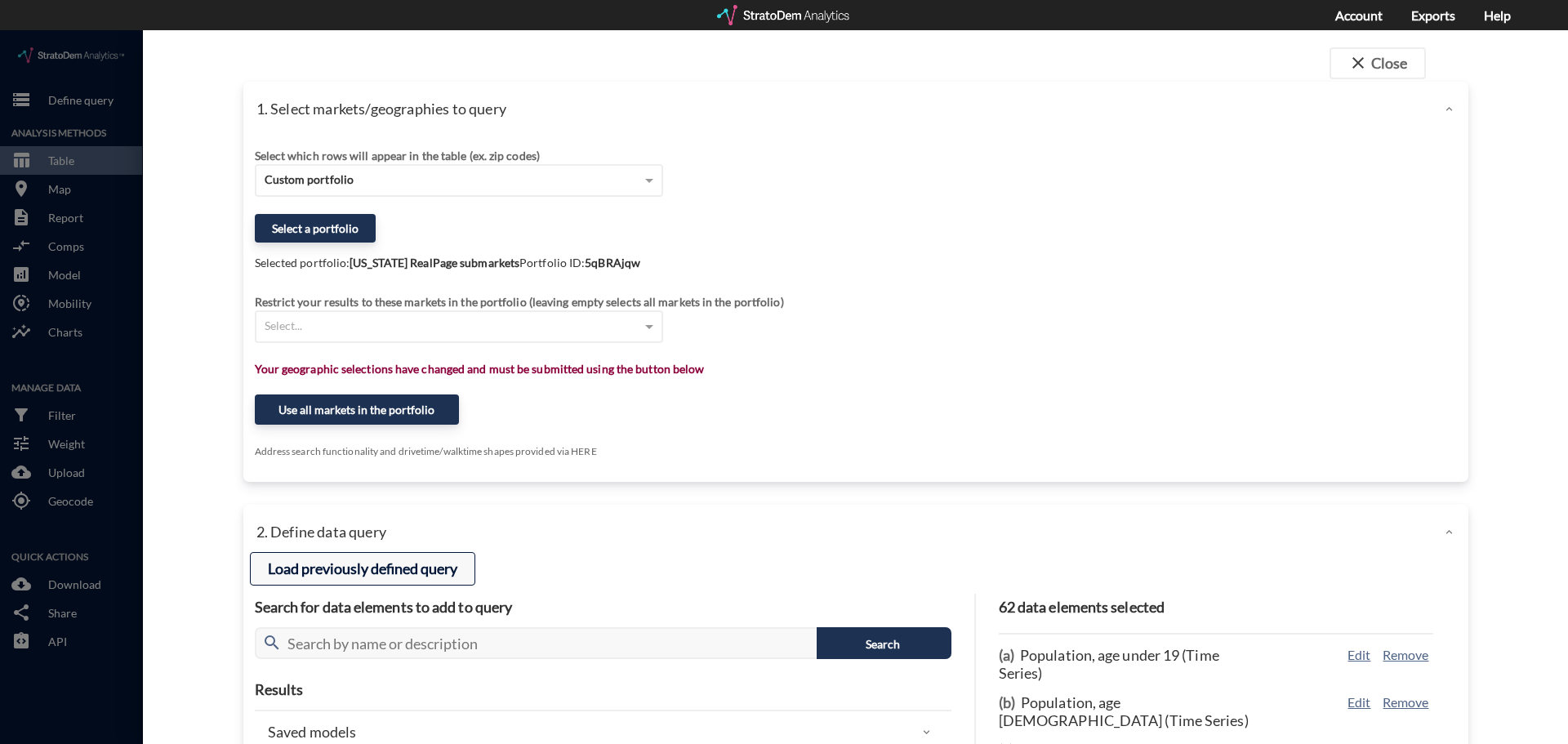
click button "Load previously defined query"
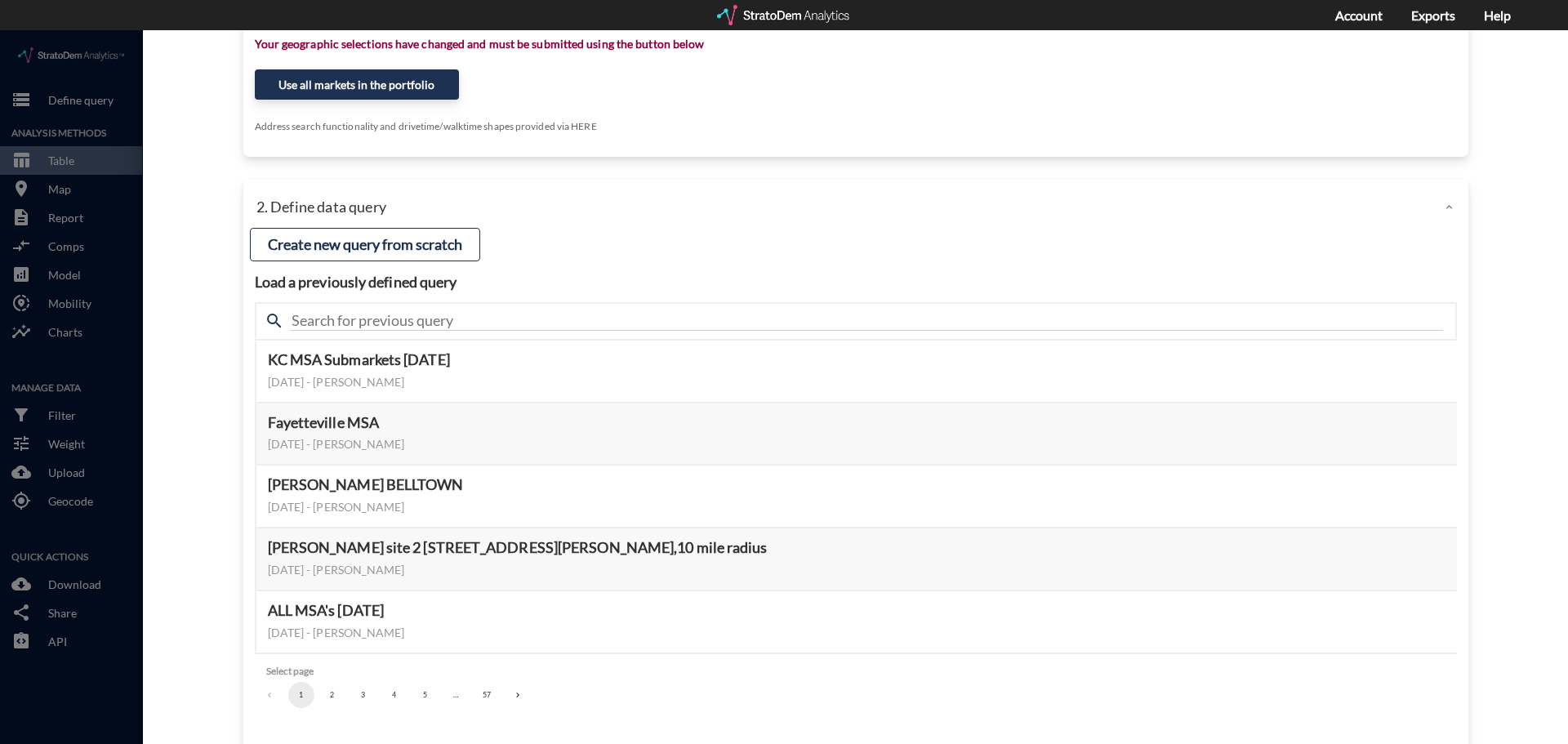
scroll to position [327, 0]
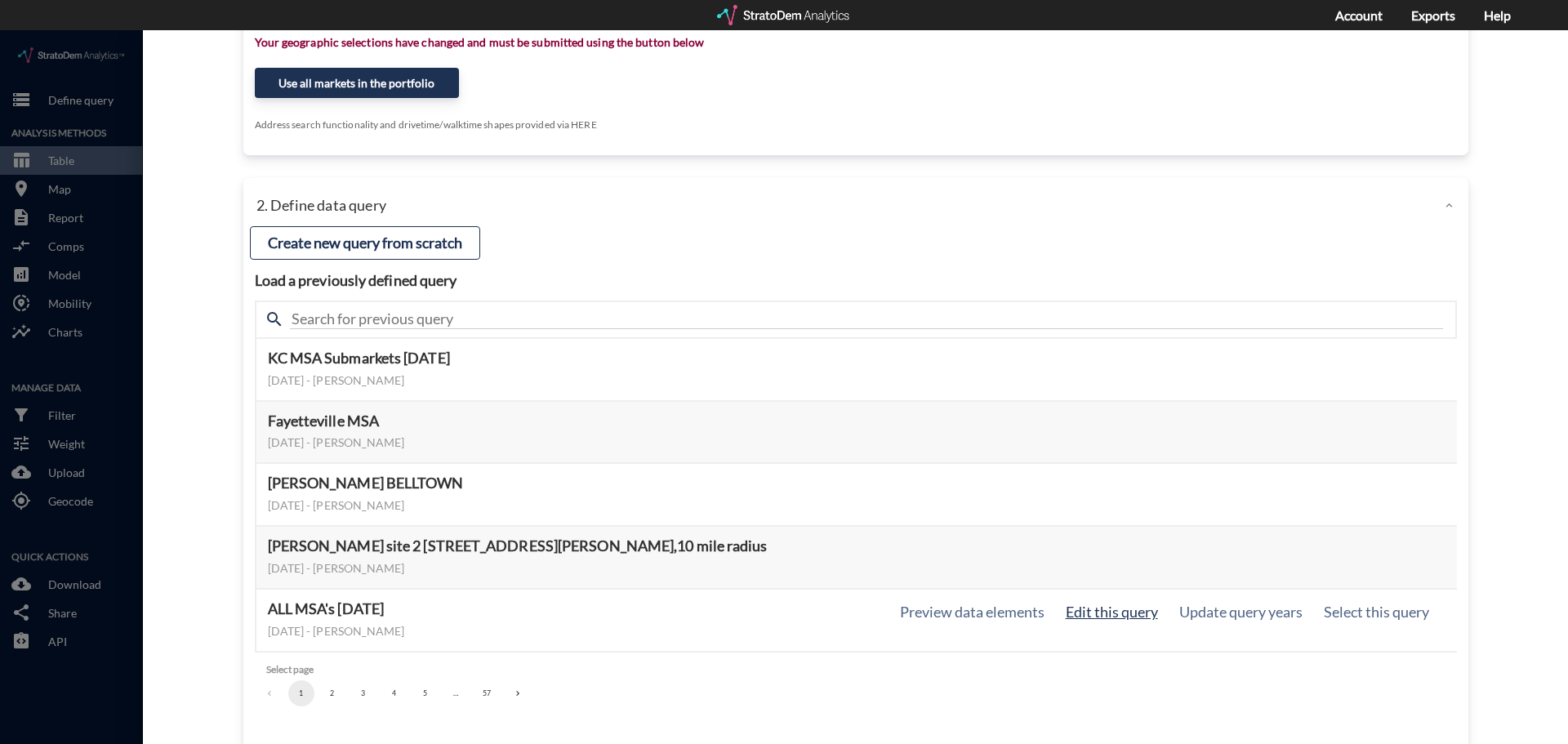
click button "Edit this query"
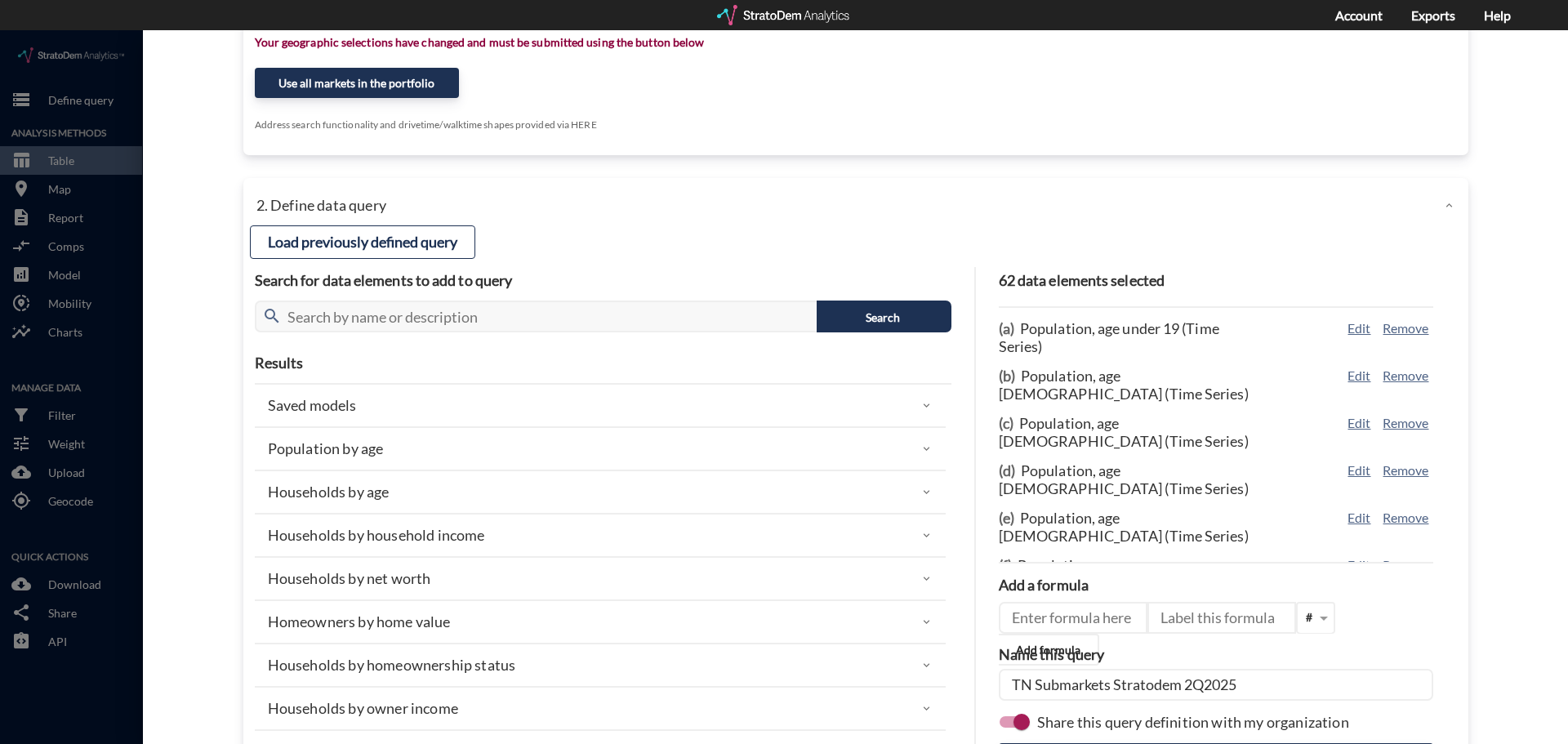
click input "TN Submarkets Stratodem 2Q2025"
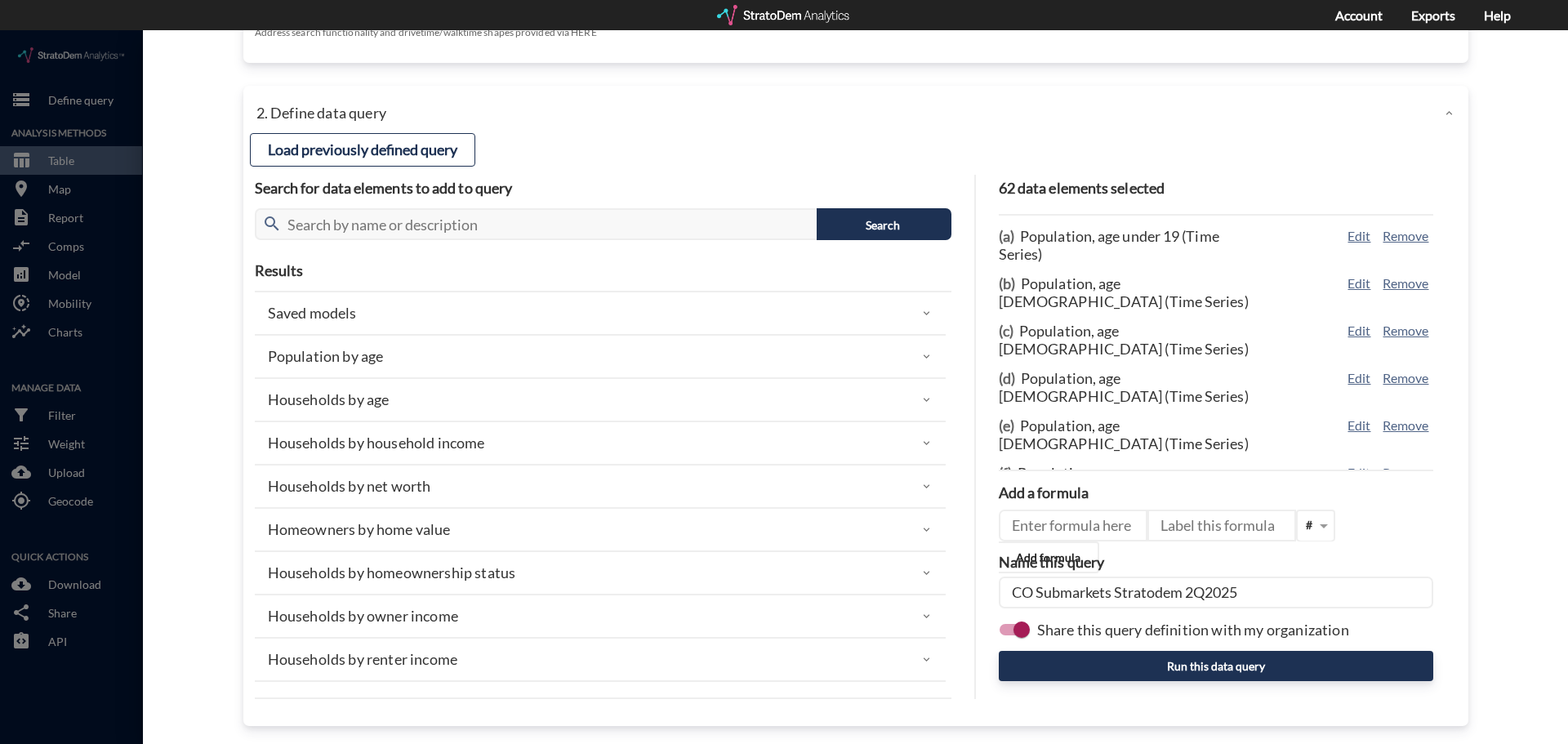
scroll to position [424, 0]
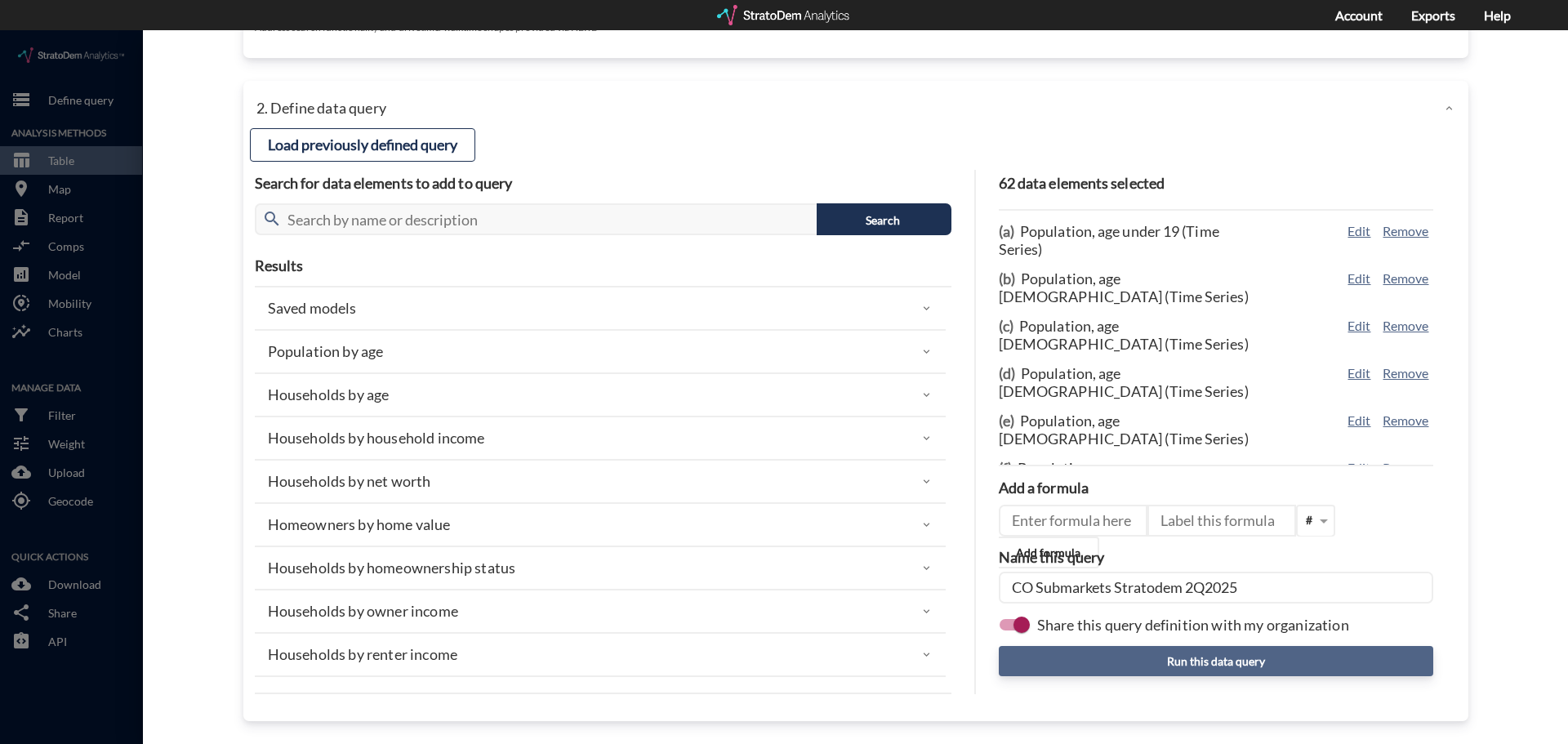
type input "CO Submarkets Stratodem 2Q2025"
click button "Run this data query"
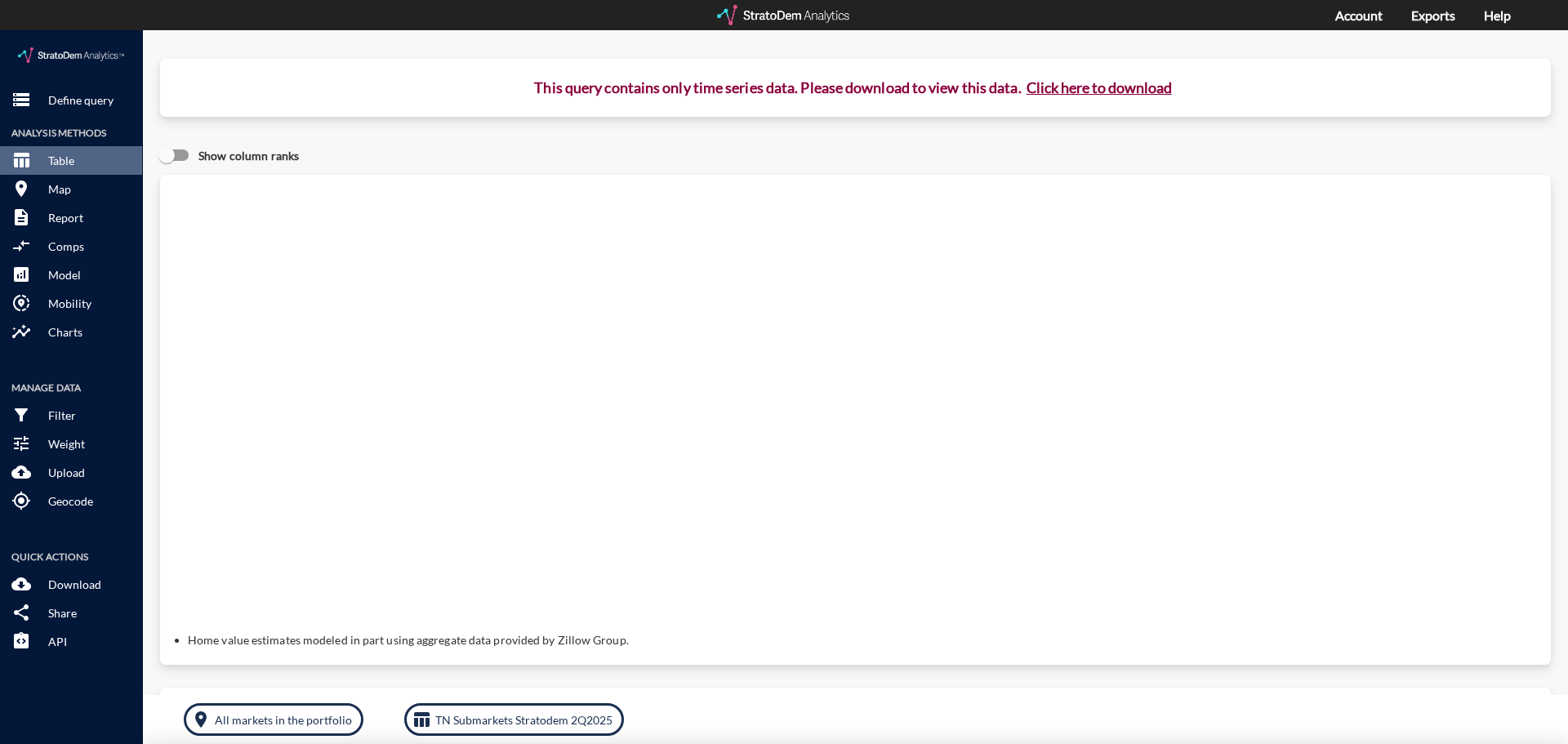
scroll to position [66, 0]
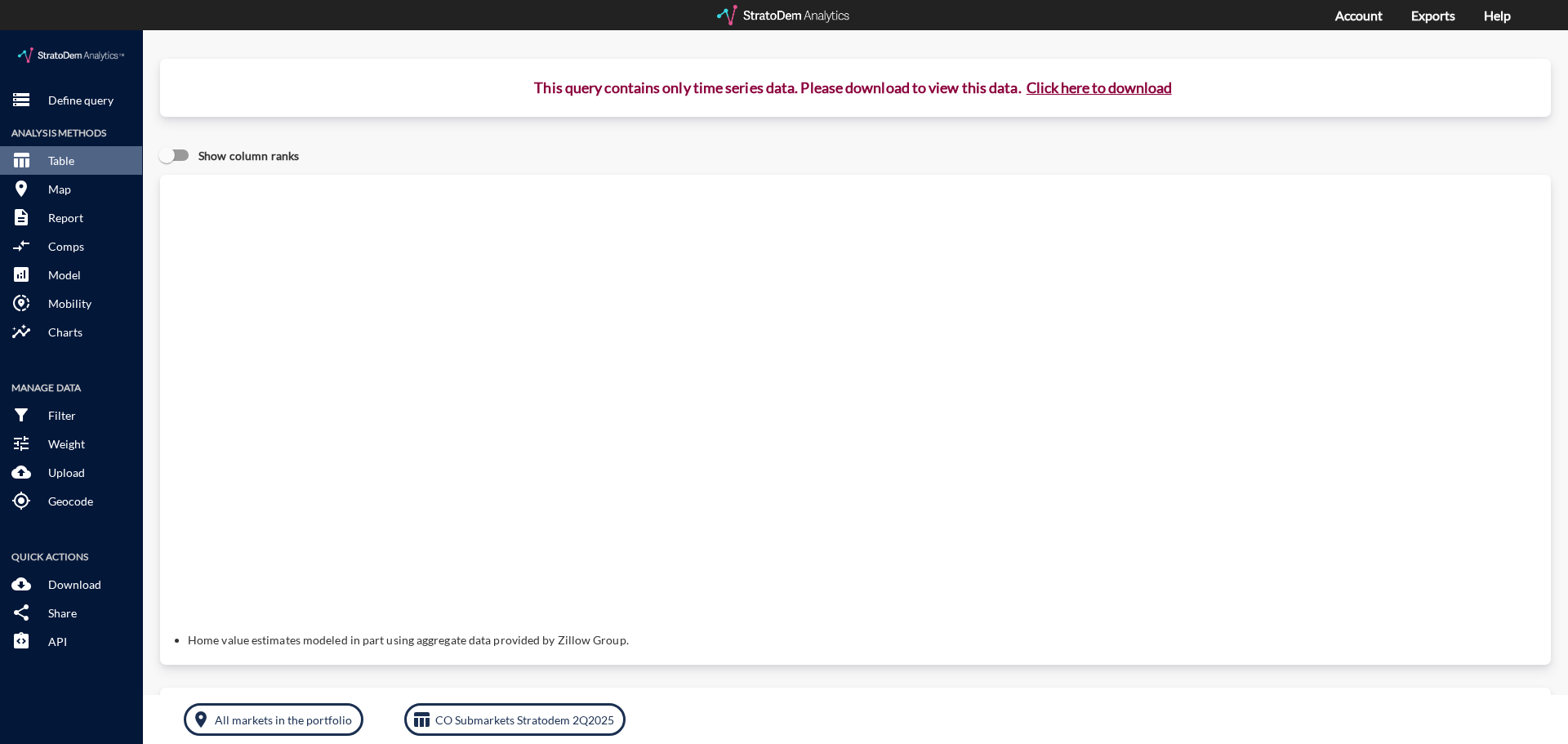
click button "Click here to download"
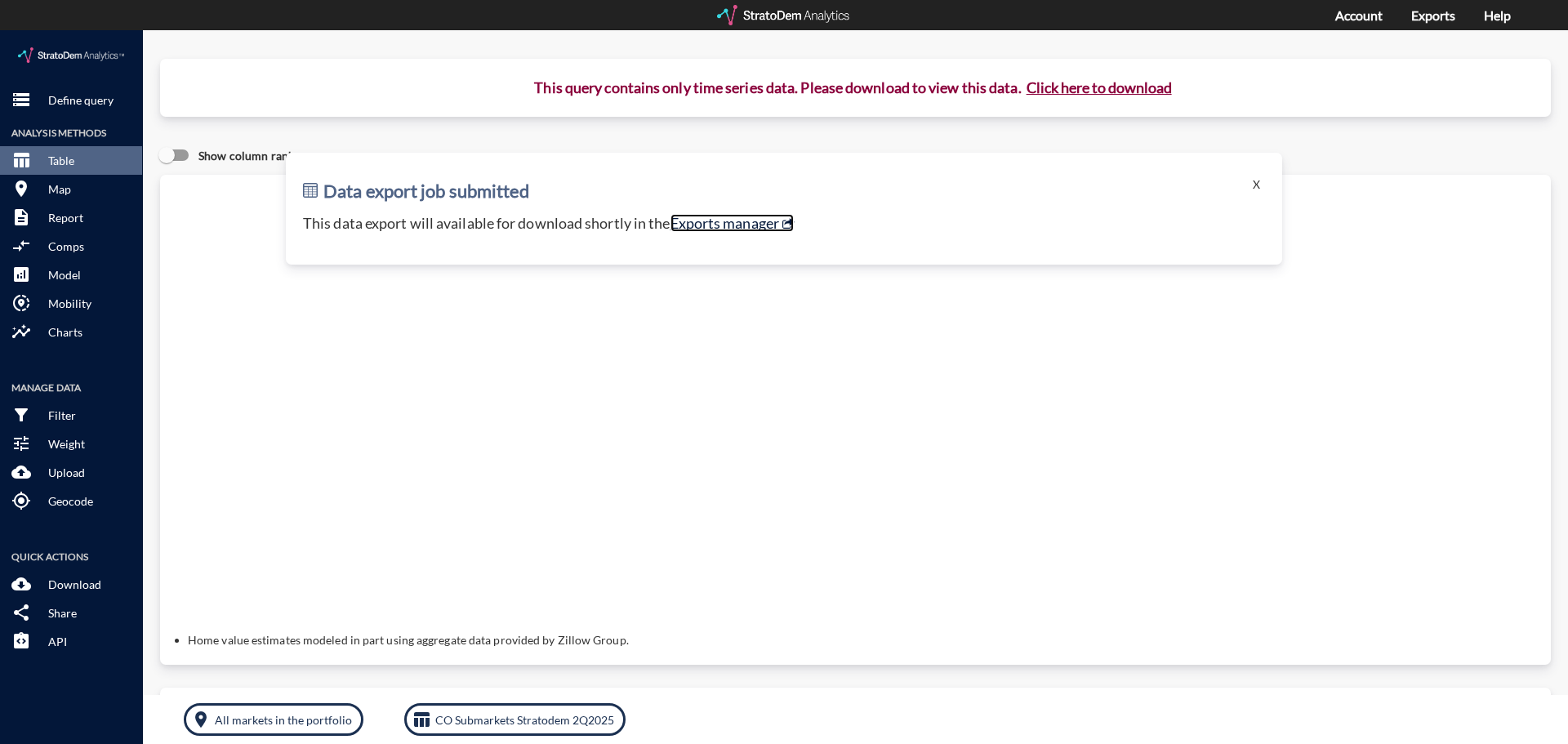
click link "Exports manager"
click button "X"
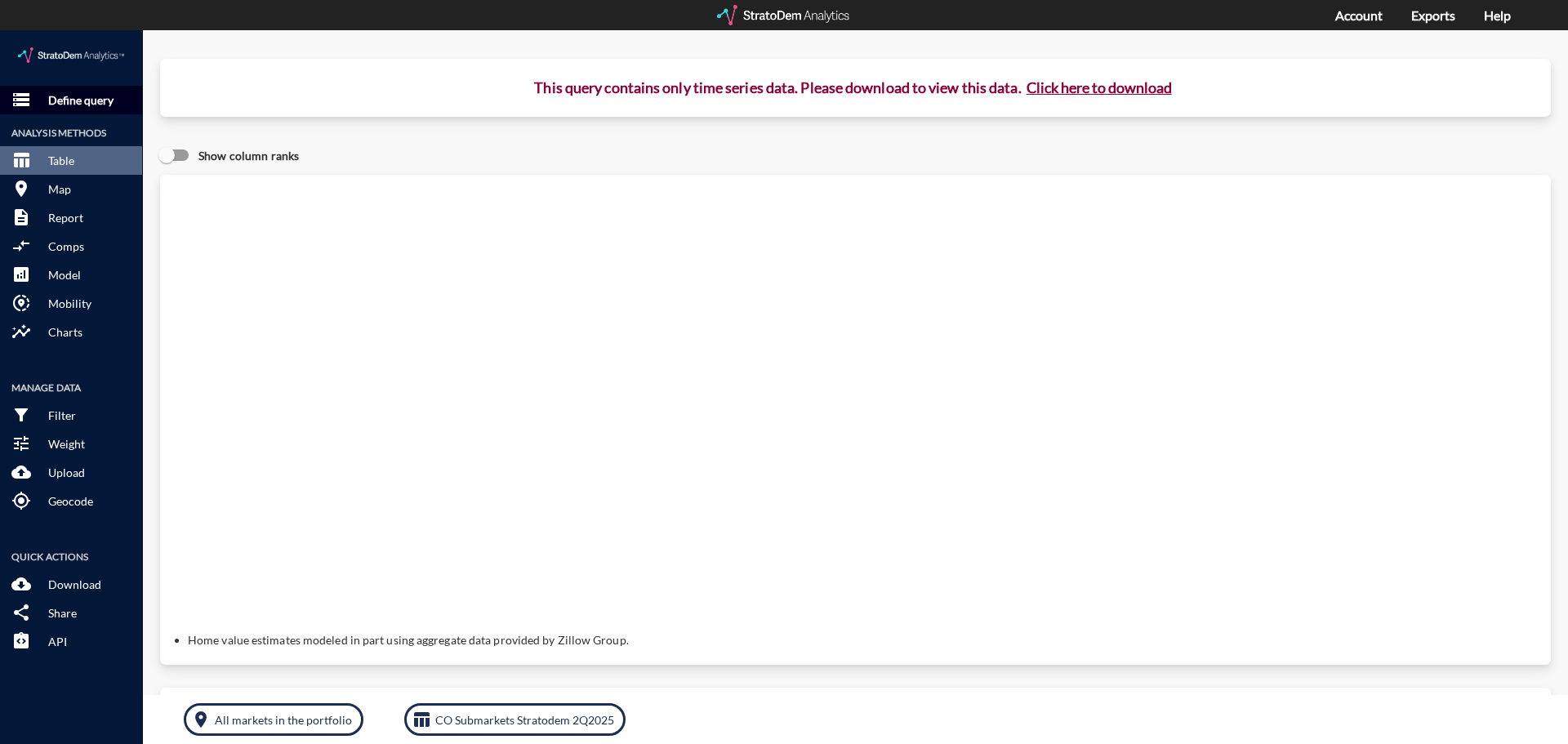
click p "Define query"
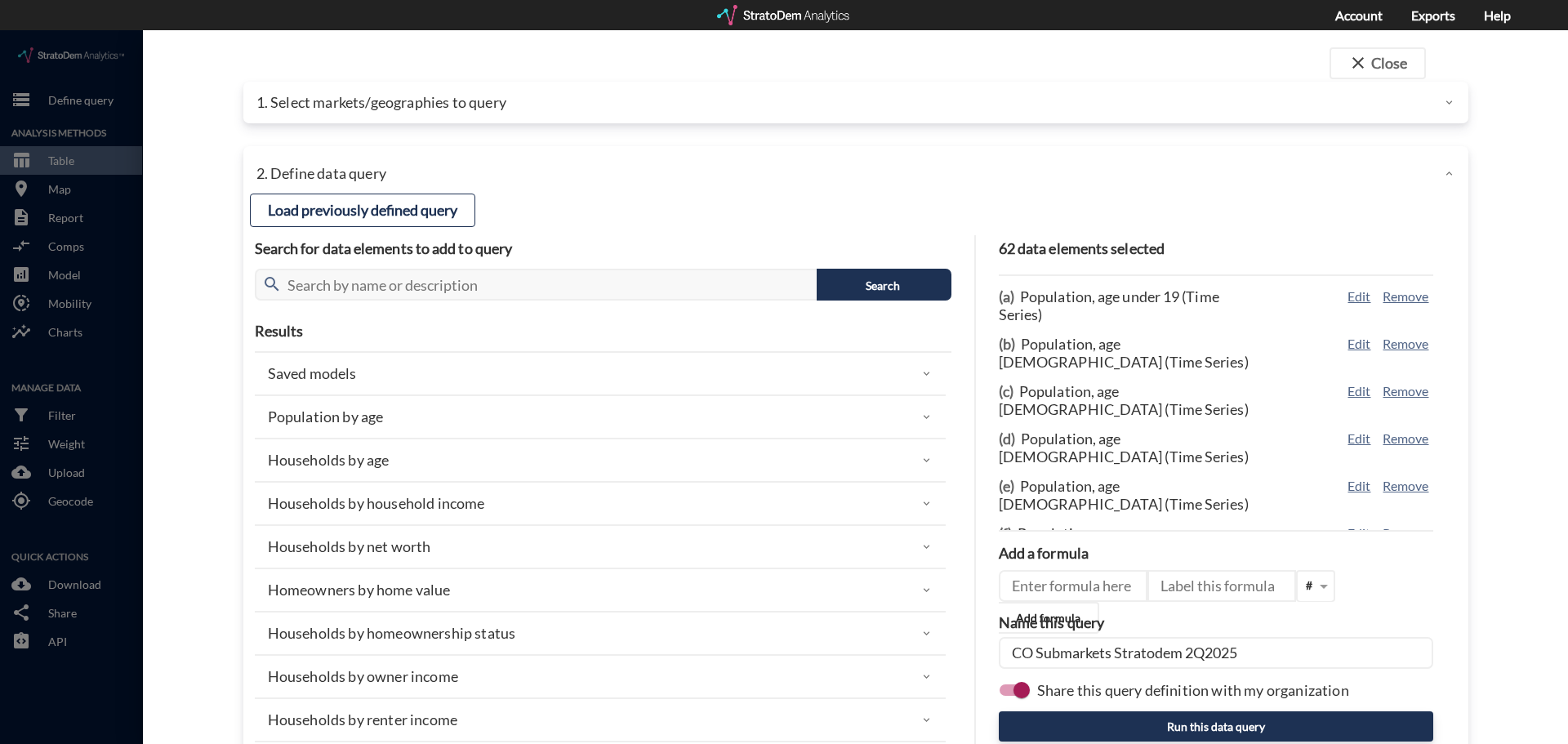
click icon
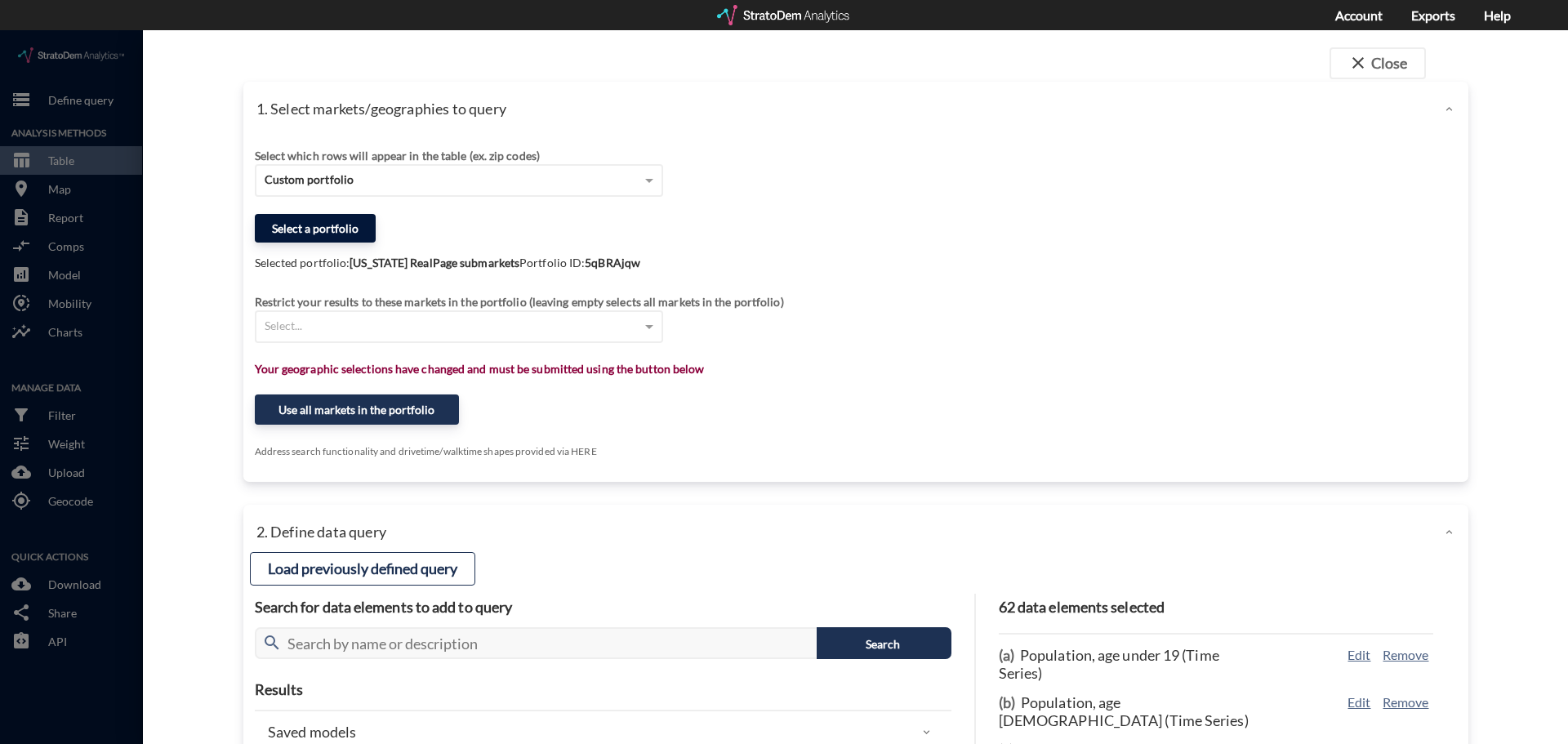
click button "Select a portfolio"
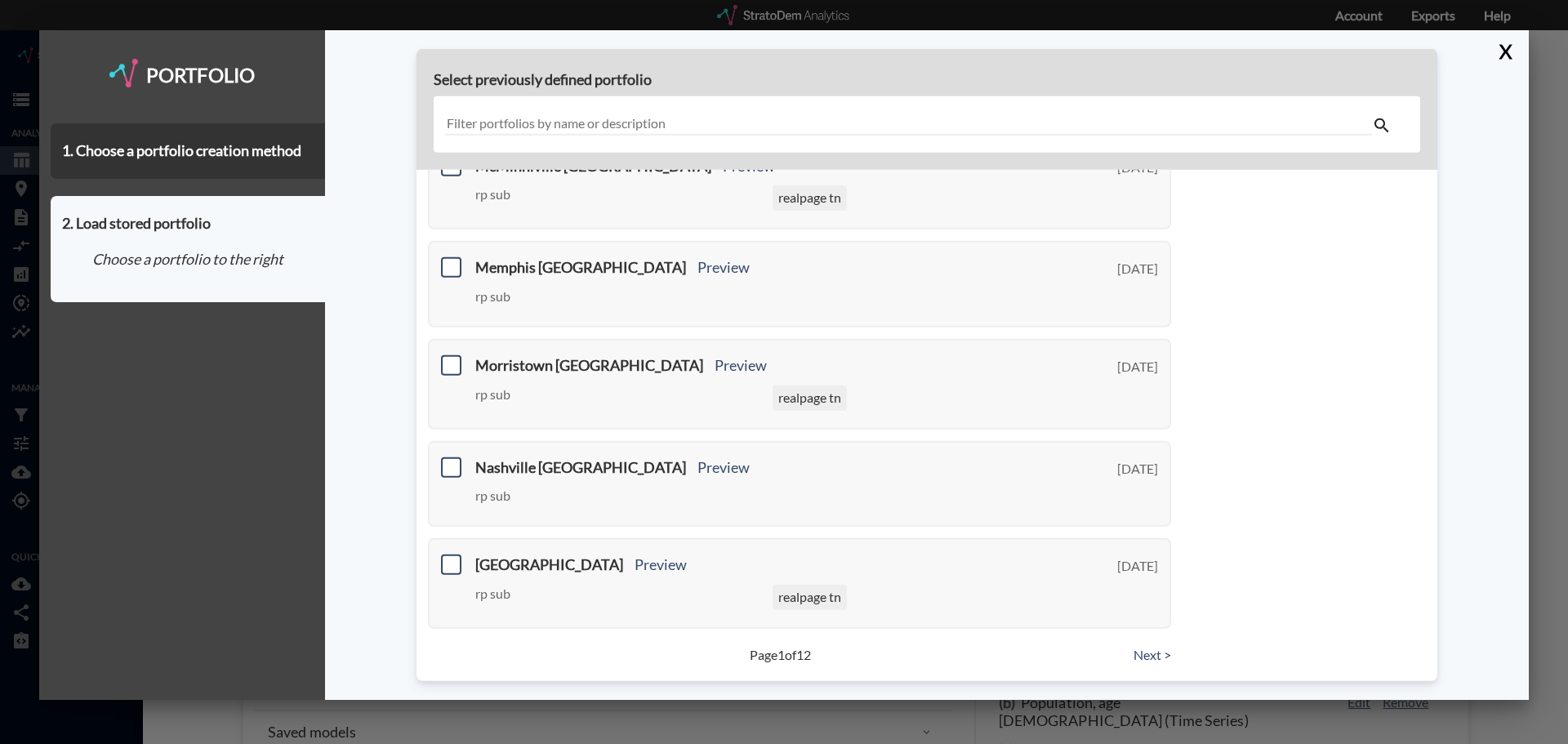
scroll to position [588, 0]
click at [1150, 653] on link "Next >" at bounding box center [1152, 654] width 37 height 19
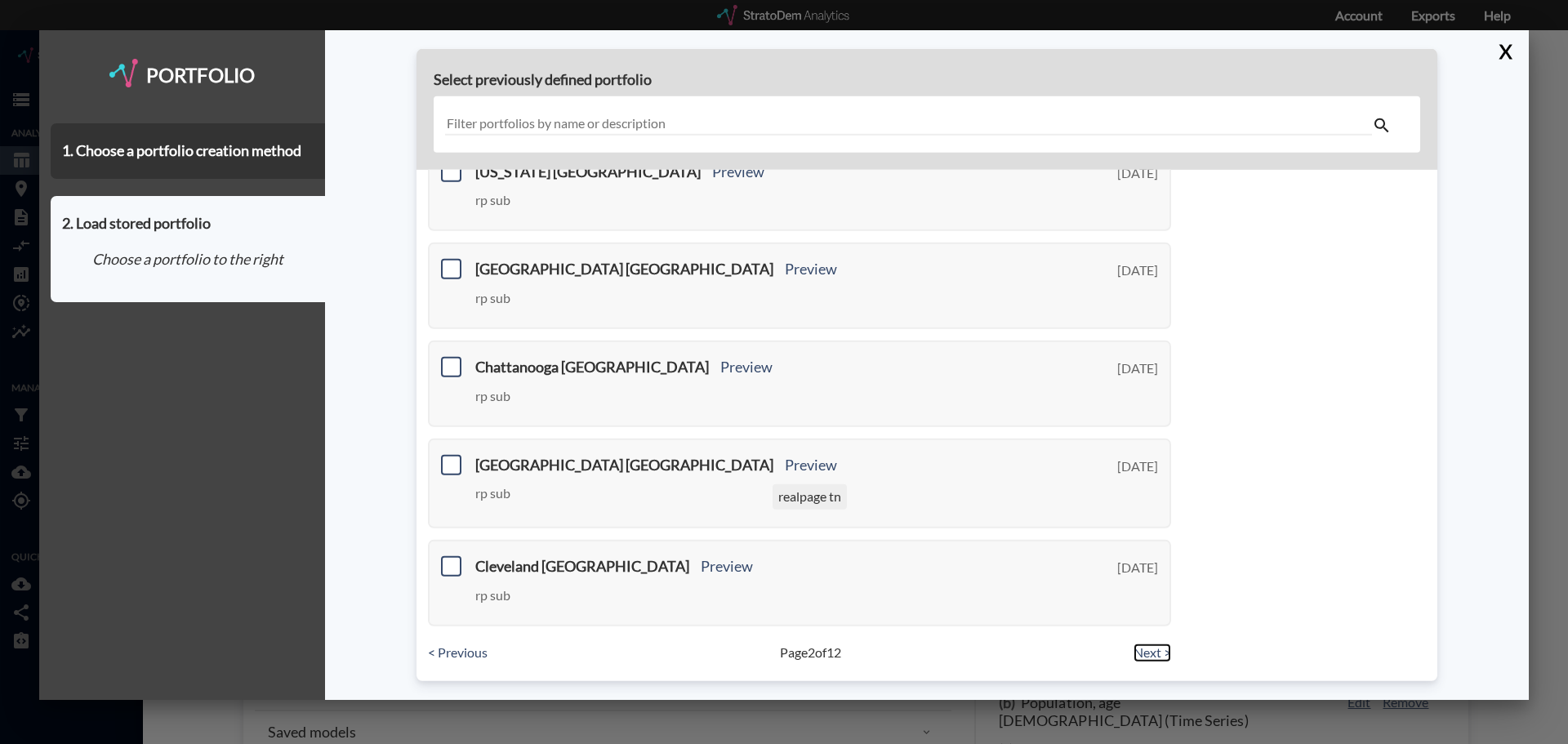
click at [1150, 653] on link "Next >" at bounding box center [1152, 654] width 37 height 19
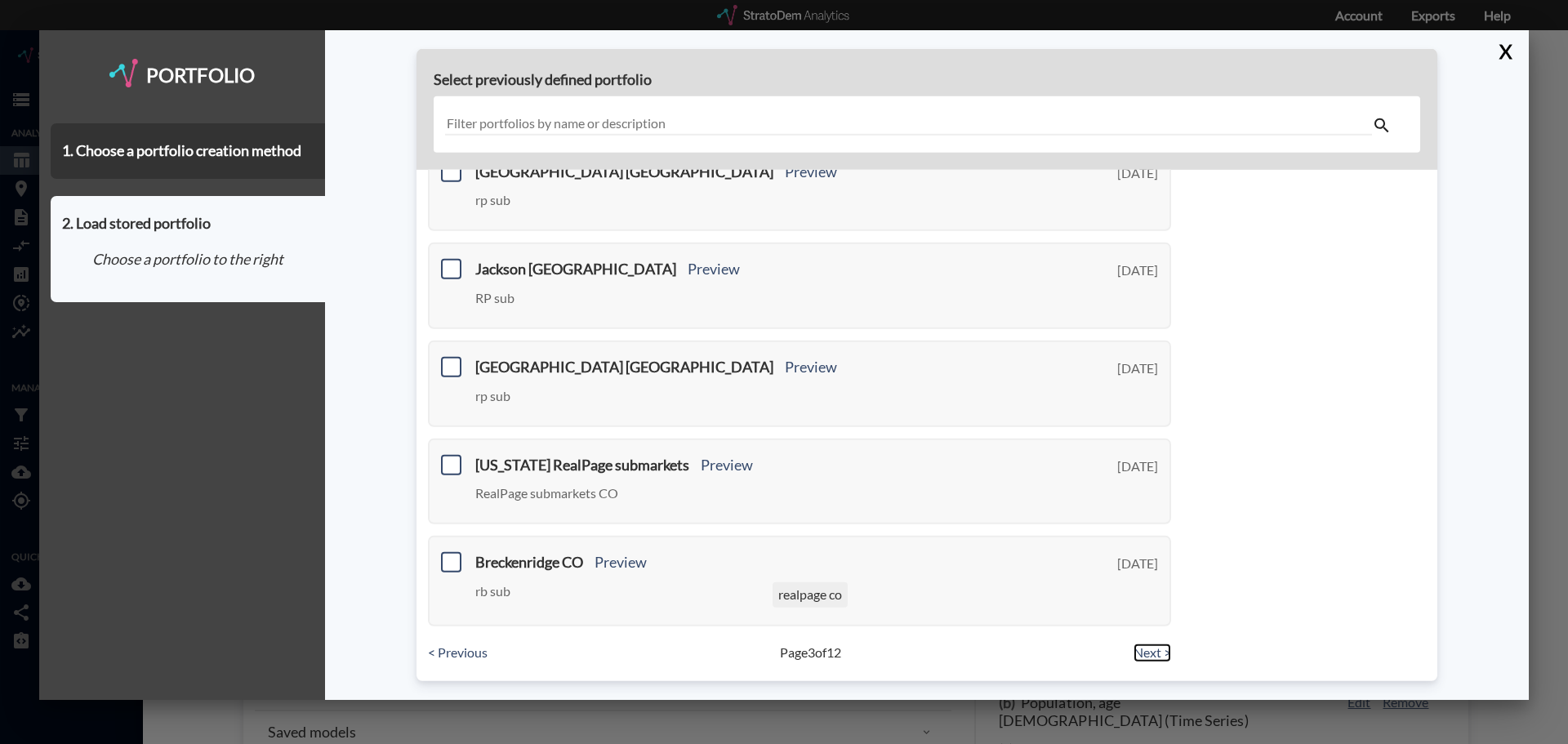
scroll to position [568, 0]
click at [1150, 653] on link "Next >" at bounding box center [1152, 654] width 37 height 19
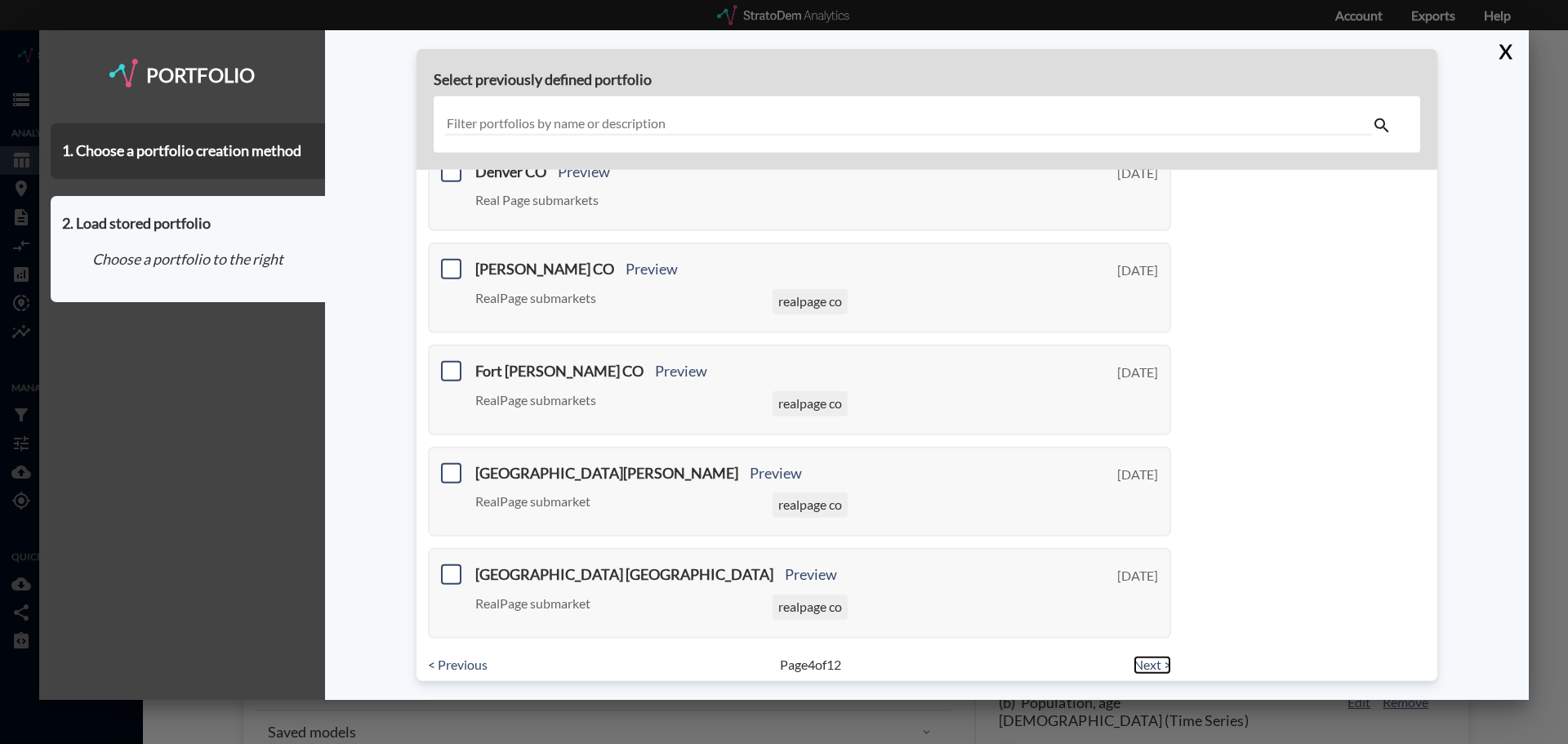
scroll to position [596, 0]
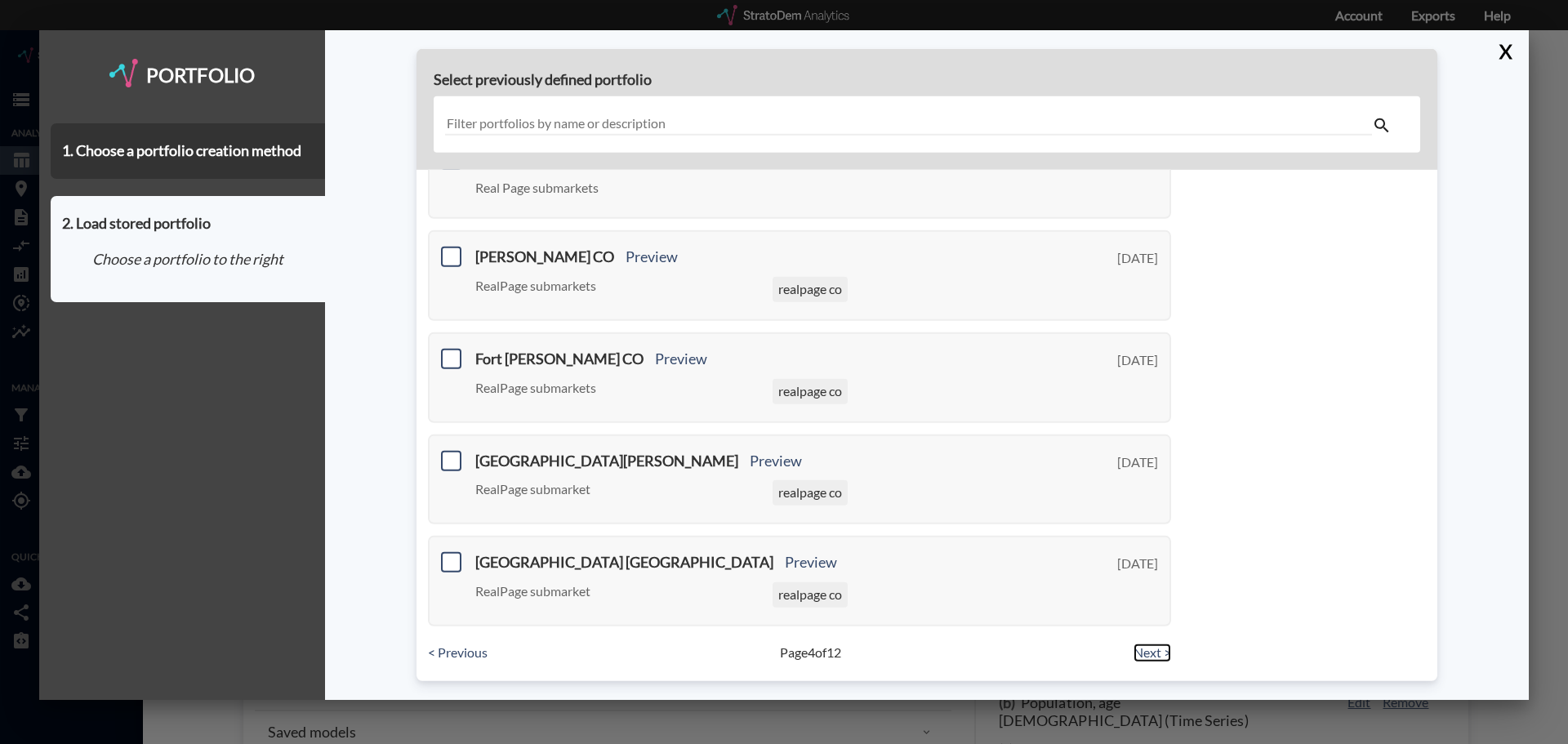
click at [1150, 653] on link "Next >" at bounding box center [1152, 654] width 37 height 19
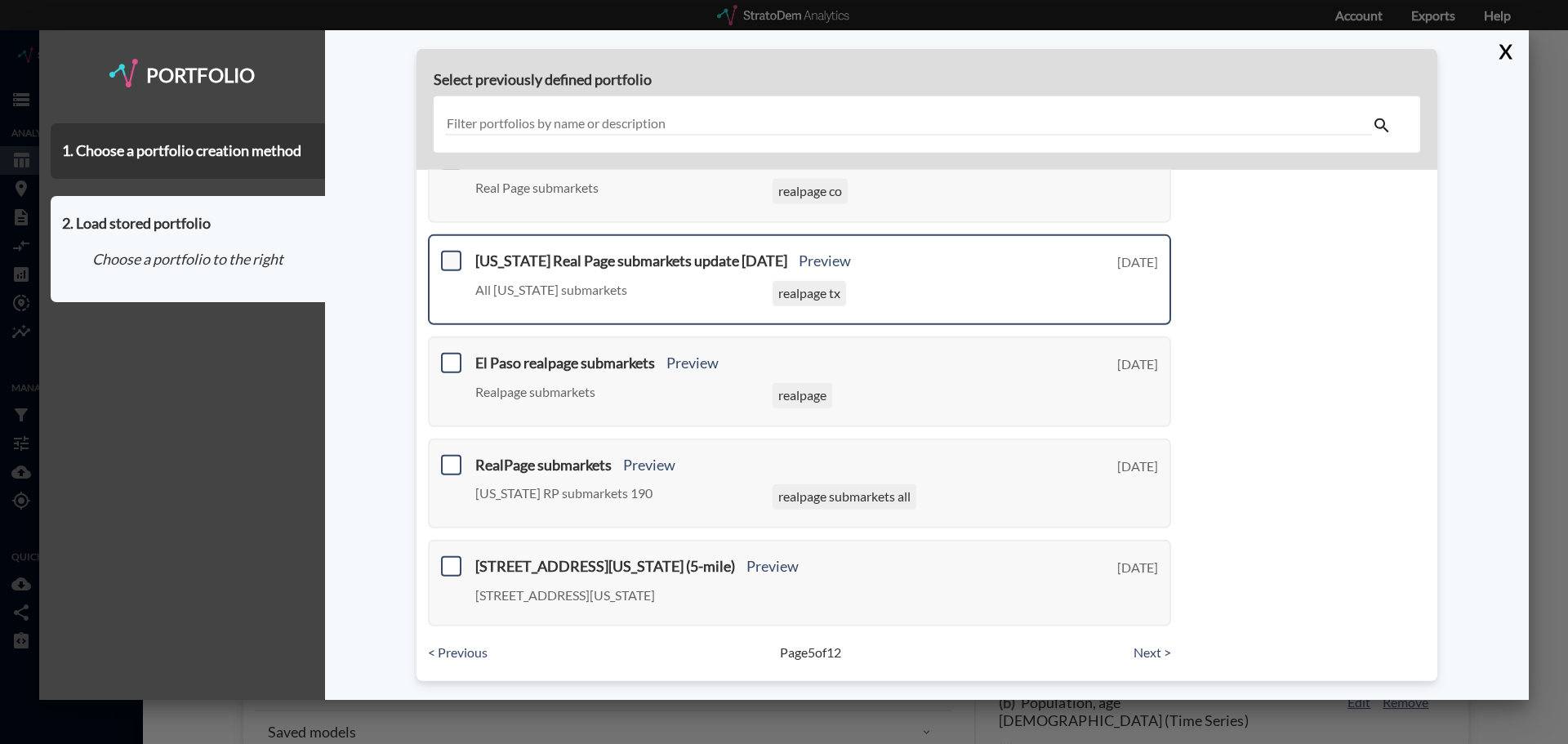
click at [449, 260] on span at bounding box center [451, 260] width 20 height 20
click at [450, 254] on input "checkbox" at bounding box center [450, 254] width 0 height 0
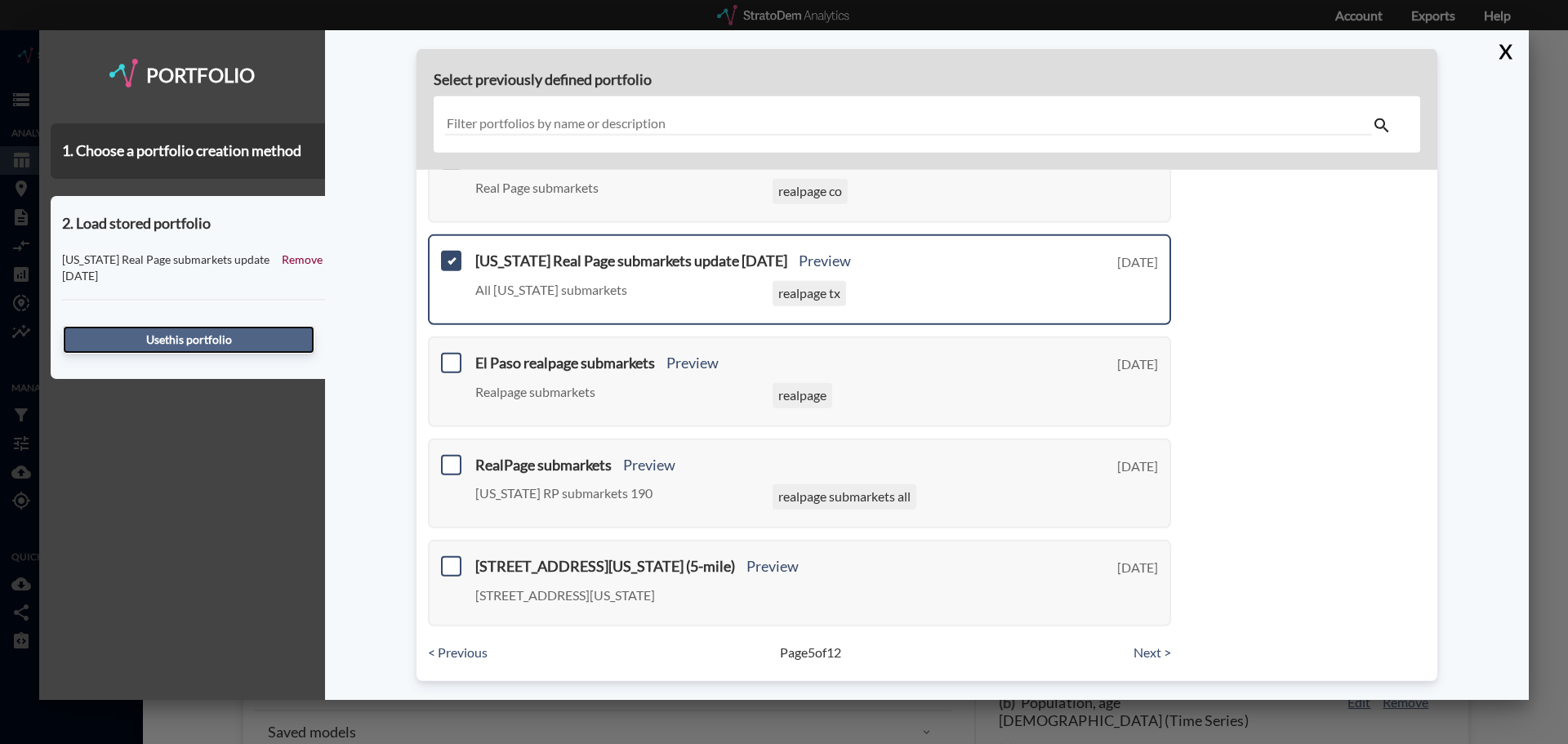
click at [249, 344] on button "Use this portfolio" at bounding box center [189, 339] width 251 height 28
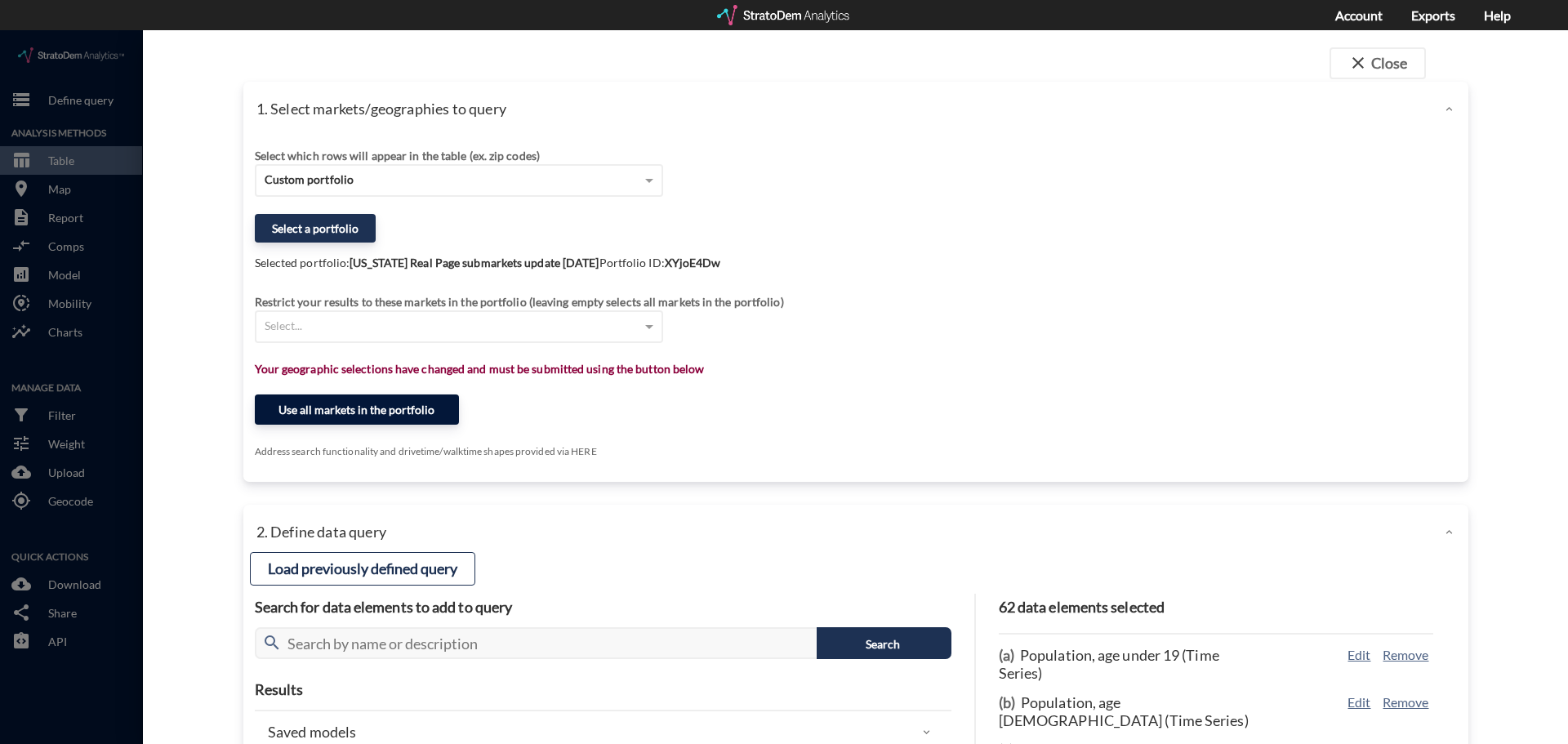
click button "Use all markets in the portfolio"
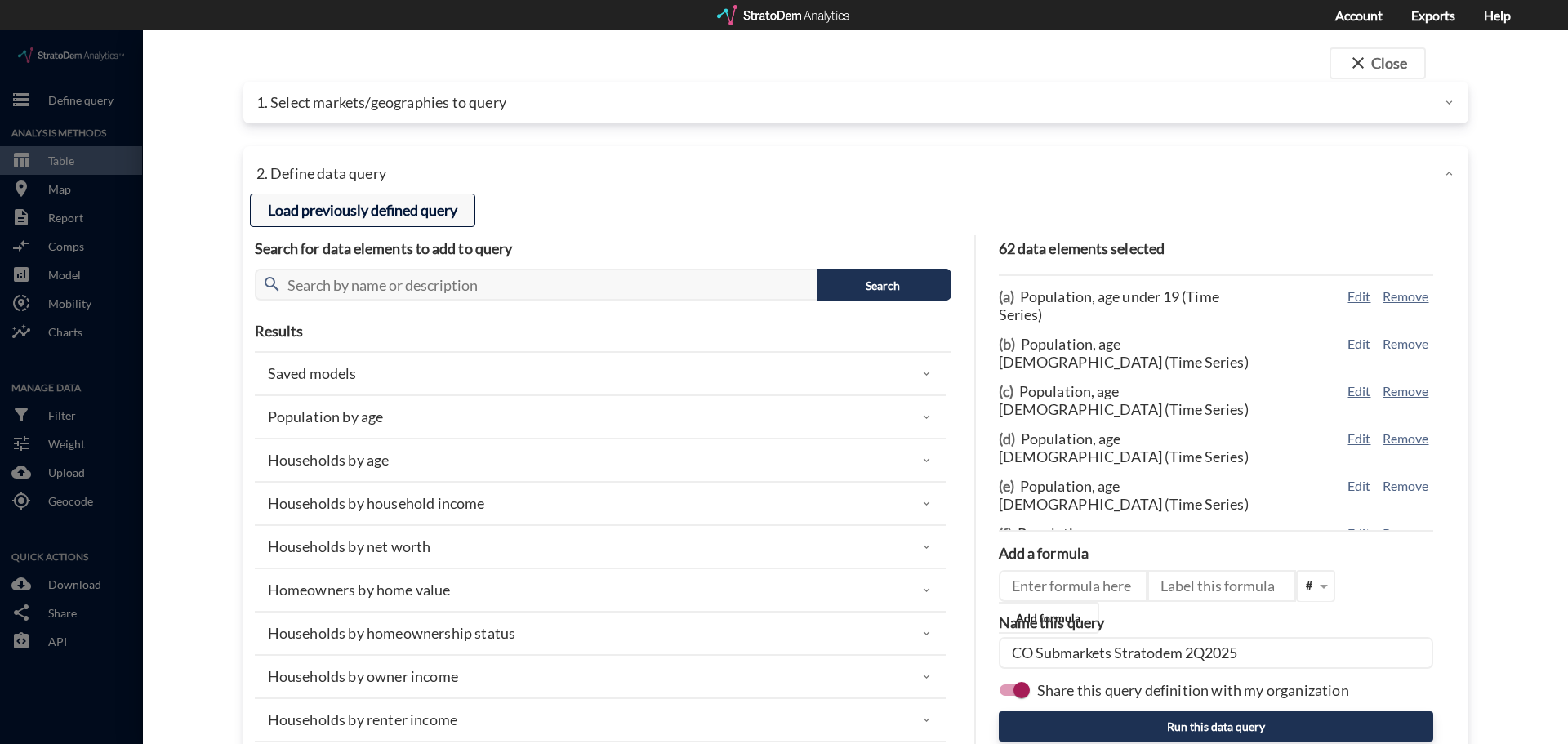
click button "Load previously defined query"
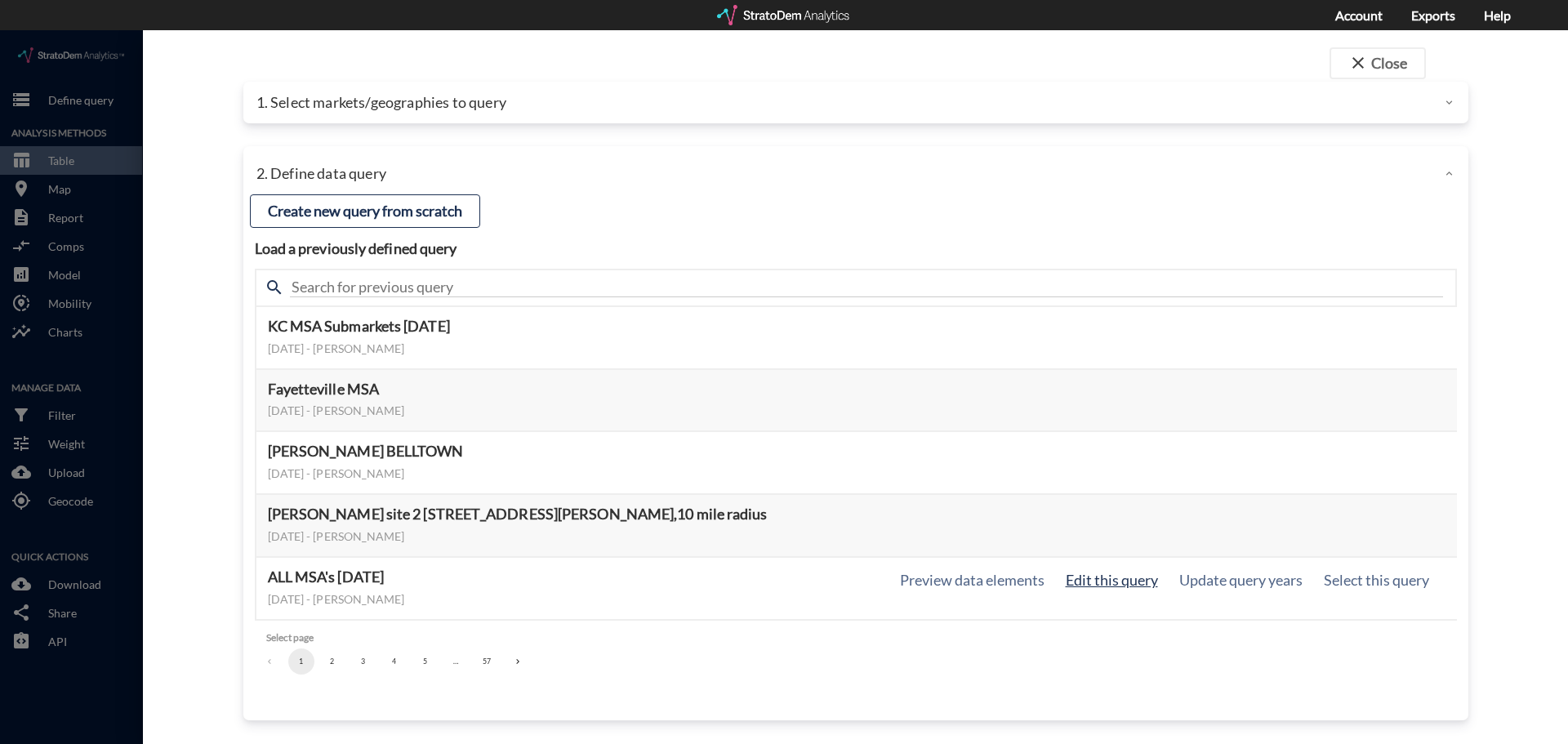
click button "Edit this query"
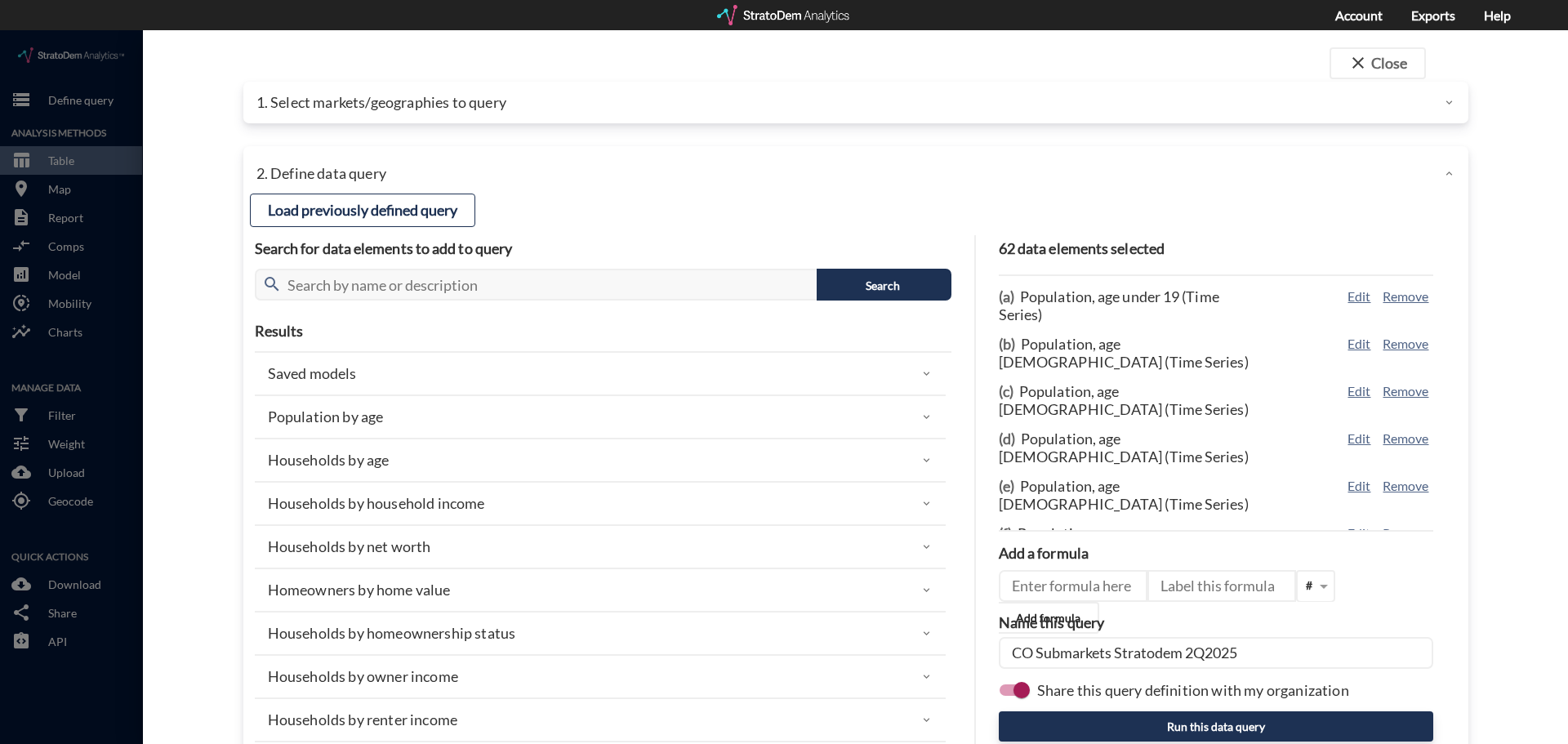
click input "CO Submarkets Stratodem 2Q2025"
type input "TX Submarkets Stratodem 2Q2025"
click button "Run this data query"
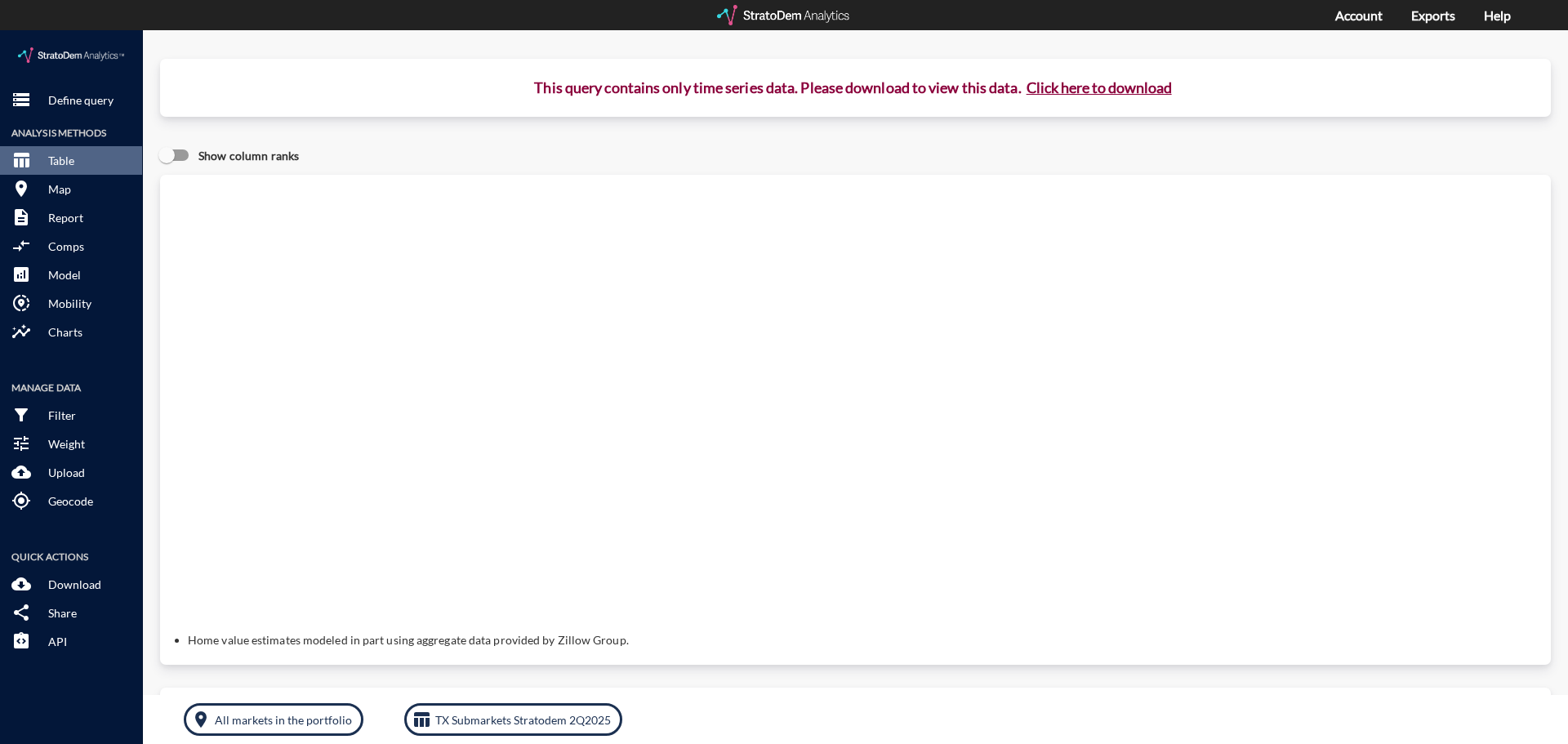
click button "Click here to download"
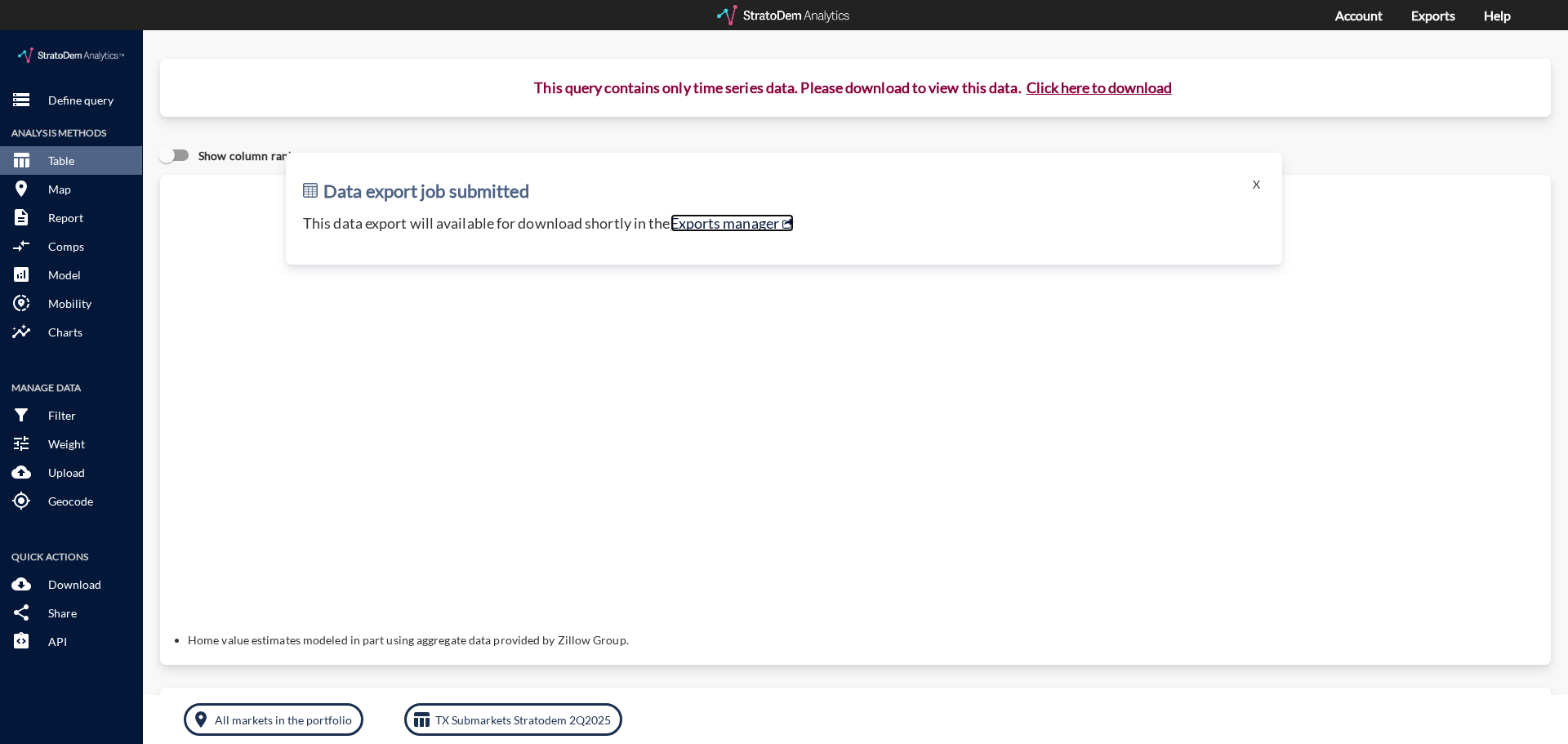
click link "Exports manager"
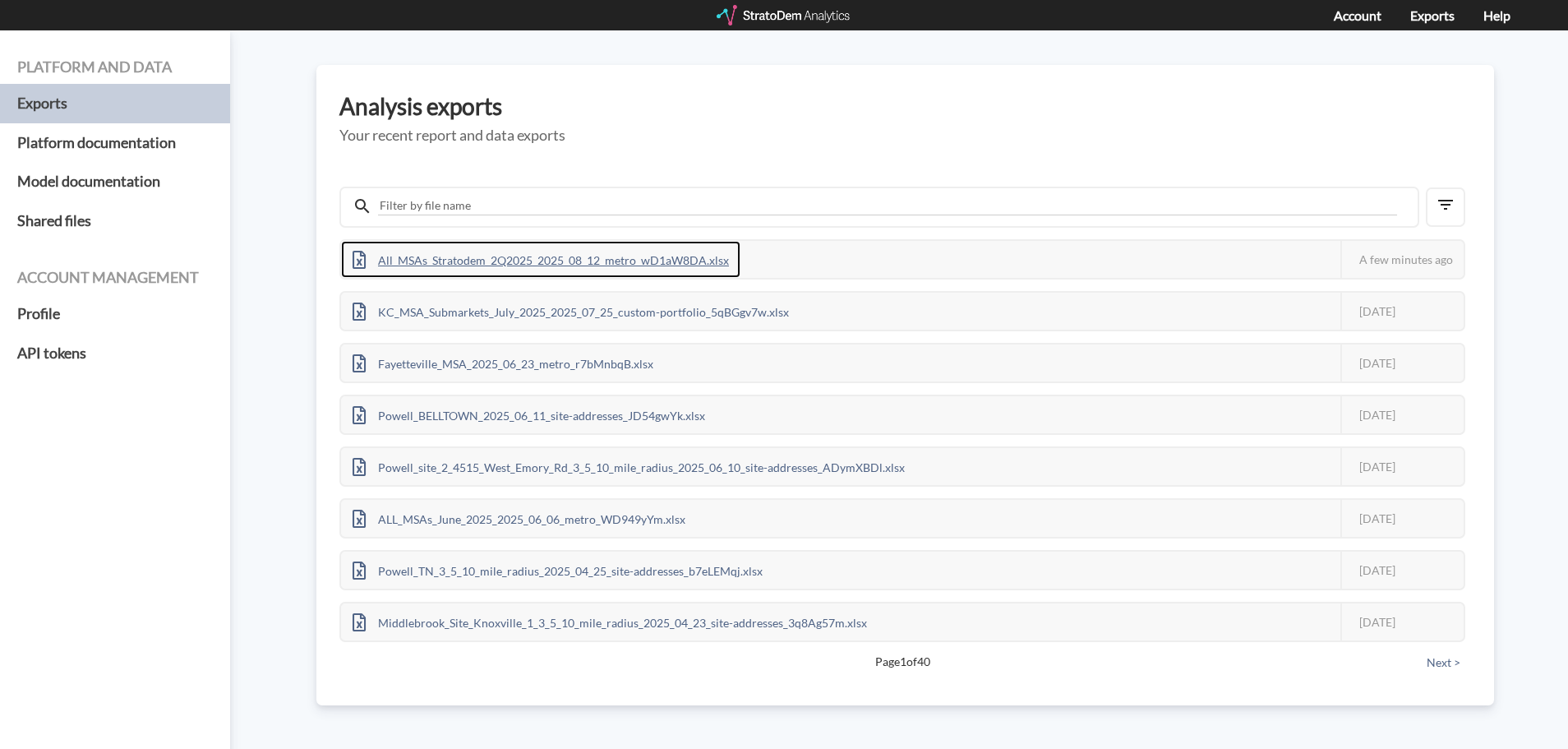
click at [544, 262] on div "All_MSAs_Stratodem_2Q2025_2025_08_12_metro_wD1aW8DA.xlsx" at bounding box center [541, 259] width 400 height 37
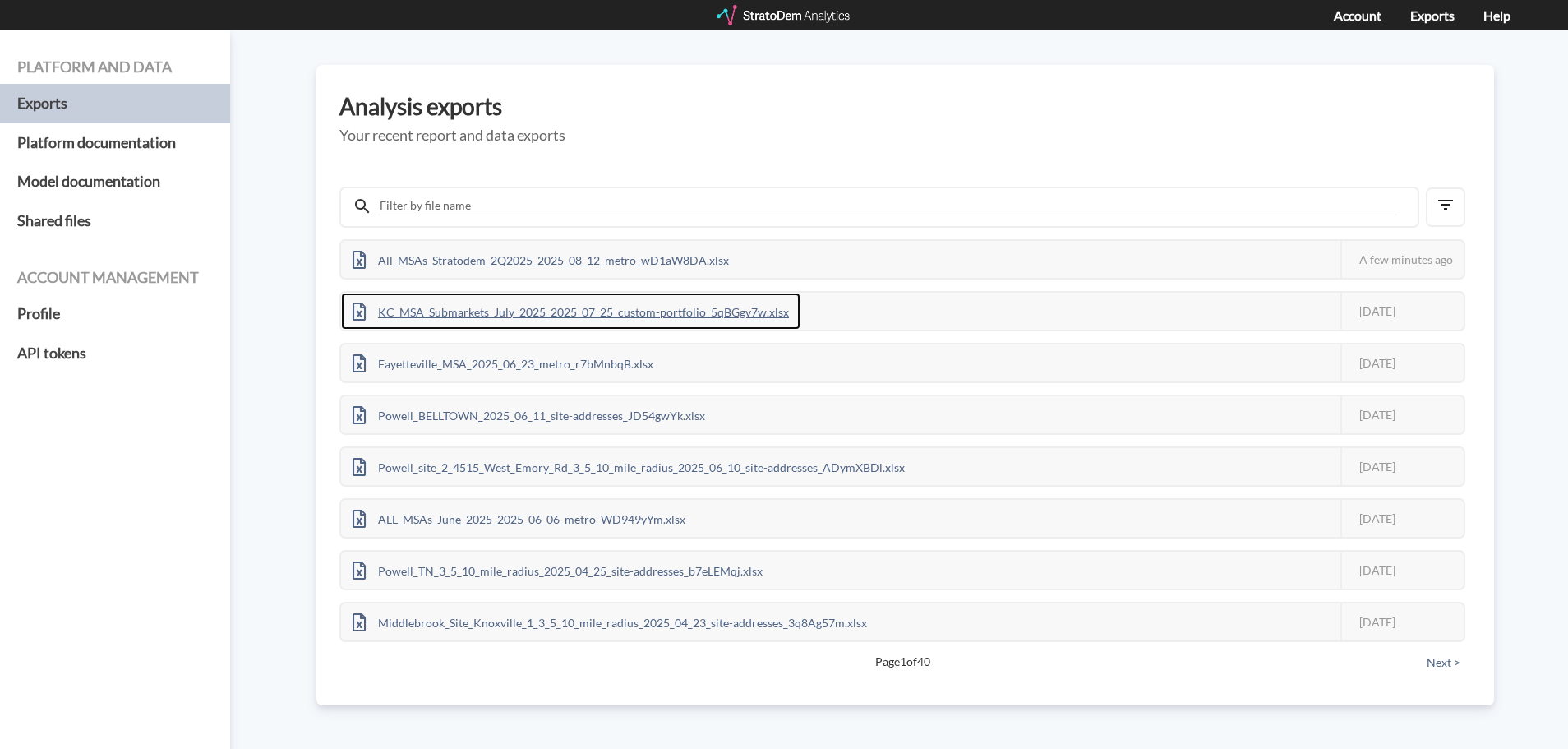
click at [586, 312] on div "KC_MSA_Submarkets_July_2025_2025_07_25_custom-portfolio_5qBGgv7w.xlsx" at bounding box center [570, 311] width 459 height 37
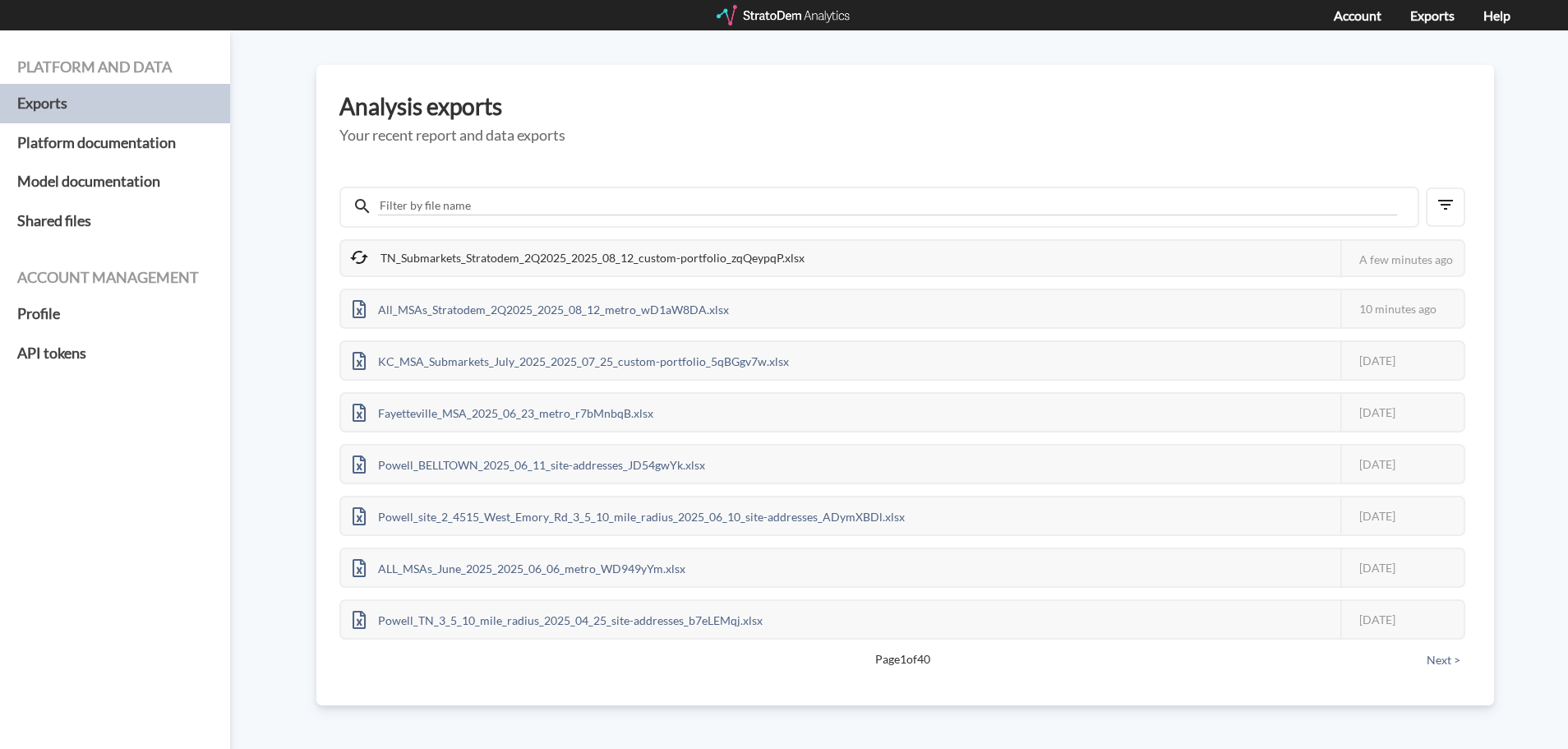
click at [622, 258] on div "TN_Submarkets_Stratodem_2Q2025_2025_08_12_custom-portfolio_zqQeypqP.xlsx" at bounding box center [579, 258] width 475 height 35
click at [815, 80] on div "Analysis exports Your recent report and data exports TN_Submarkets_Stratodem_2Q…" at bounding box center [905, 386] width 1178 height 641
click at [1452, 660] on button "Next >" at bounding box center [1442, 660] width 43 height 18
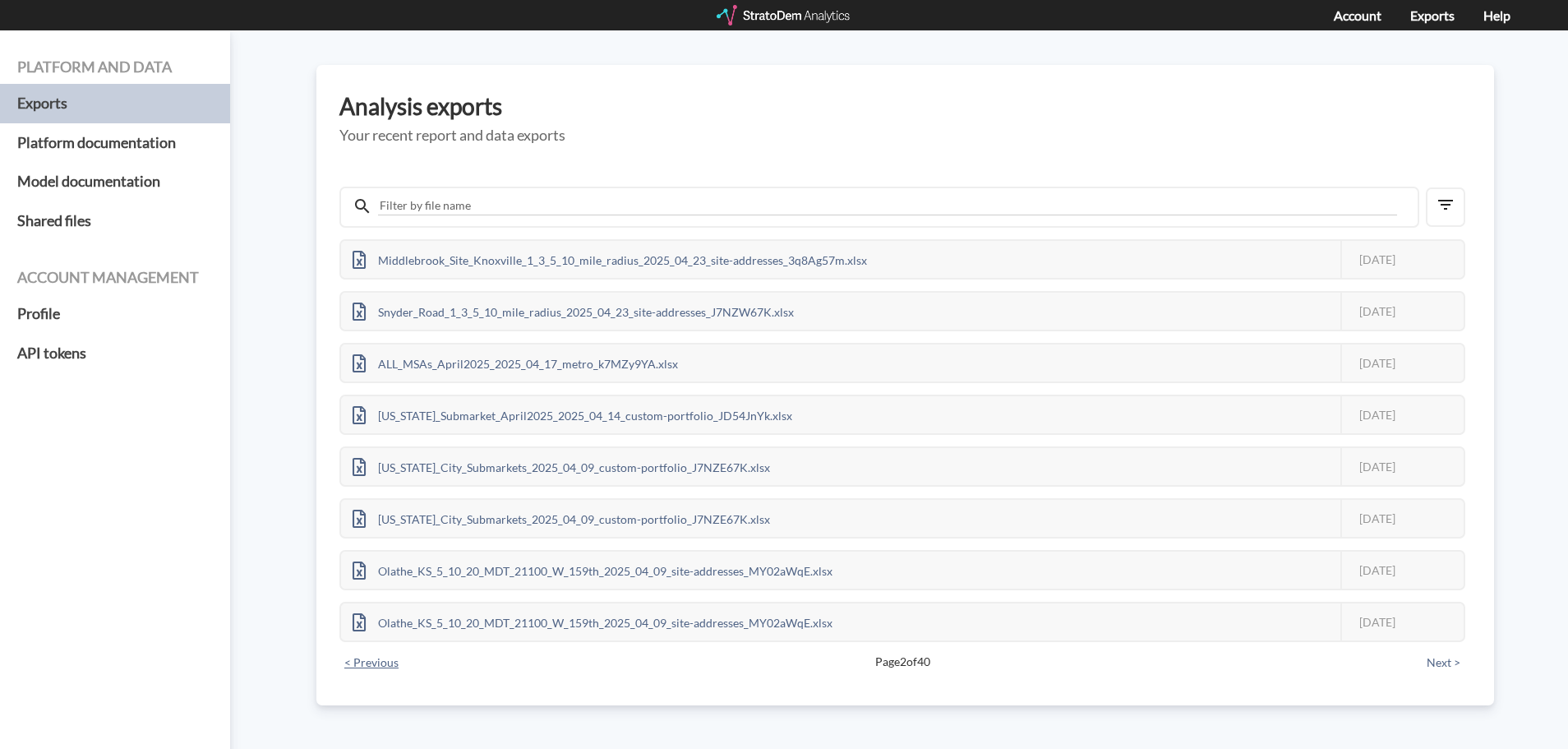
click at [373, 662] on button "< Previous" at bounding box center [371, 663] width 64 height 18
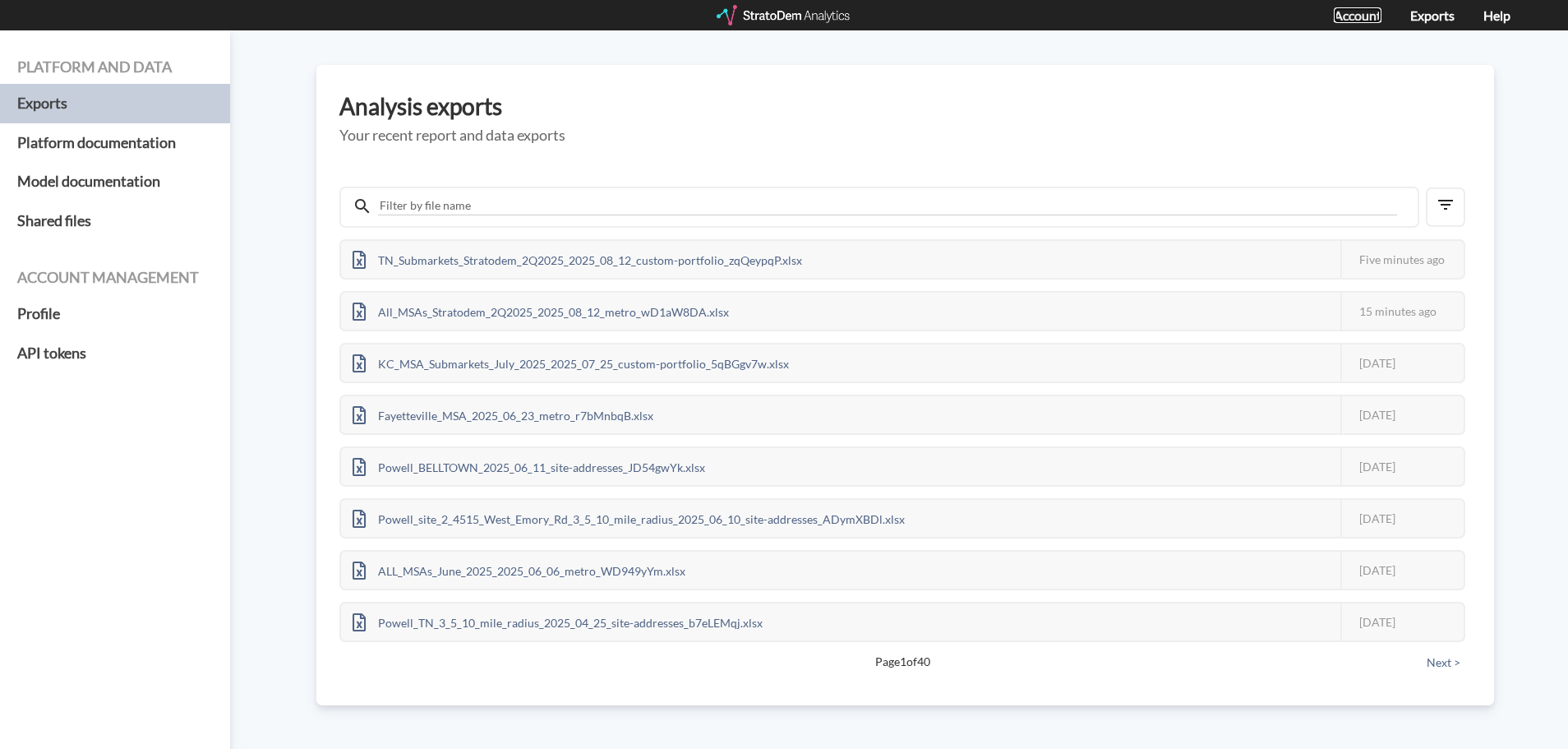
click at [1361, 15] on link "Account" at bounding box center [1357, 15] width 48 height 15
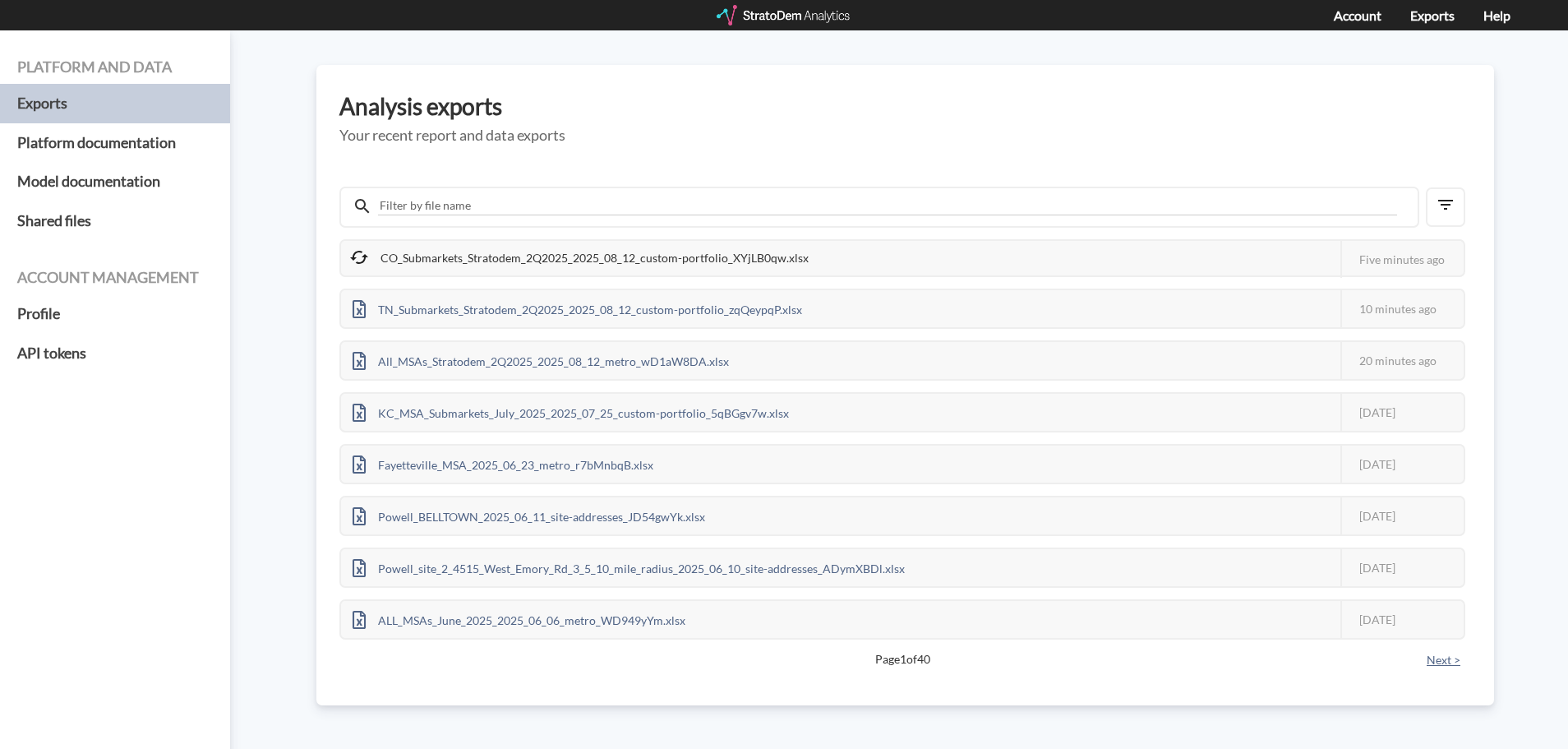
click at [1448, 659] on button "Next >" at bounding box center [1442, 660] width 43 height 18
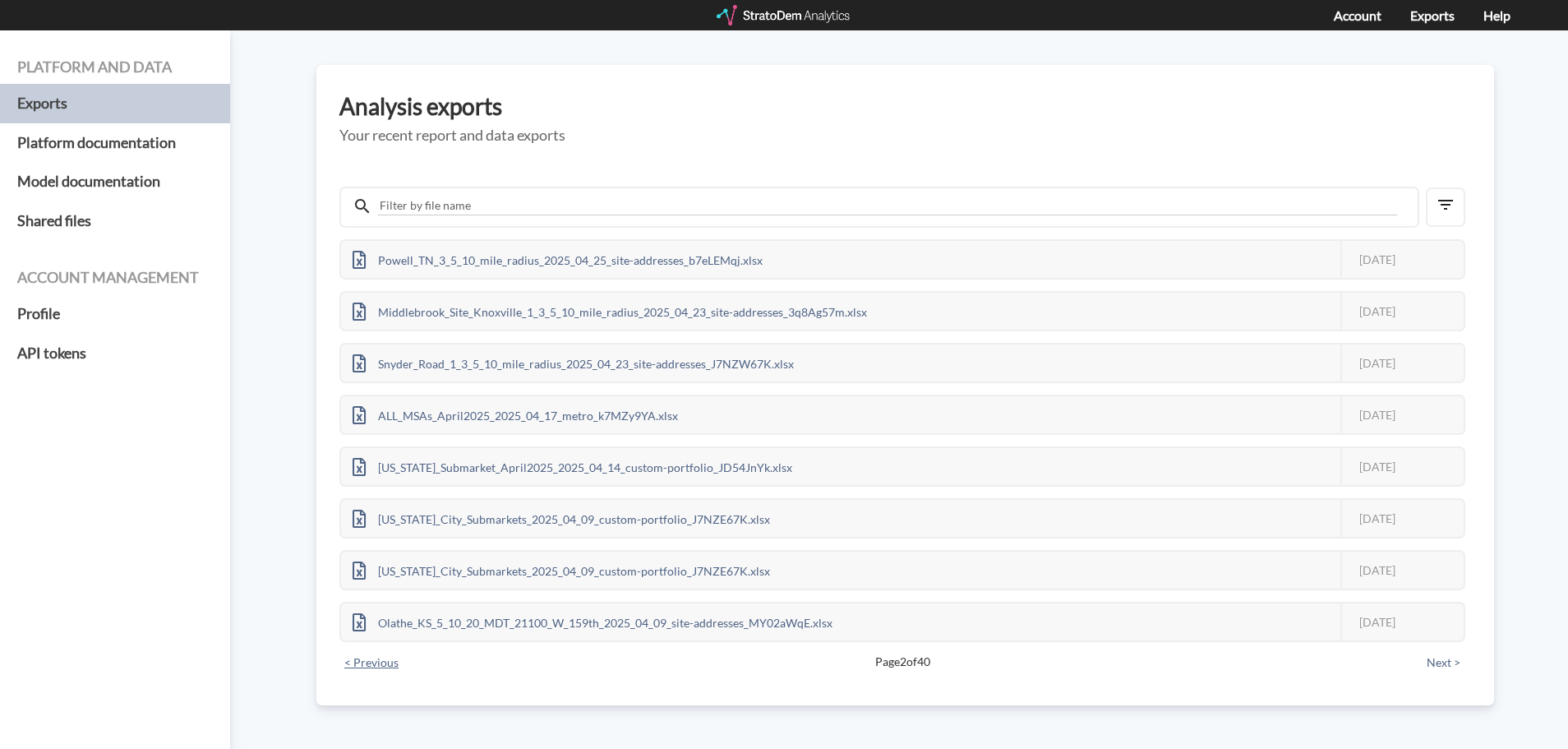
click at [360, 660] on button "< Previous" at bounding box center [371, 663] width 64 height 18
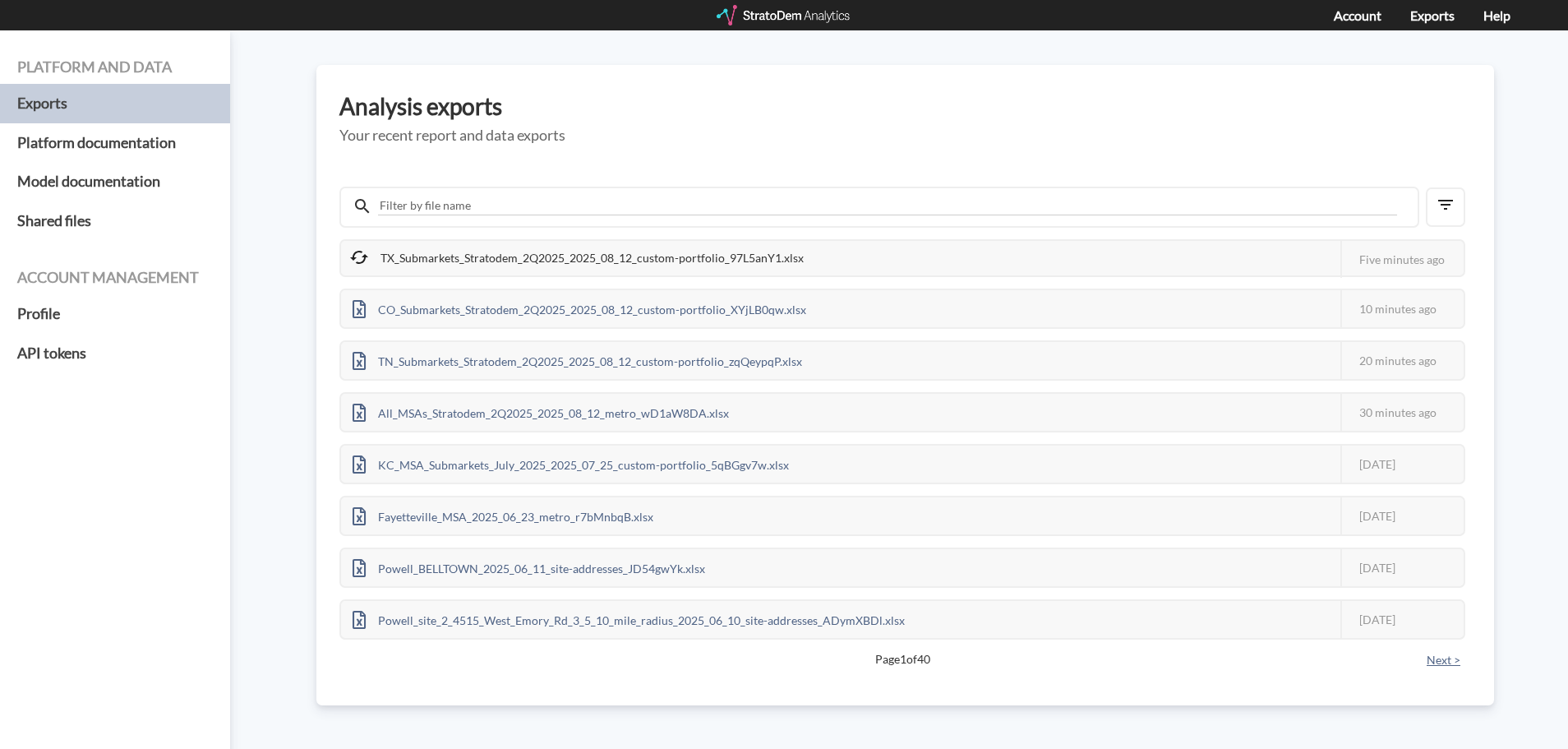
click at [1440, 661] on button "Next >" at bounding box center [1442, 660] width 43 height 18
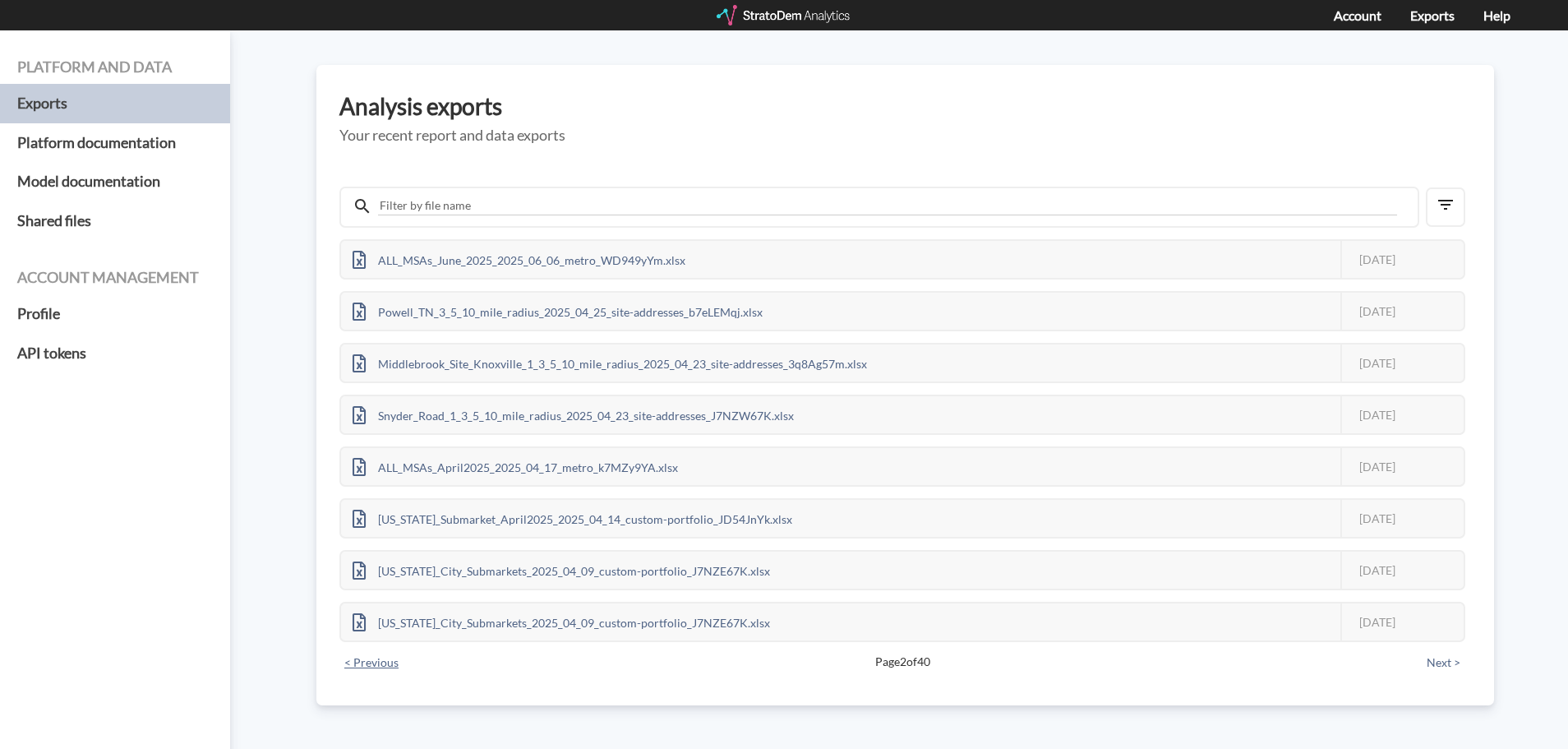
click at [372, 666] on button "< Previous" at bounding box center [371, 663] width 64 height 18
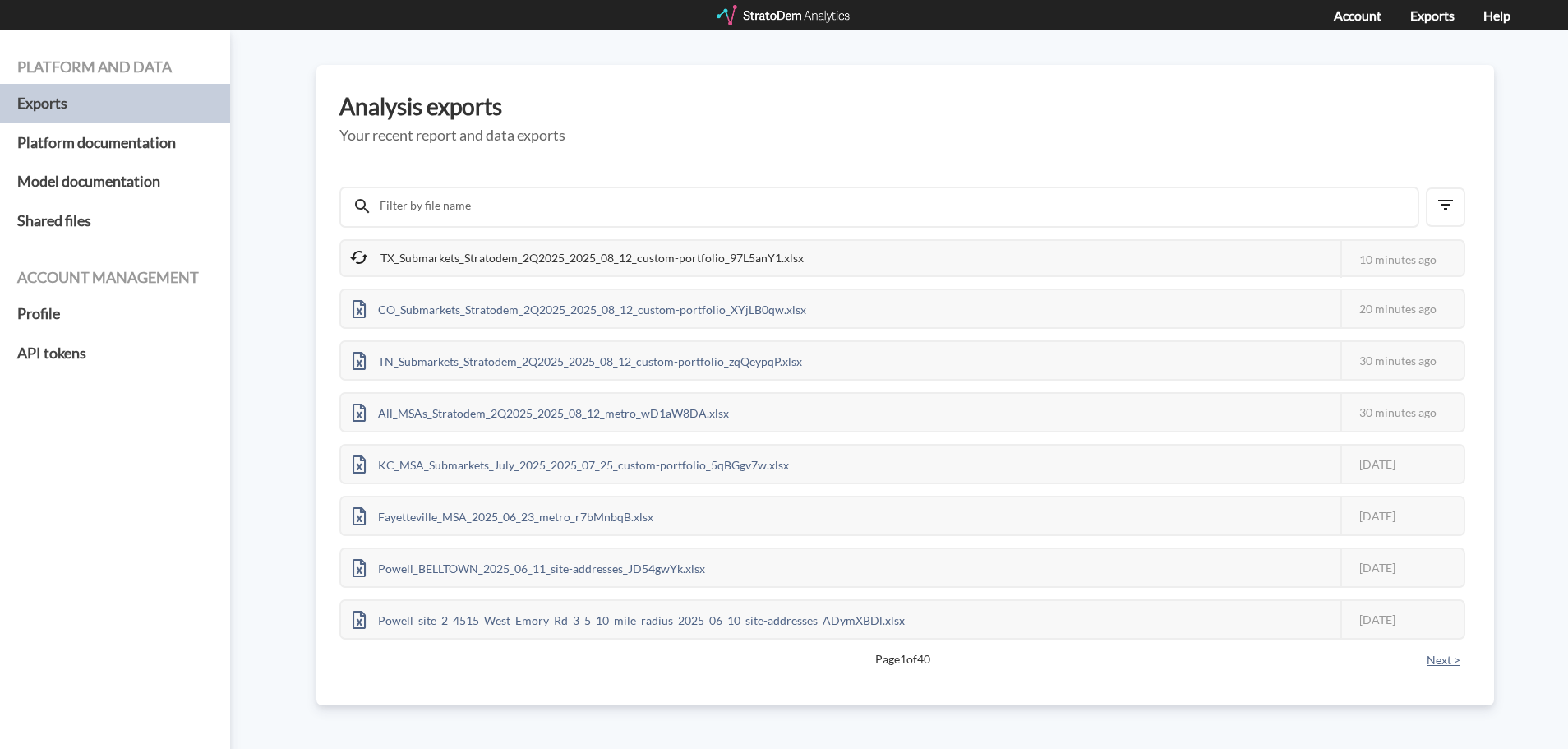
click at [1443, 657] on button "Next >" at bounding box center [1442, 660] width 43 height 18
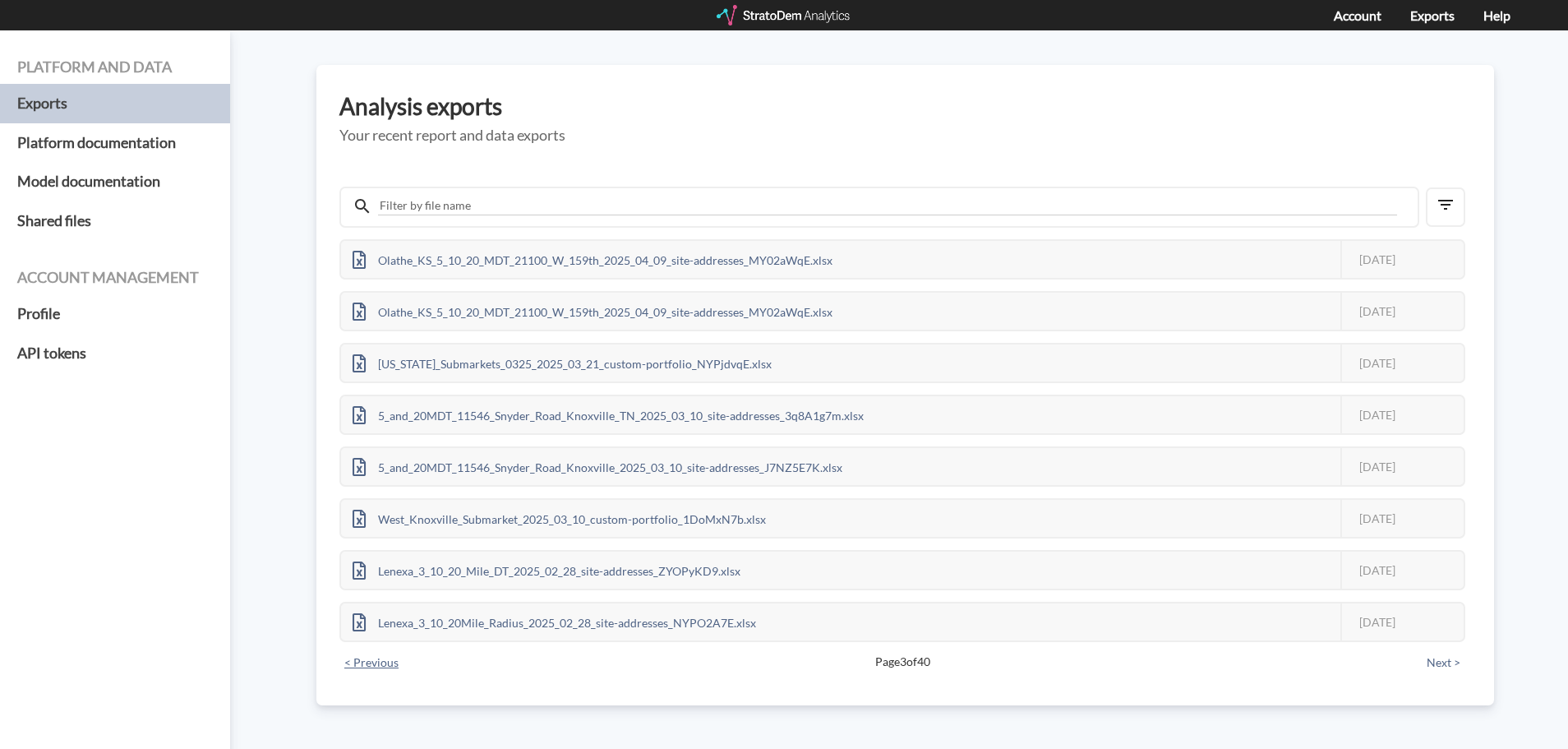
click at [366, 661] on button "< Previous" at bounding box center [371, 663] width 64 height 18
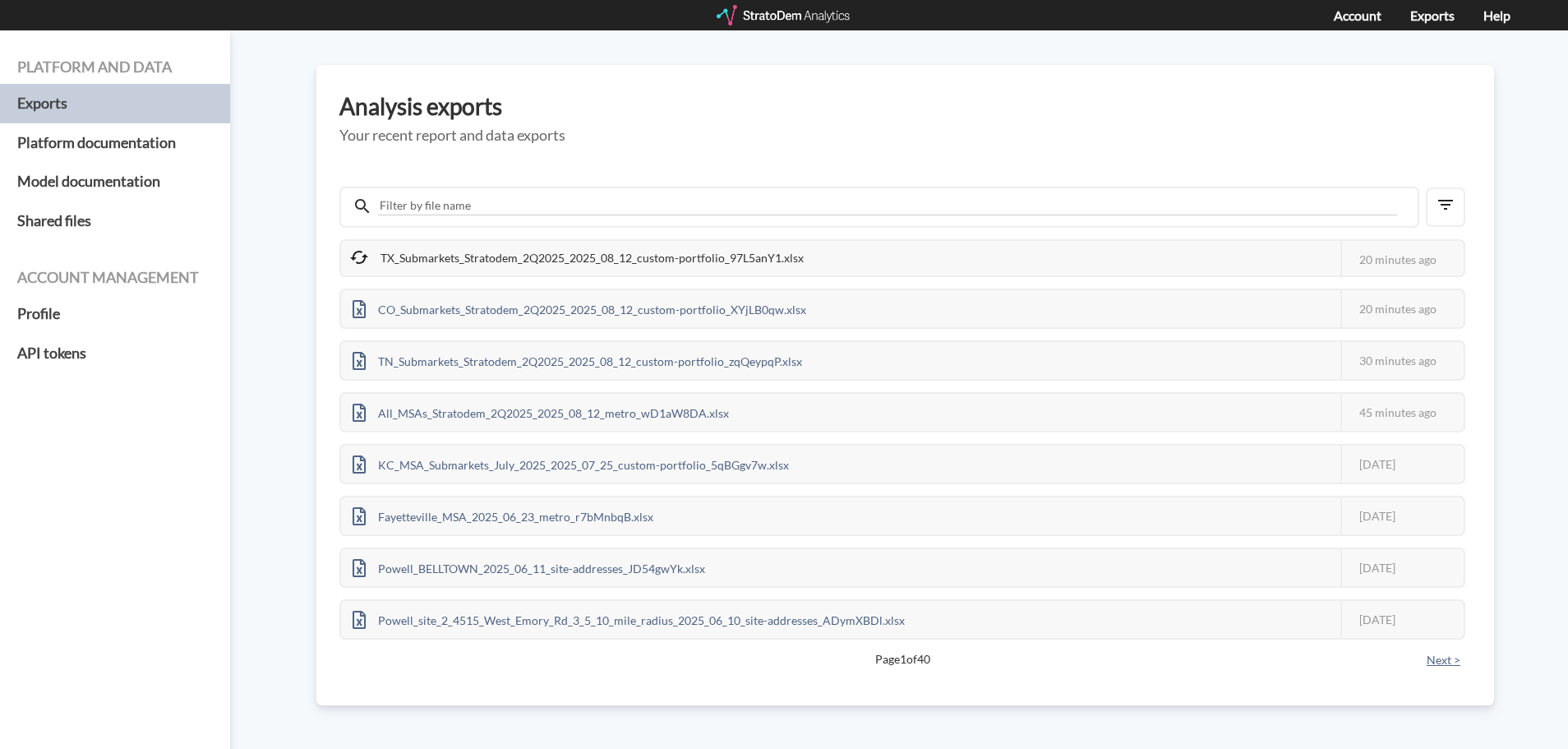
click at [1454, 655] on button "Next >" at bounding box center [1442, 660] width 43 height 18
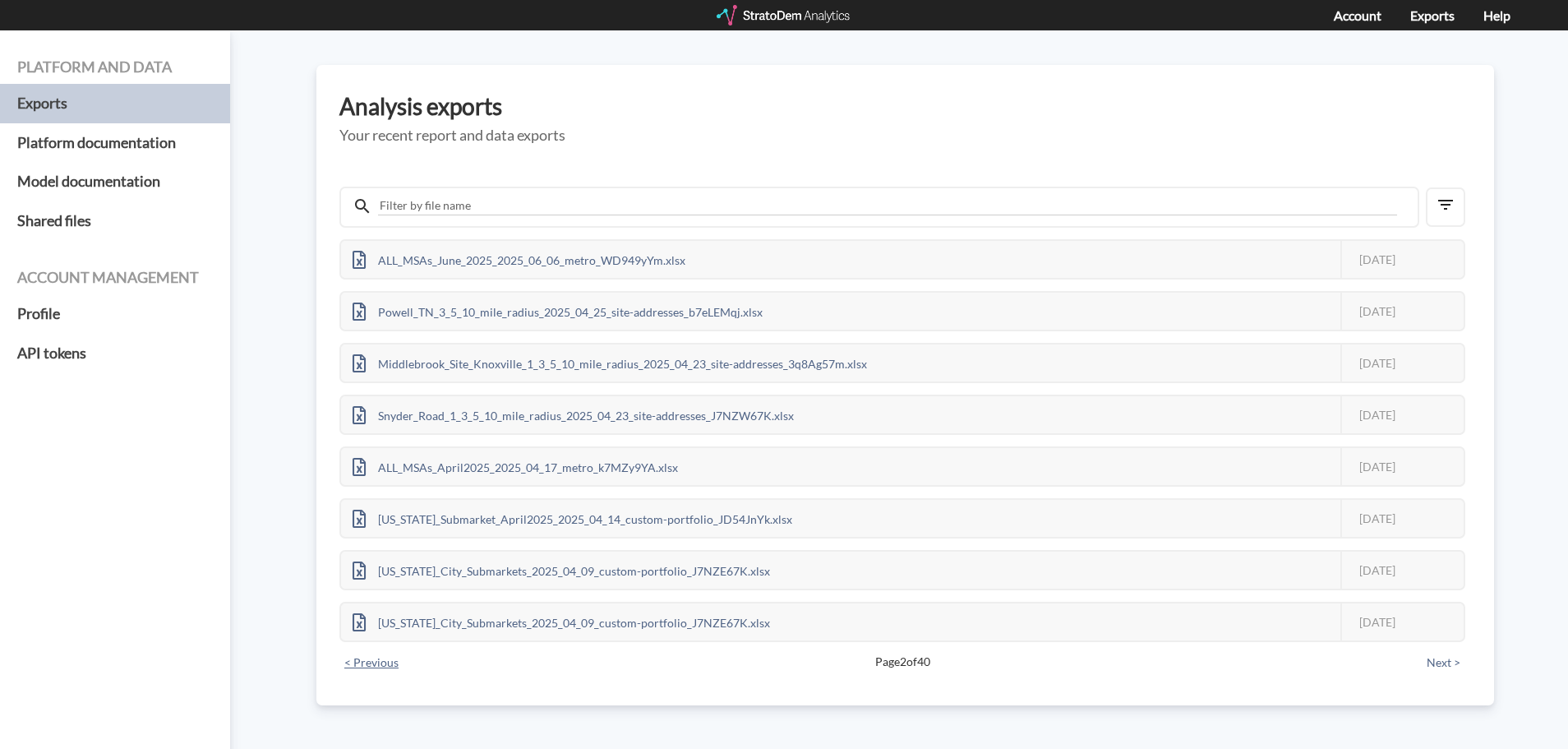
click at [377, 661] on button "< Previous" at bounding box center [371, 663] width 64 height 18
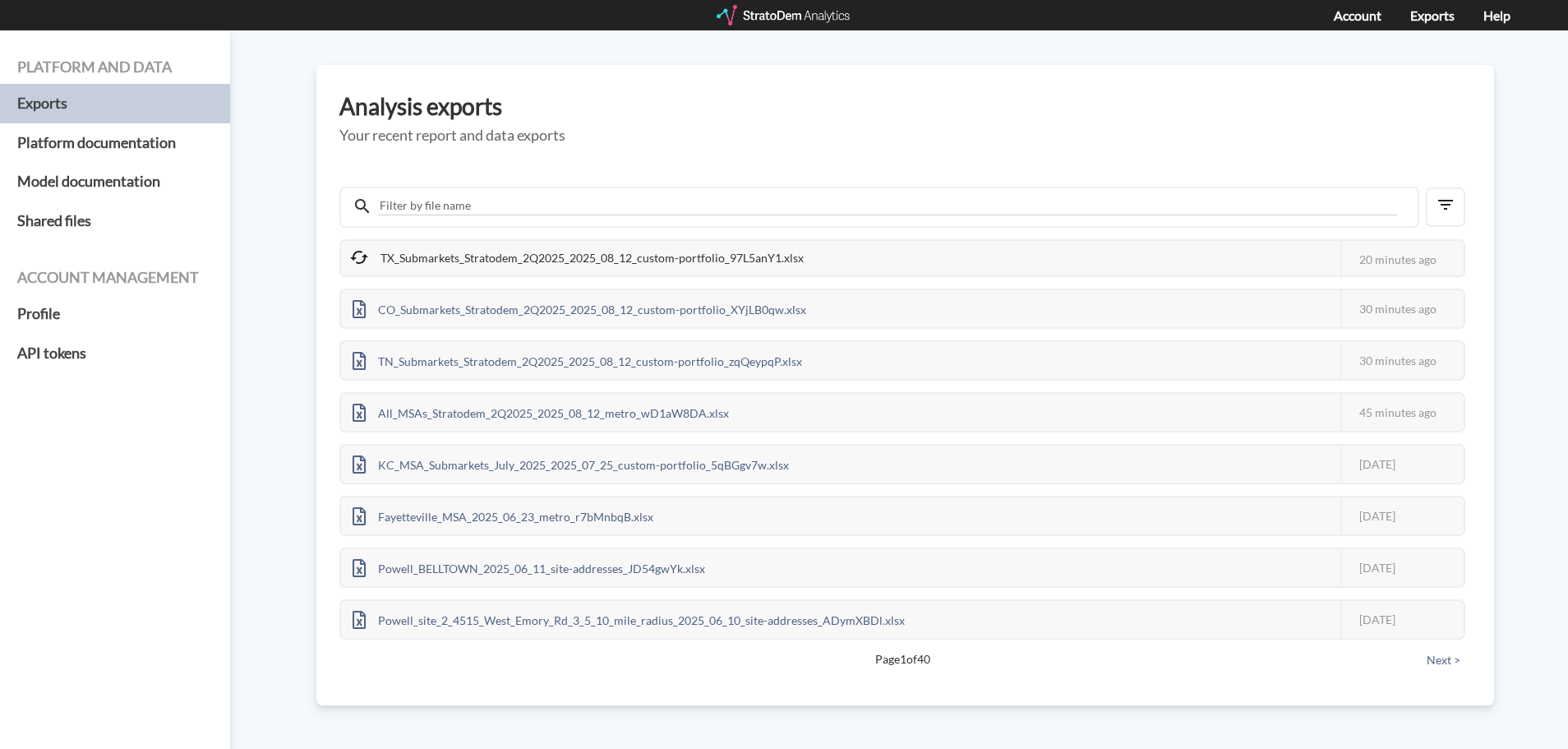
click at [983, 107] on h3 "Analysis exports" at bounding box center [905, 106] width 1132 height 26
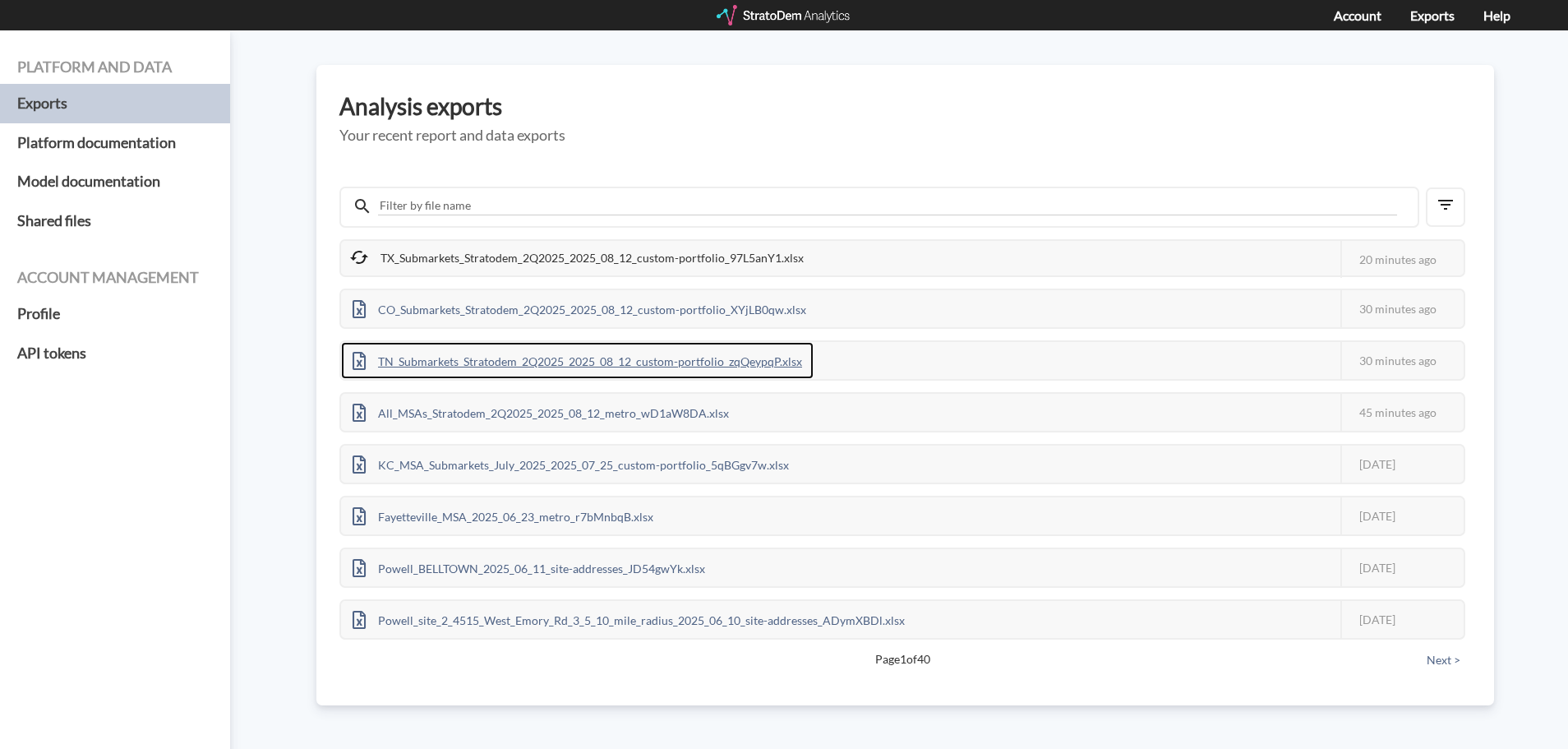
click at [591, 360] on div "TN_Submarkets_Stratodem_2Q2025_2025_08_12_custom-portfolio_zqQeypqP.xlsx" at bounding box center [577, 361] width 473 height 37
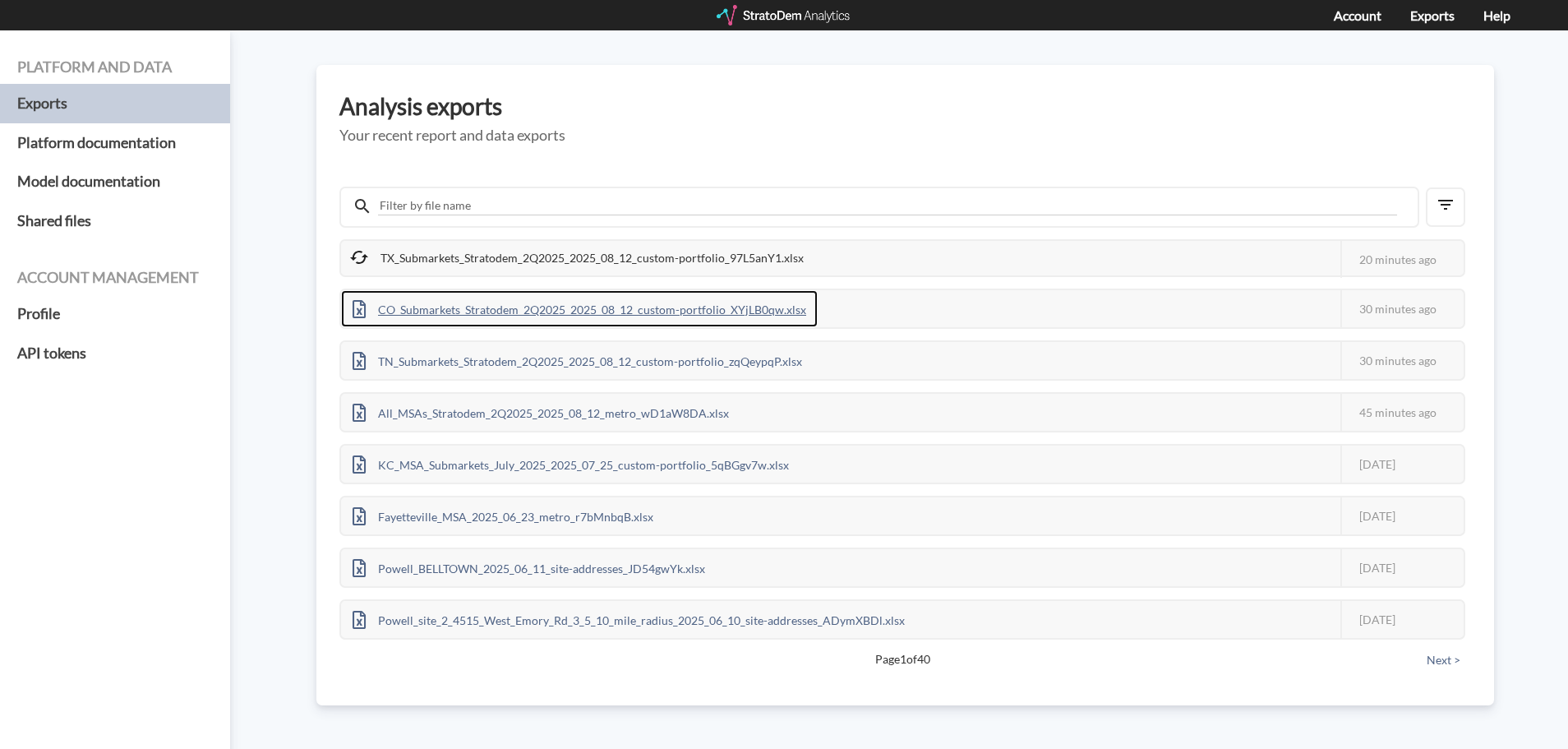
click at [672, 308] on div "CO_Submarkets_Stratodem_2Q2025_2025_08_12_custom-portfolio_XYjLB0qw.xlsx" at bounding box center [579, 309] width 476 height 37
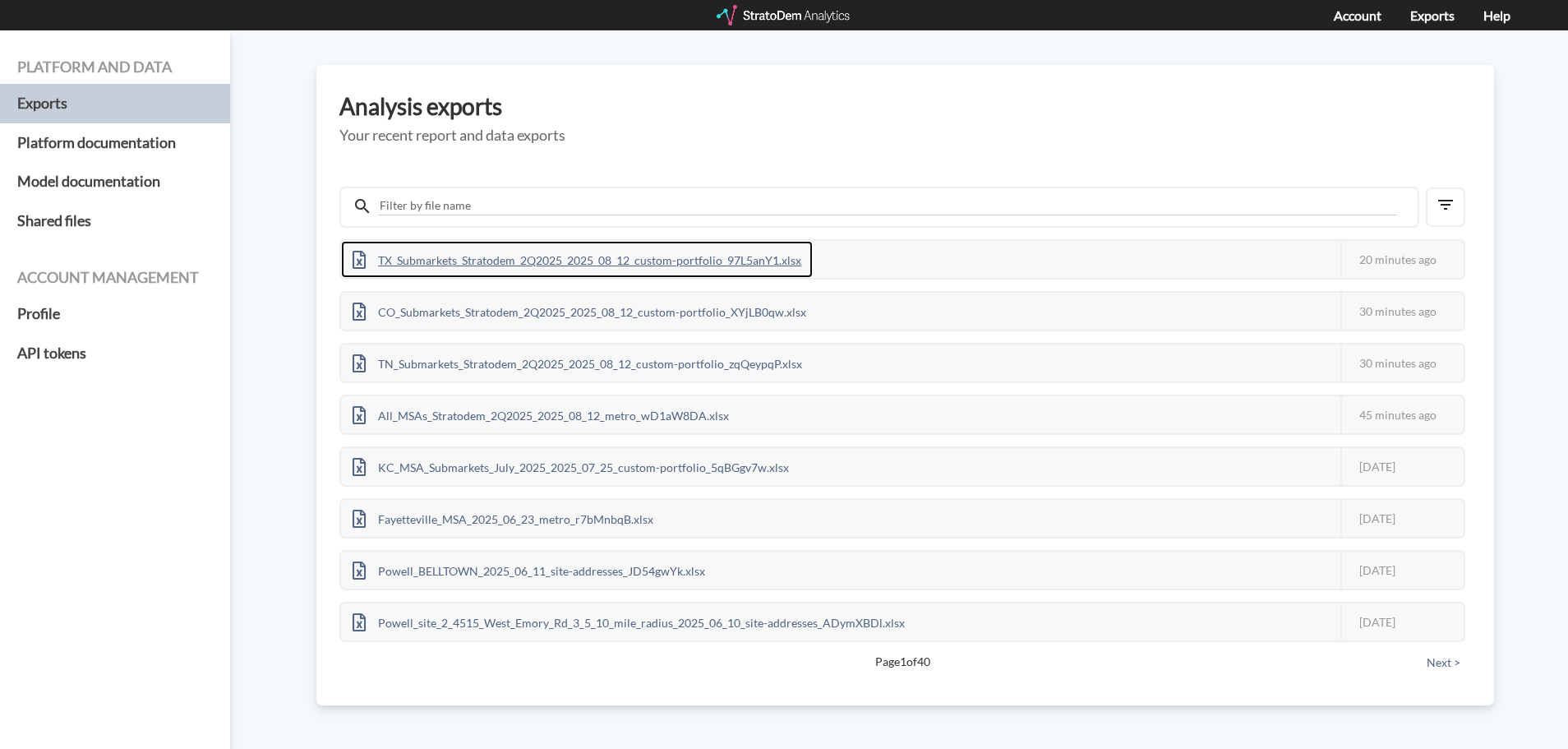
click at [604, 258] on div "TX_Submarkets_Stratodem_2Q2025_2025_08_12_custom-portfolio_97L5anY1.xlsx" at bounding box center [577, 259] width 472 height 37
